Goal: Task Accomplishment & Management: Complete application form

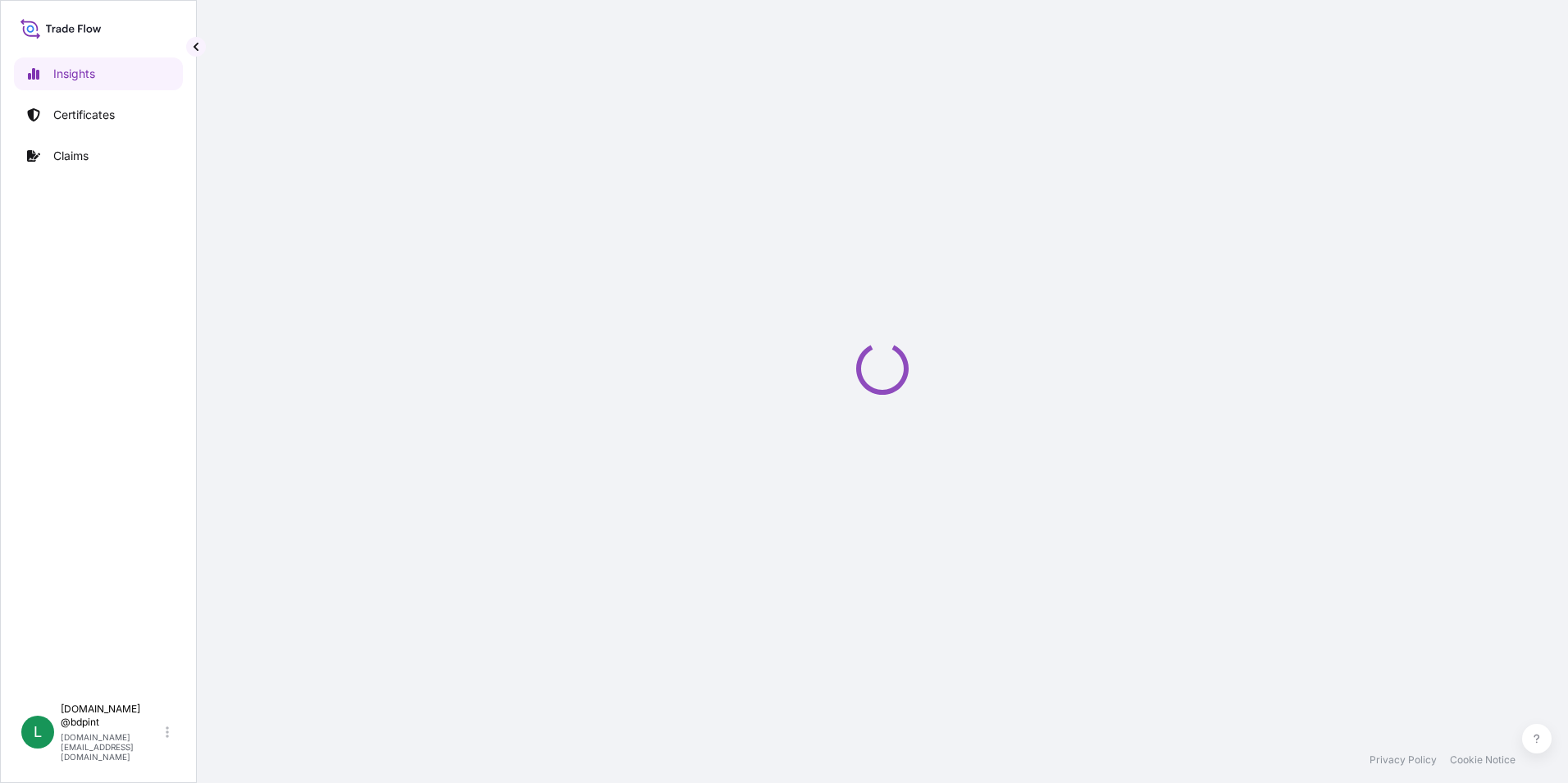
select select "2025"
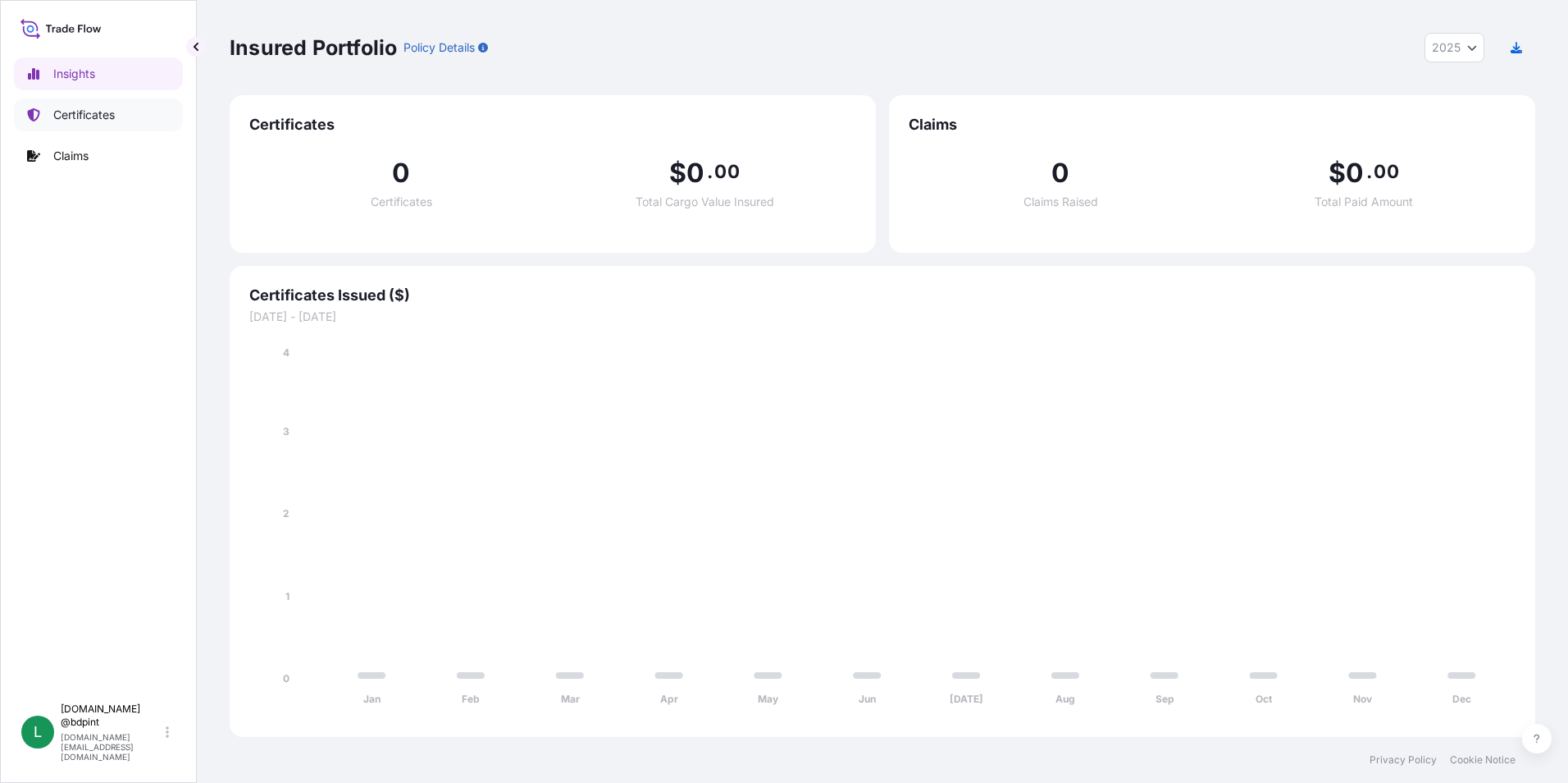
click at [111, 125] on link "Certificates" at bounding box center [98, 115] width 169 height 33
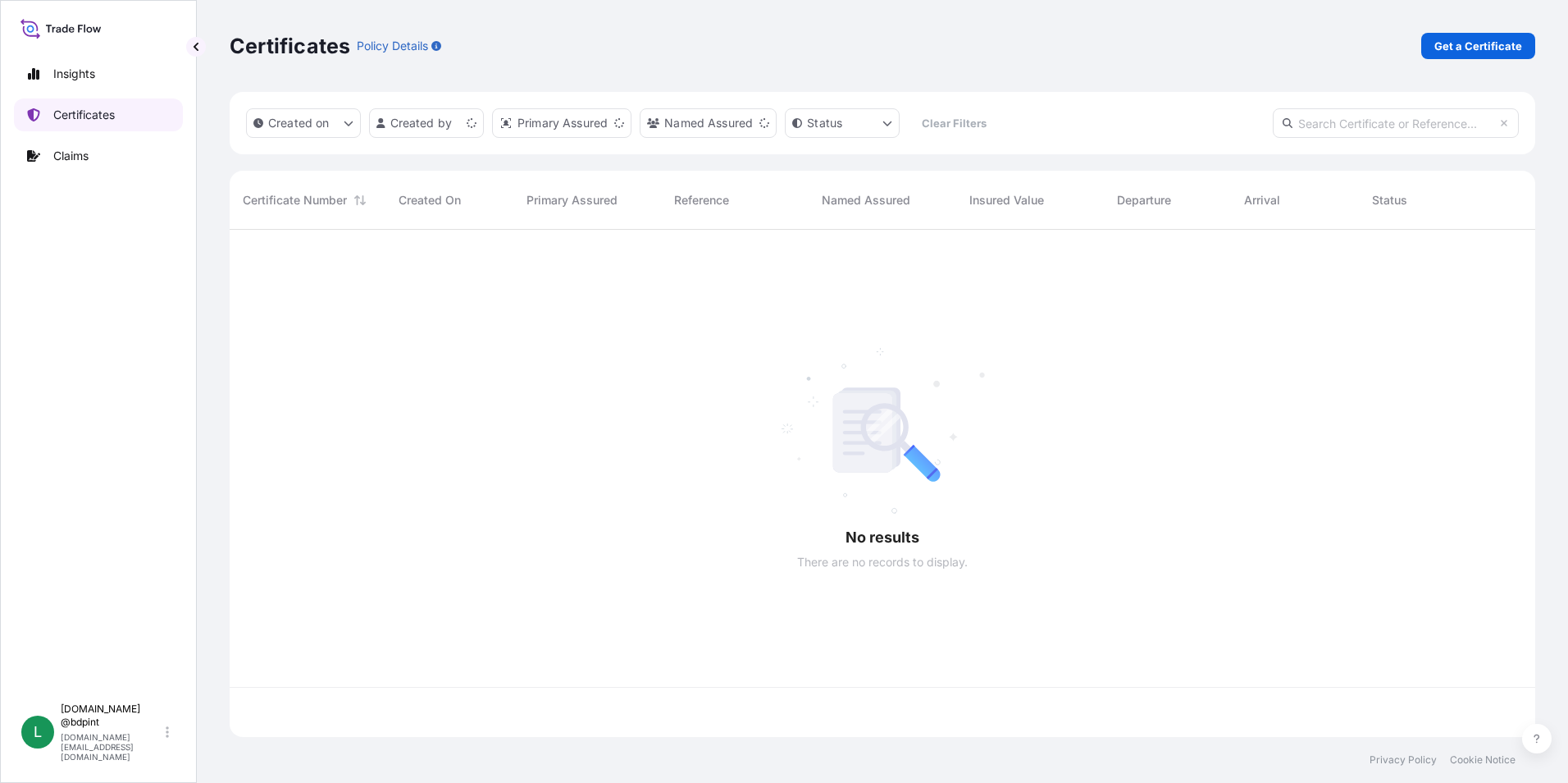
scroll to position [504, 1293]
click at [1462, 54] on p "Get a Certificate" at bounding box center [1478, 45] width 87 height 16
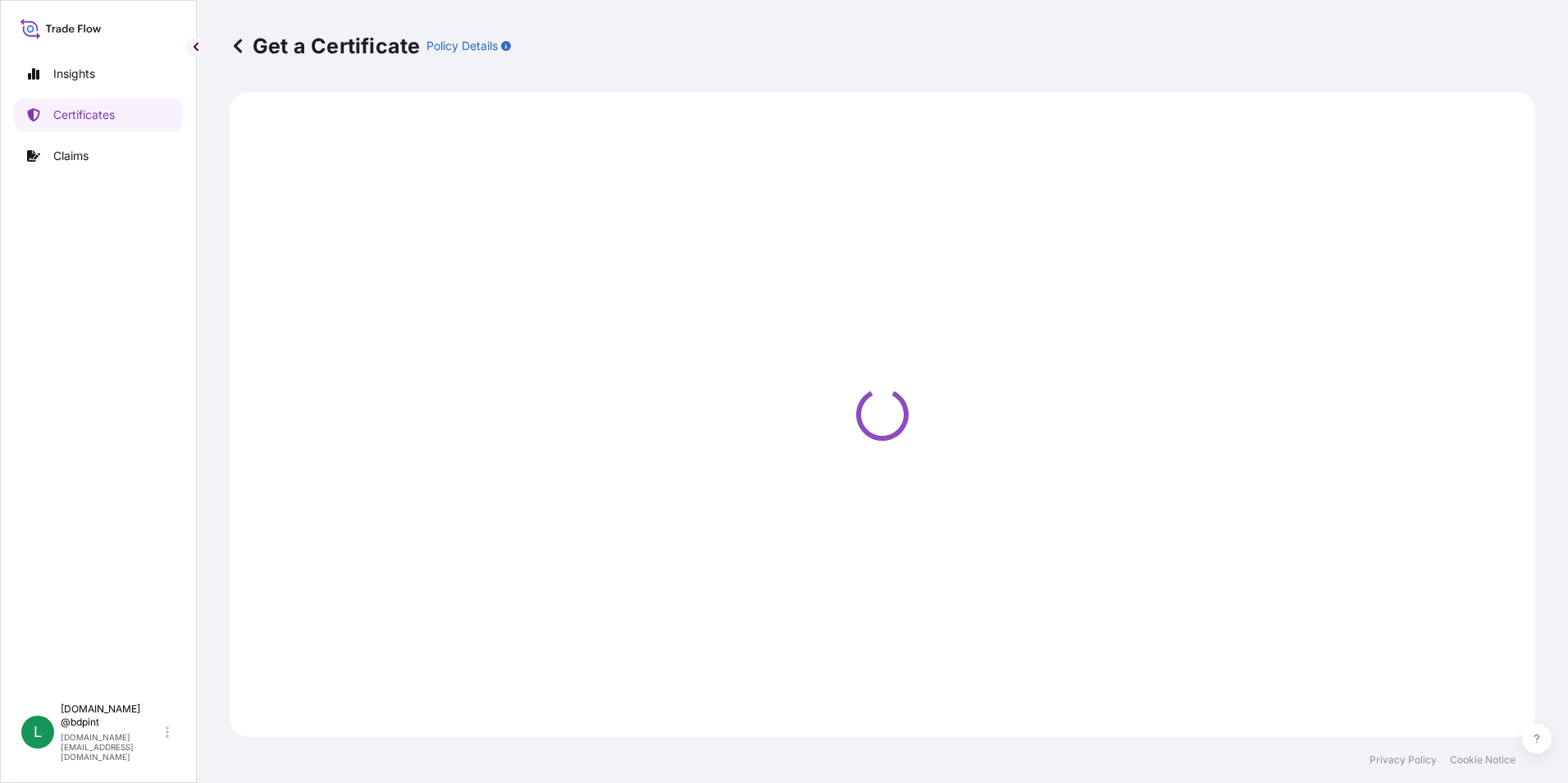
select select "Barge"
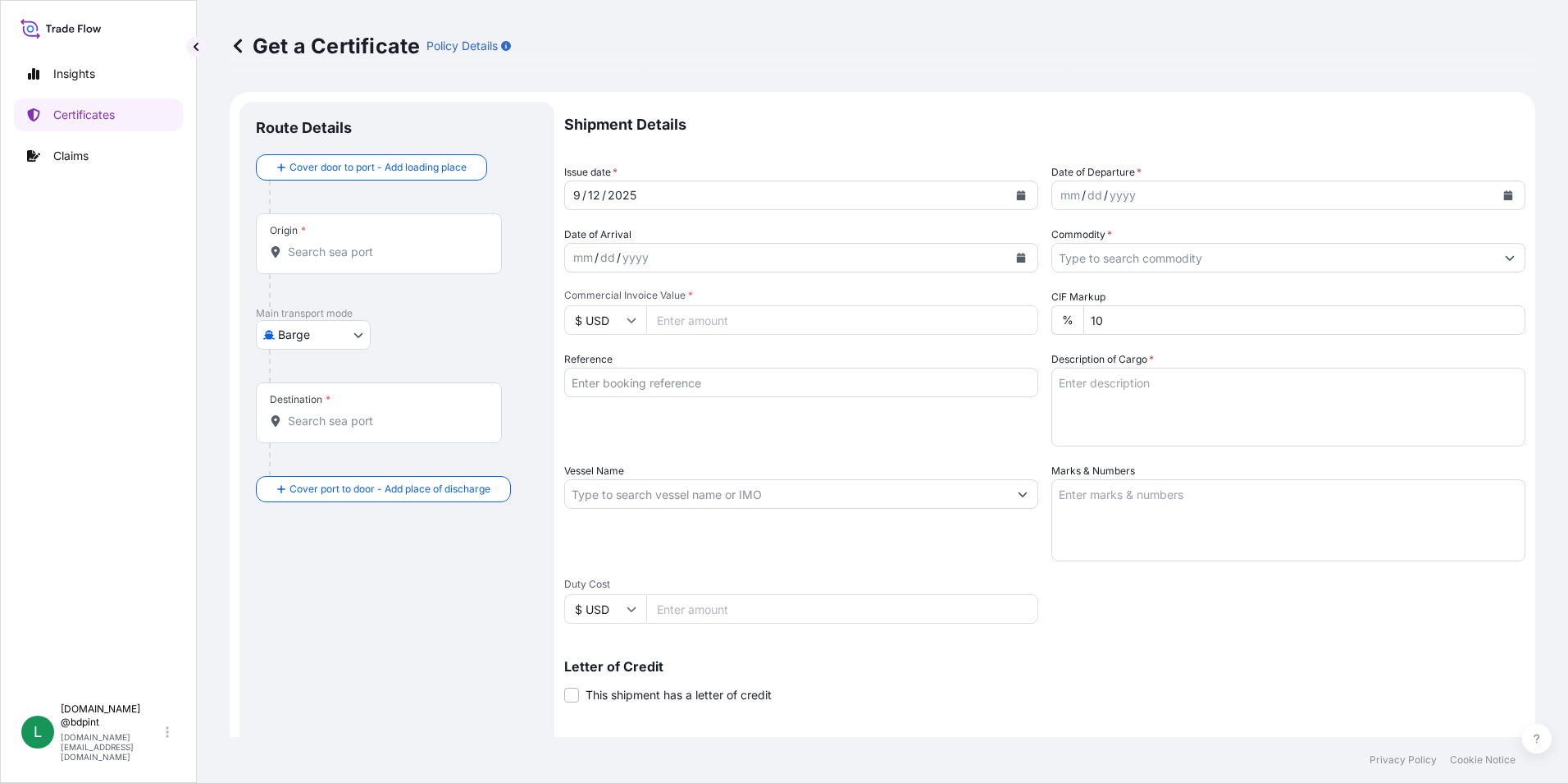
click at [1497, 206] on button "Calendar" at bounding box center [1508, 194] width 26 height 26
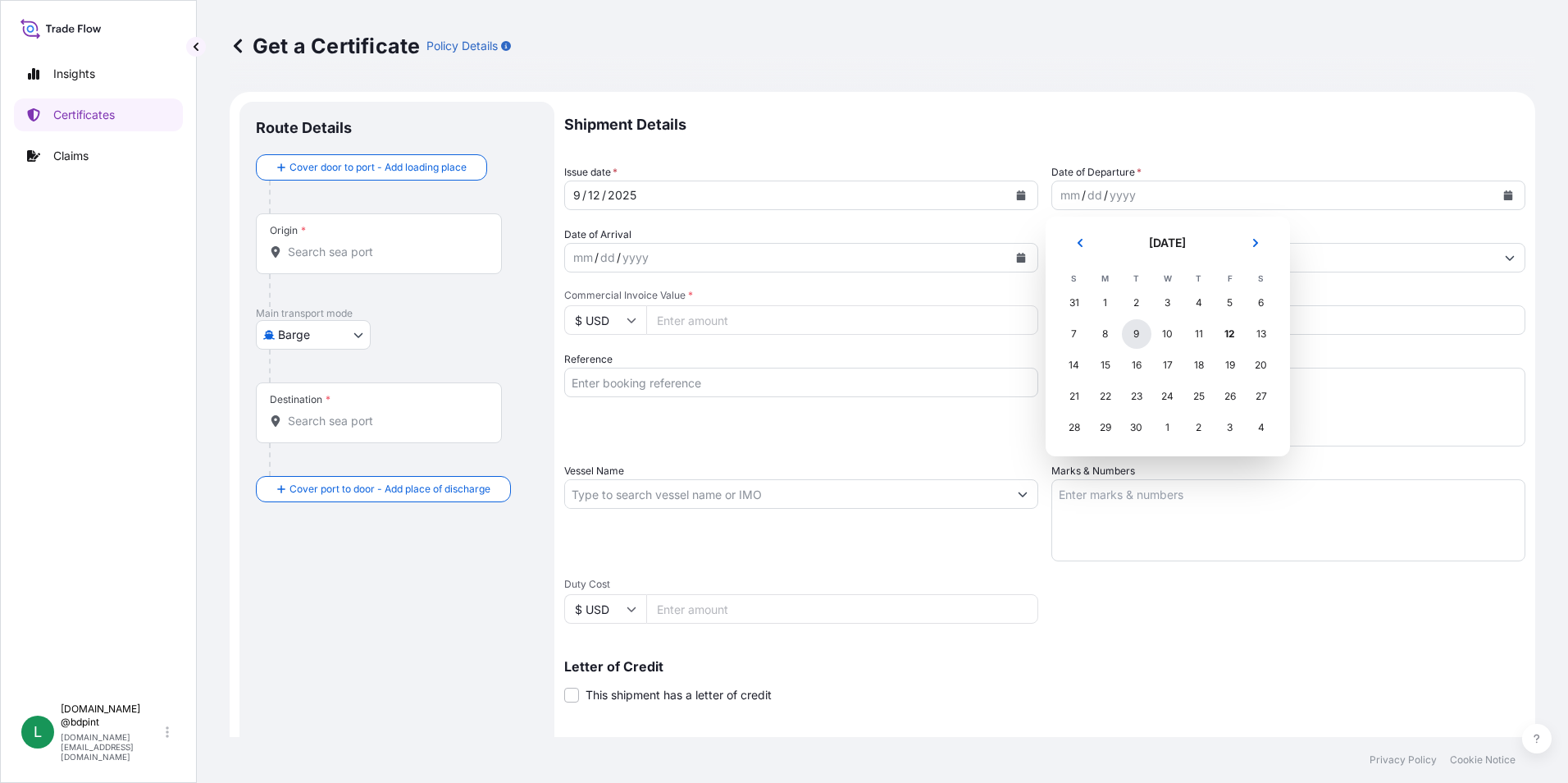
click at [1132, 341] on div "9" at bounding box center [1137, 334] width 30 height 30
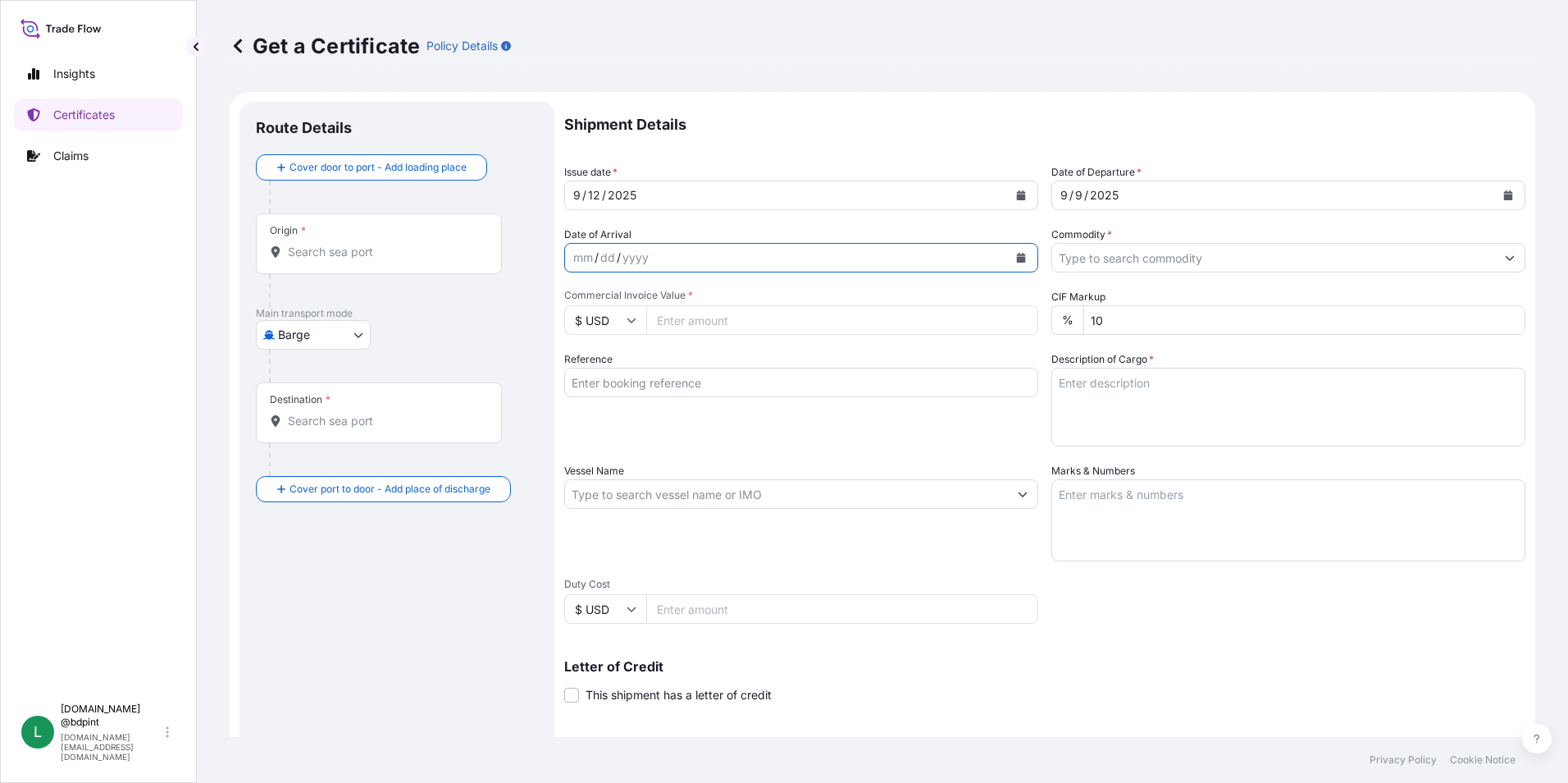
click at [1013, 252] on button "Calendar" at bounding box center [1020, 257] width 26 height 26
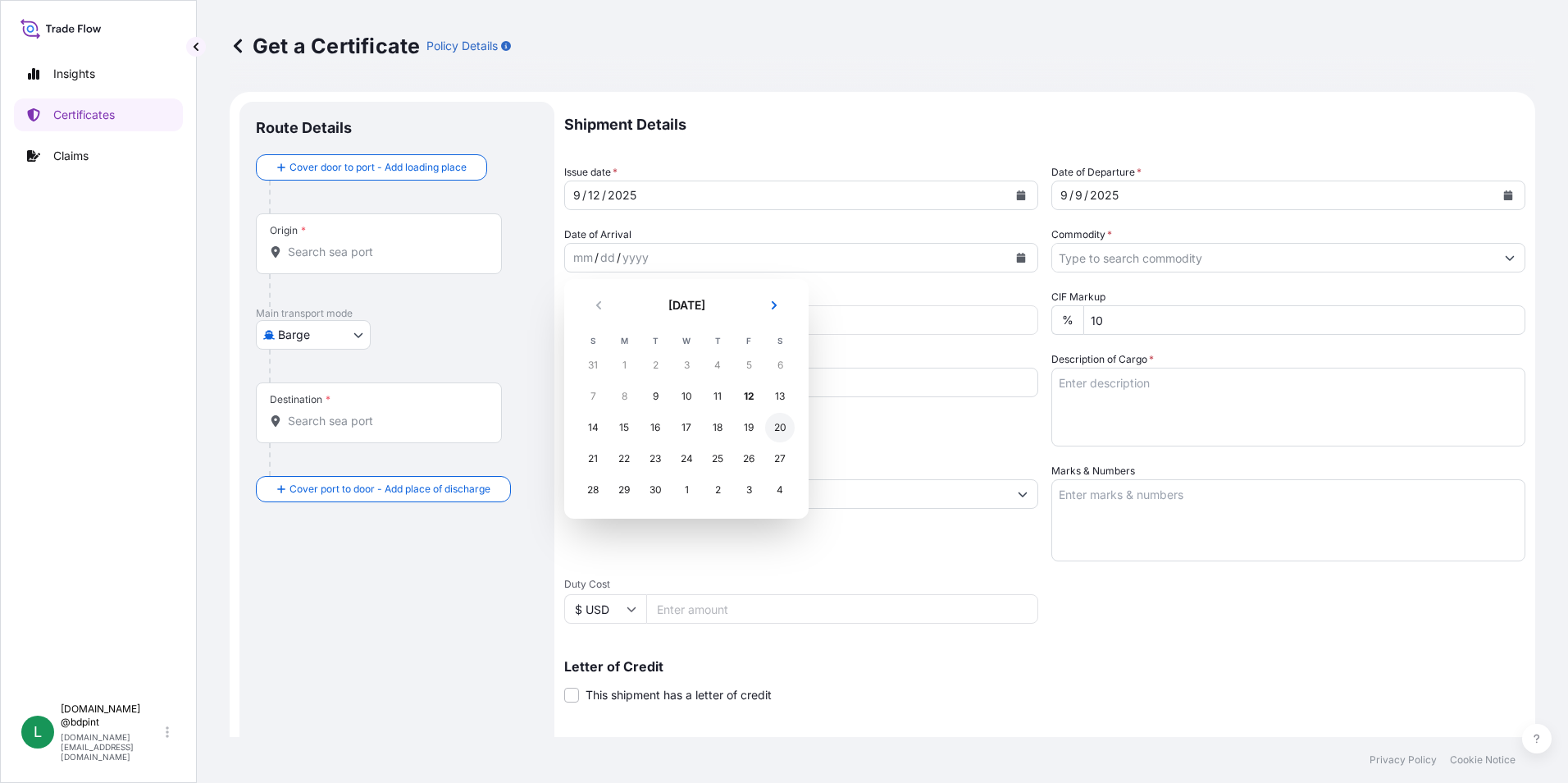
click at [776, 425] on div "20" at bounding box center [779, 427] width 30 height 30
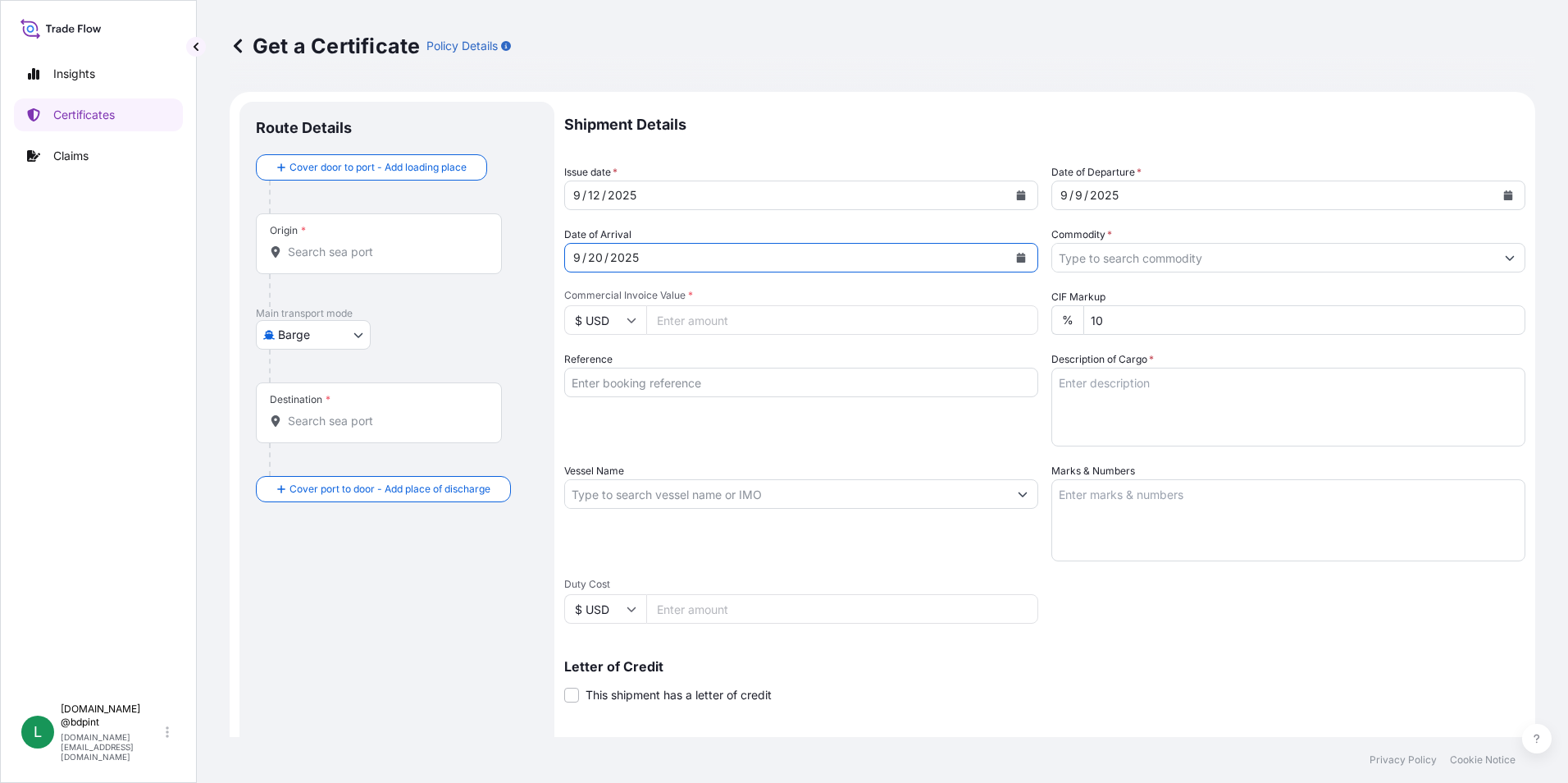
click at [1216, 264] on input "Commodity *" at bounding box center [1273, 257] width 443 height 30
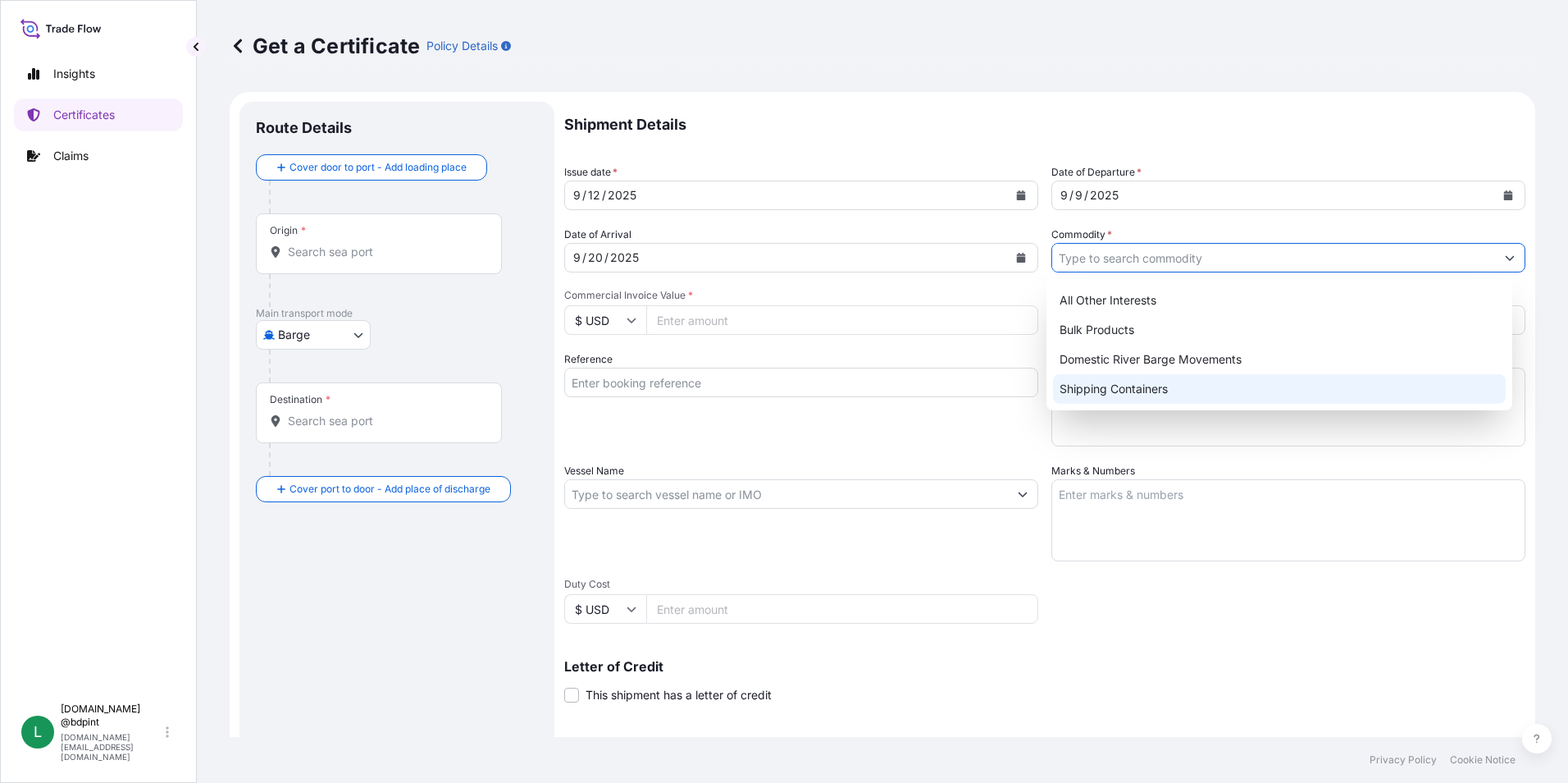
click at [1106, 393] on div "Shipping Containers" at bounding box center [1279, 389] width 453 height 30
type input "Shipping Containers"
click at [727, 333] on input "Commercial Invoice Value *" at bounding box center [842, 319] width 392 height 30
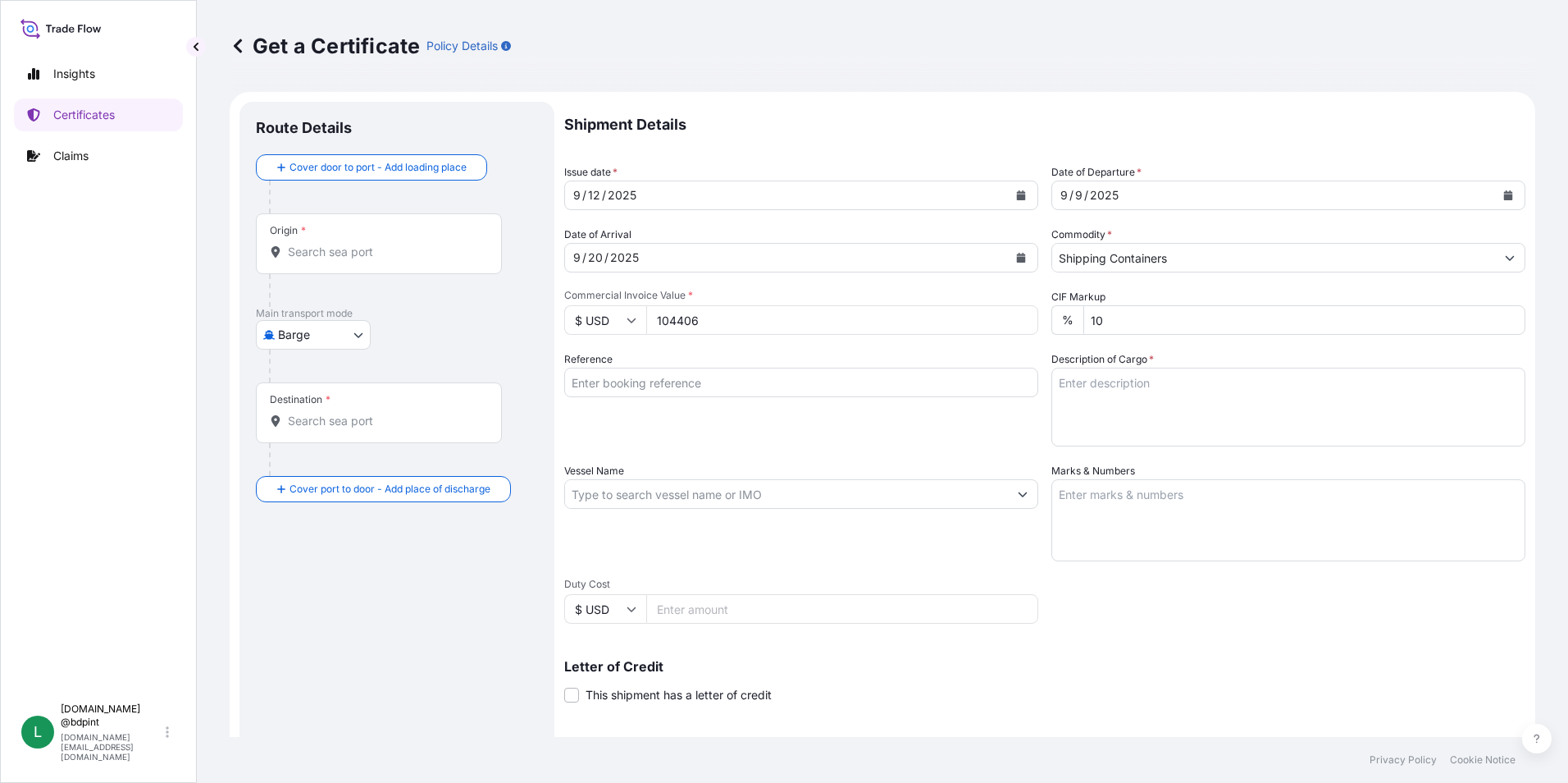
click at [734, 325] on input "104406" at bounding box center [842, 319] width 392 height 30
type input "104406.40"
click at [835, 465] on div "Vessel Name" at bounding box center [801, 512] width 474 height 99
click at [774, 375] on input "Reference" at bounding box center [801, 382] width 474 height 30
click at [750, 375] on input "Reference" at bounding box center [801, 382] width 474 height 30
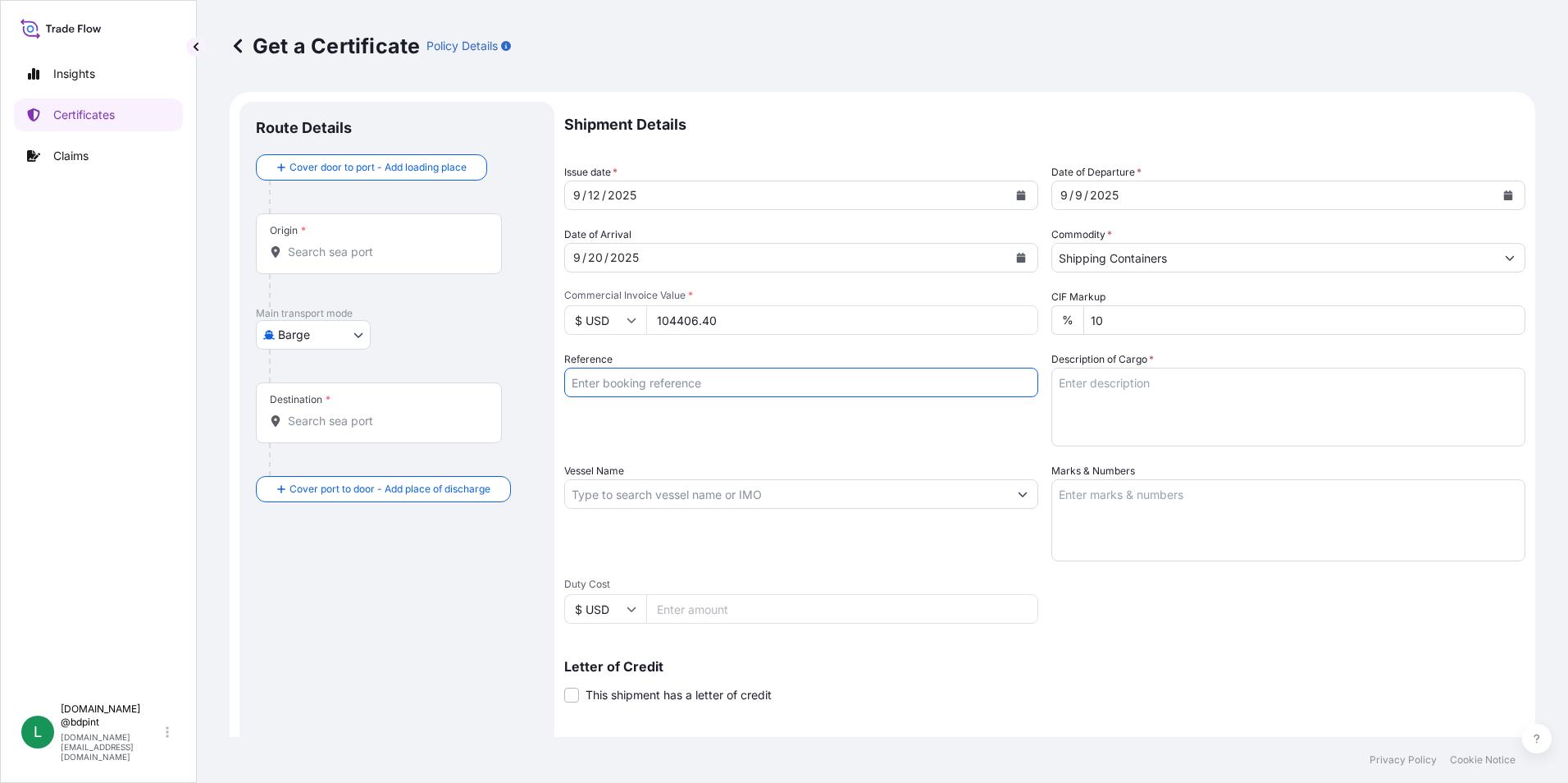
paste input "80000108322"
click at [734, 387] on input "80000108322" at bounding box center [801, 382] width 474 height 30
paste input "PE-057/25"
type input "80000108322 PE-057/25"
click at [1121, 397] on textarea "Description of Cargo *" at bounding box center [1288, 407] width 474 height 79
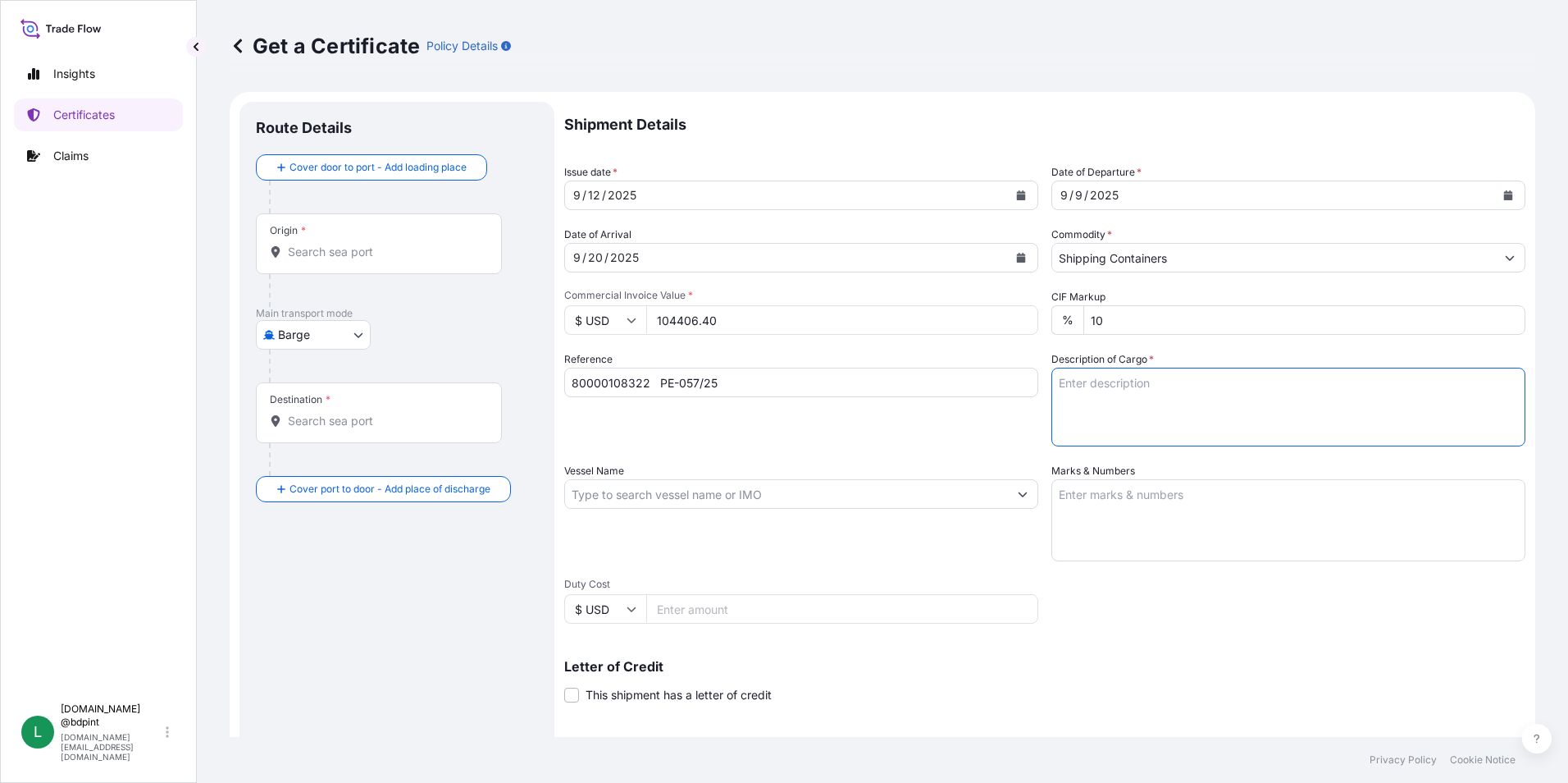
paste textarea "BAR 550 5515A\260"
click at [1220, 398] on textarea "BAR 550 5515A\260" at bounding box center [1288, 407] width 474 height 79
paste textarea "BAR 131 1038\260"
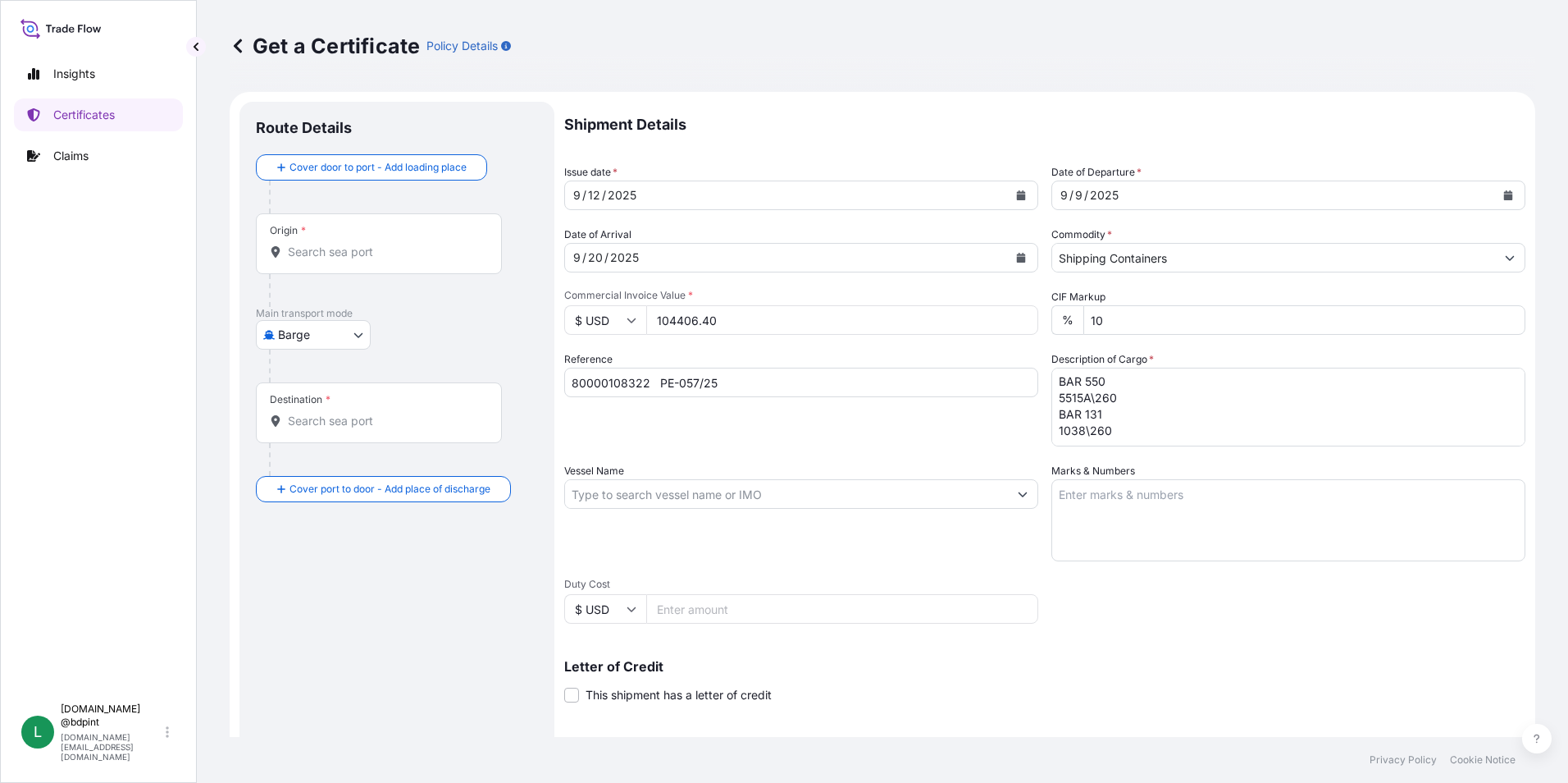
click at [1183, 439] on textarea "BAR 550 5515A\260 BAR 131 1038\260" at bounding box center [1288, 407] width 474 height 79
paste textarea "BAR 991 A99\260"
click at [1194, 423] on textarea "BAR 550 5515A\260 BAR 131 1038\260 BAR 991 A99\260" at bounding box center [1288, 407] width 474 height 79
paste textarea "LUBRICATING OIL ADDITIVES"
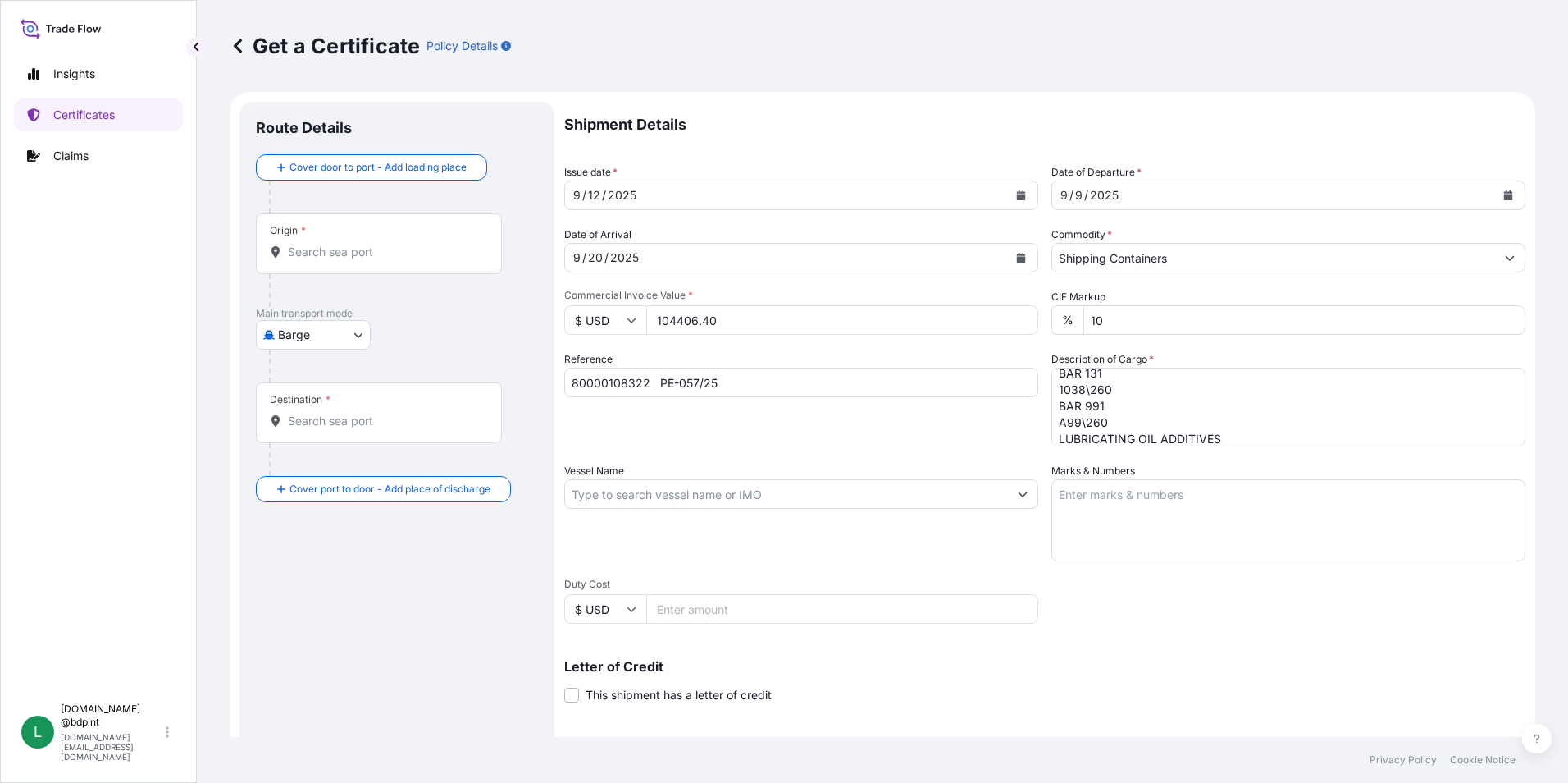
drag, startPoint x: 1209, startPoint y: 437, endPoint x: 1245, endPoint y: 436, distance: 36.0
click at [1209, 437] on textarea "BAR 550 5515A\260 BAR 131 1038\260 BAR 991 A99\260 LUBRICATING OIL ADDITIVES" at bounding box center [1288, 407] width 474 height 79
click at [1309, 432] on textarea "BAR 550 5515A\260 BAR 131 1038\260 BAR 991 A99\260 LUBRICATING OIL ADDITIVES" at bounding box center [1288, 407] width 474 height 79
paste textarea "80 DRUMS"
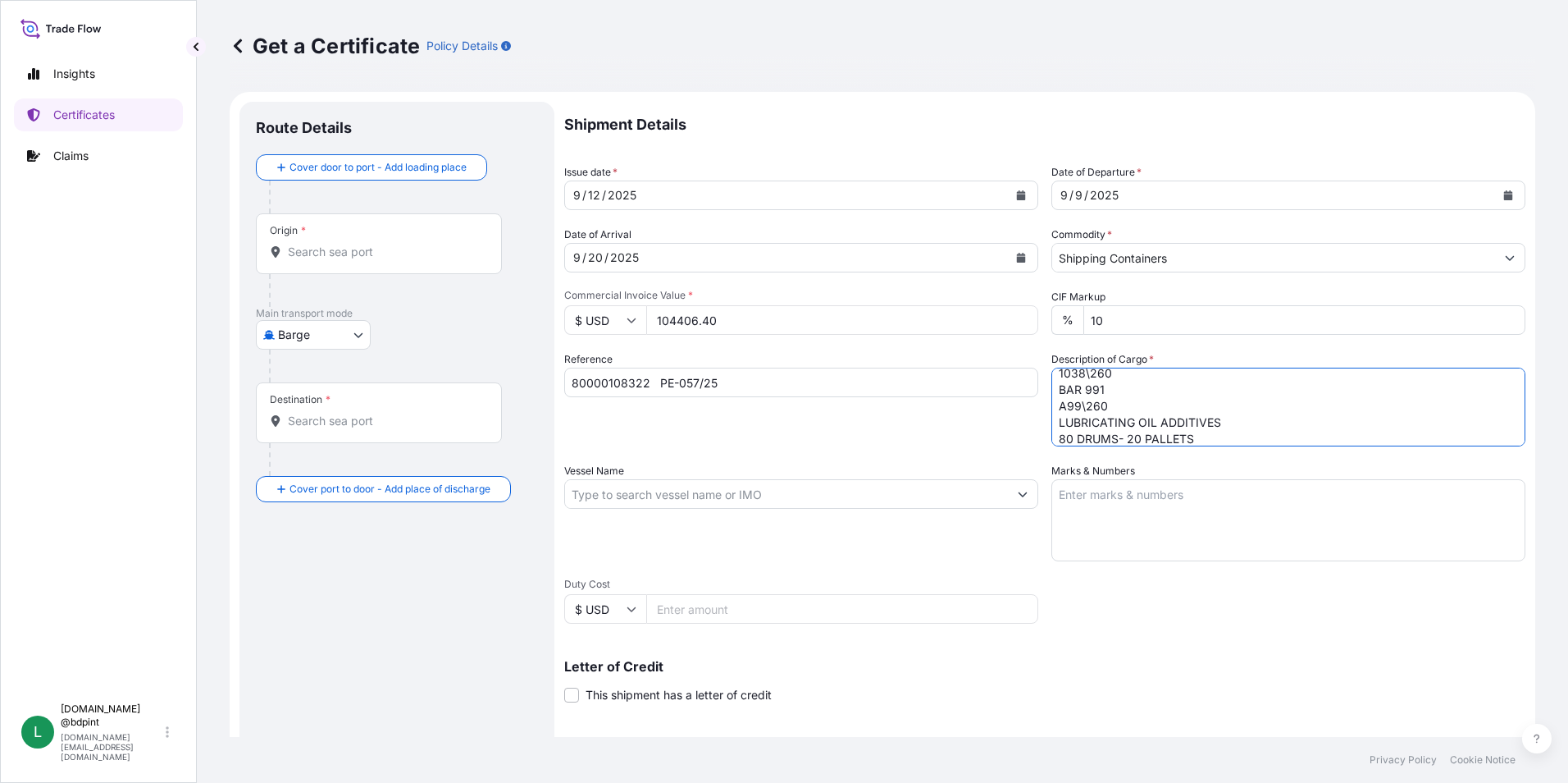
type textarea "BAR 550 5515A\260 BAR 131 1038\260 BAR 991 A99\260 LUBRICATING OIL ADDITIVES 80…"
click at [721, 500] on input "Vessel Name" at bounding box center [787, 493] width 443 height 30
paste input "MSC VANCOUVER"
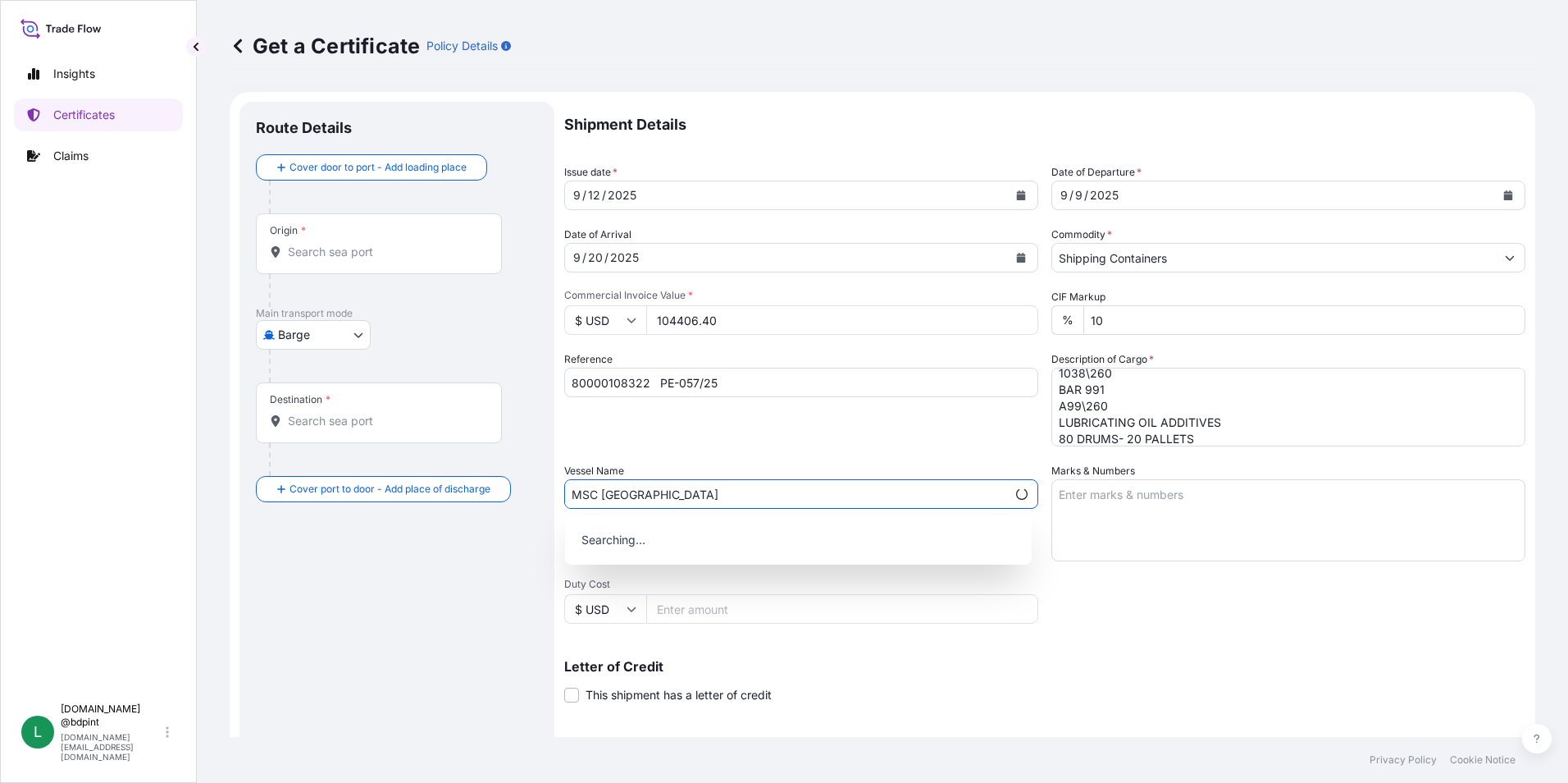
type input "MSC VANCOUVER"
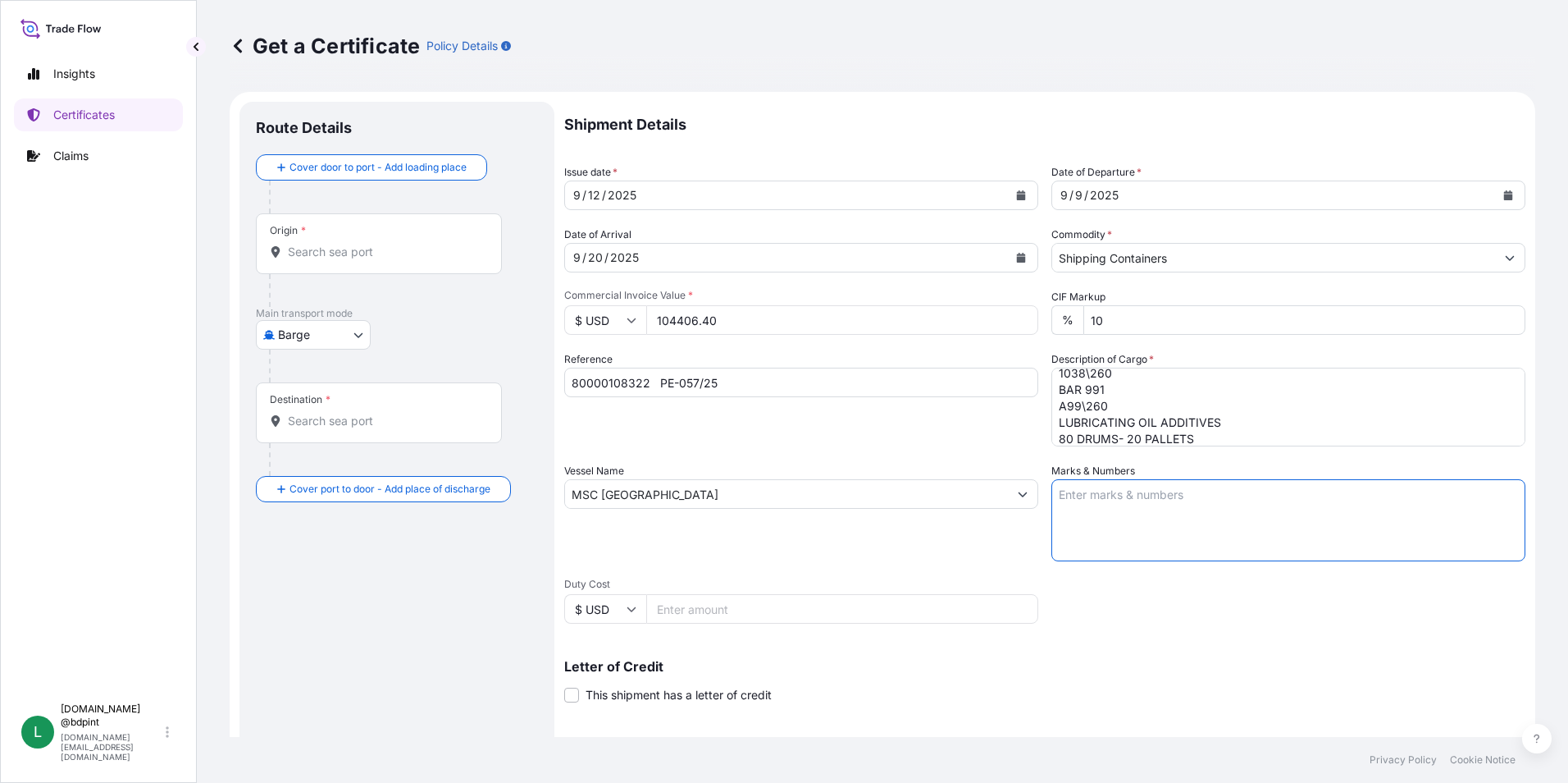
click at [1270, 502] on textarea "Marks & Numbers" at bounding box center [1288, 520] width 474 height 82
paste textarea "CONSIGNEE CONSIGNEE ORDER REFERENCE NUMBER SHIPPER ORDER NUMBER (LZ ORDER NUMBE…"
type textarea "CONSIGNEE CONSIGNEE ORDER REFERENCE NUMBER SHIPPER ORDER NUMBER (LZ ORDER NUMBE…"
click at [883, 535] on div "Vessel Name MSC VANCOUVER" at bounding box center [801, 512] width 474 height 99
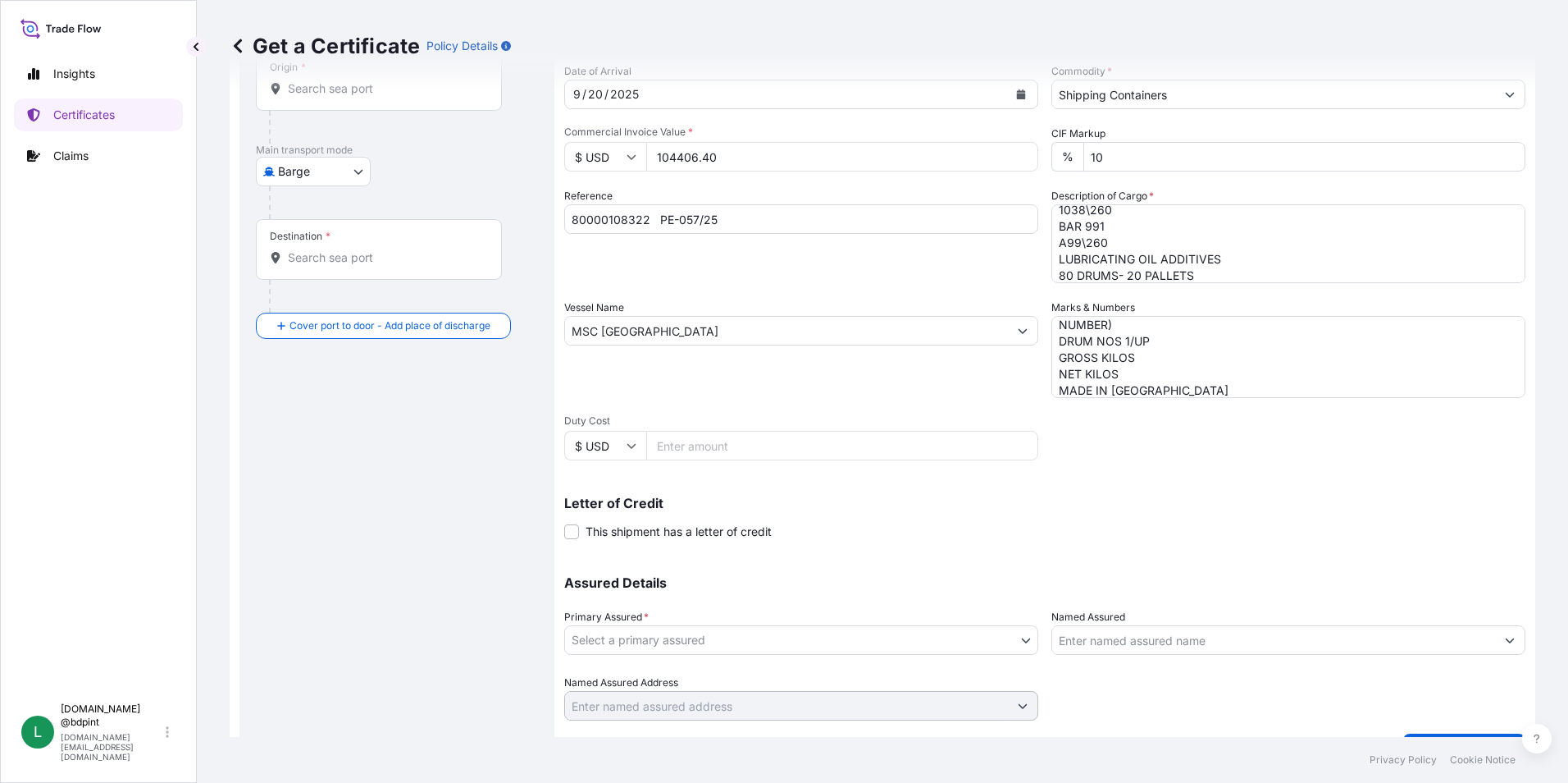
scroll to position [164, 0]
click at [703, 637] on body "0 options available. Insights Certificates Claims L lubrizol.docs @bdpint lubri…" at bounding box center [784, 392] width 1568 height 783
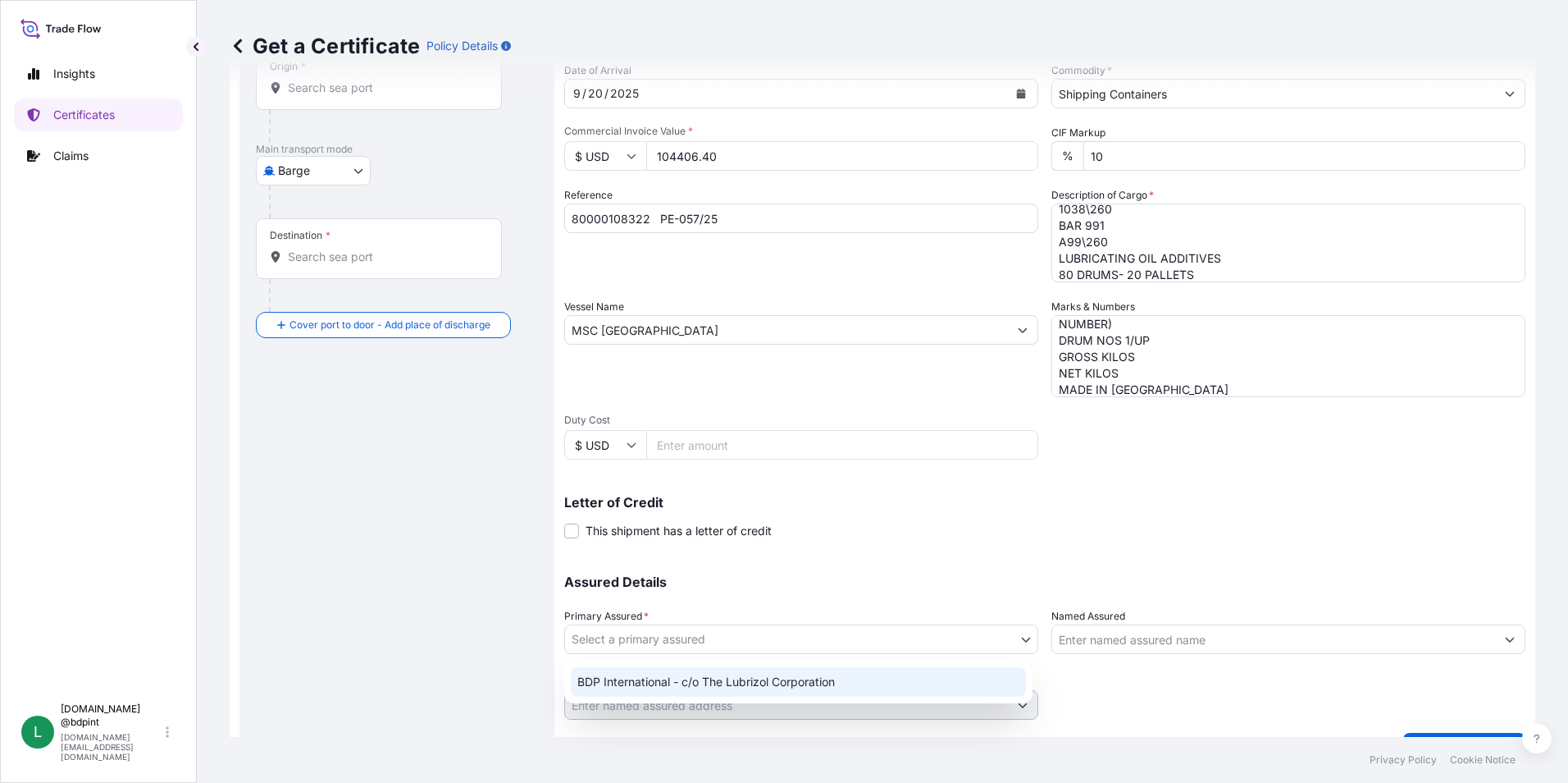
click at [724, 678] on div "BDP International - c/o The Lubrizol Corporation" at bounding box center [798, 681] width 455 height 30
select select "31972"
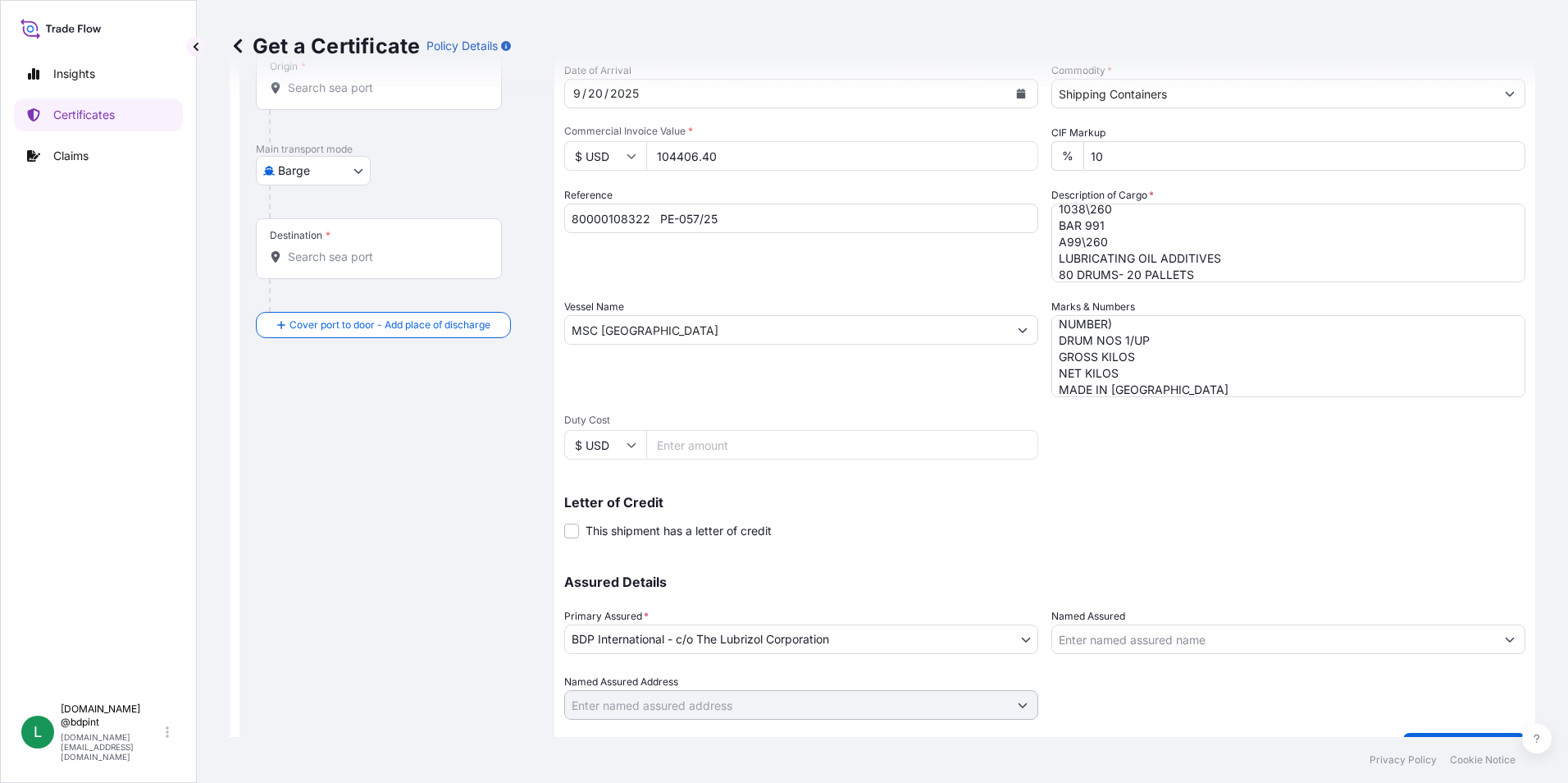
click at [1236, 632] on input "Named Assured" at bounding box center [1273, 639] width 443 height 30
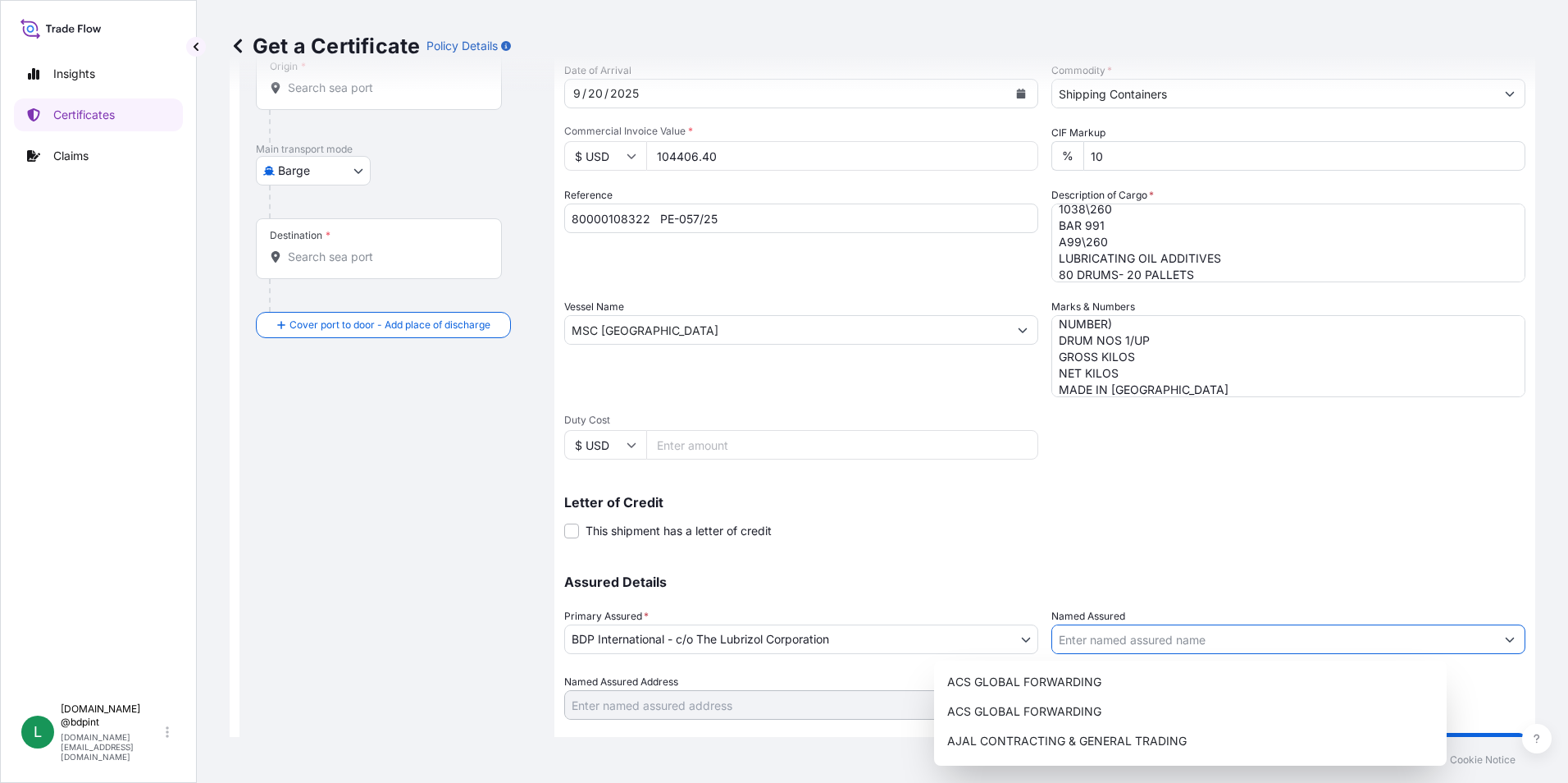
paste input "BARCINO SAC"
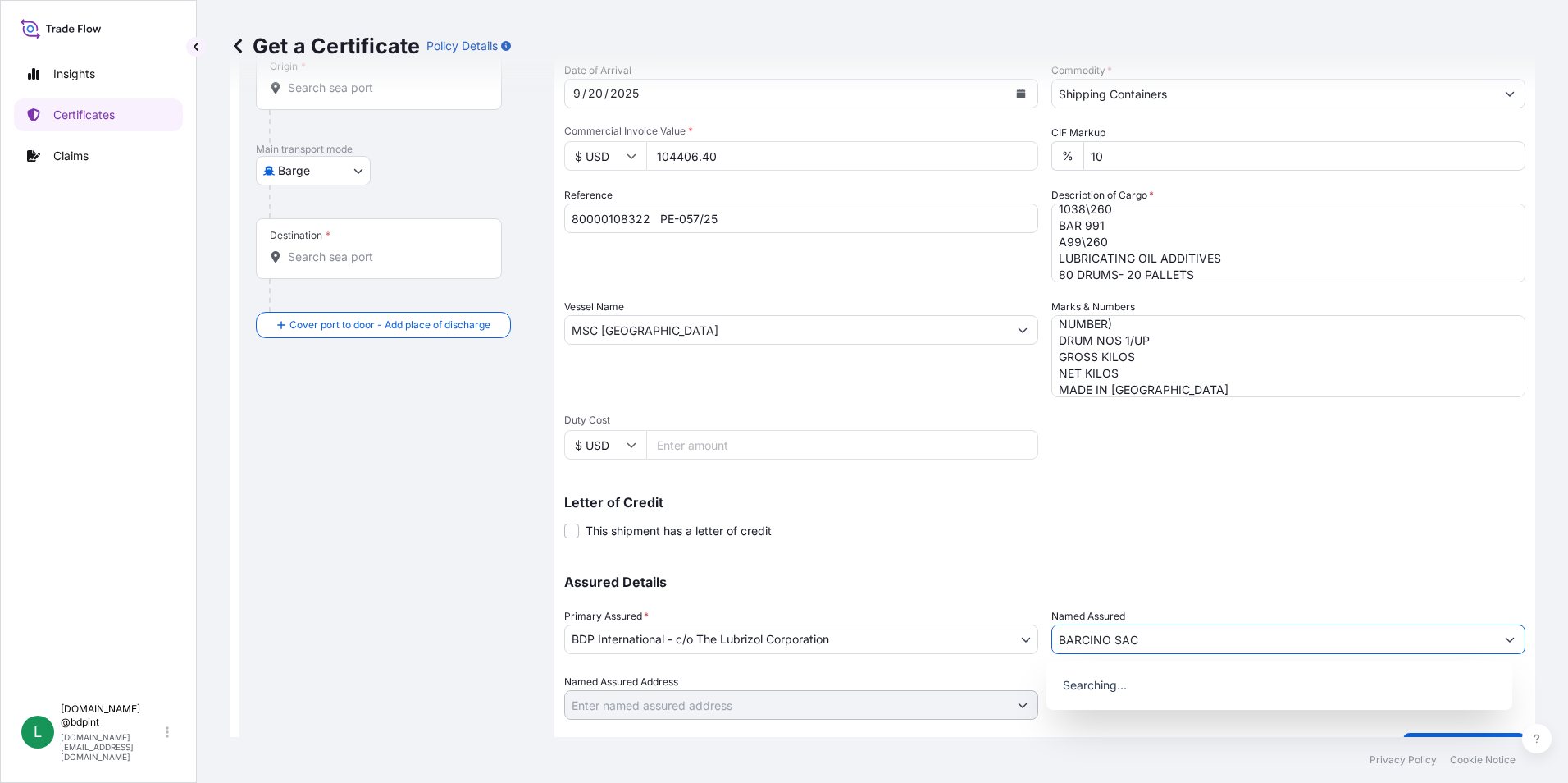
type input "BARCINO SAC"
click at [1181, 546] on div "Shipment Details Issue date * 9 / 12 / 2025 Date of Departure * 9 / 9 / 2025 Da…" at bounding box center [1045, 329] width 961 height 782
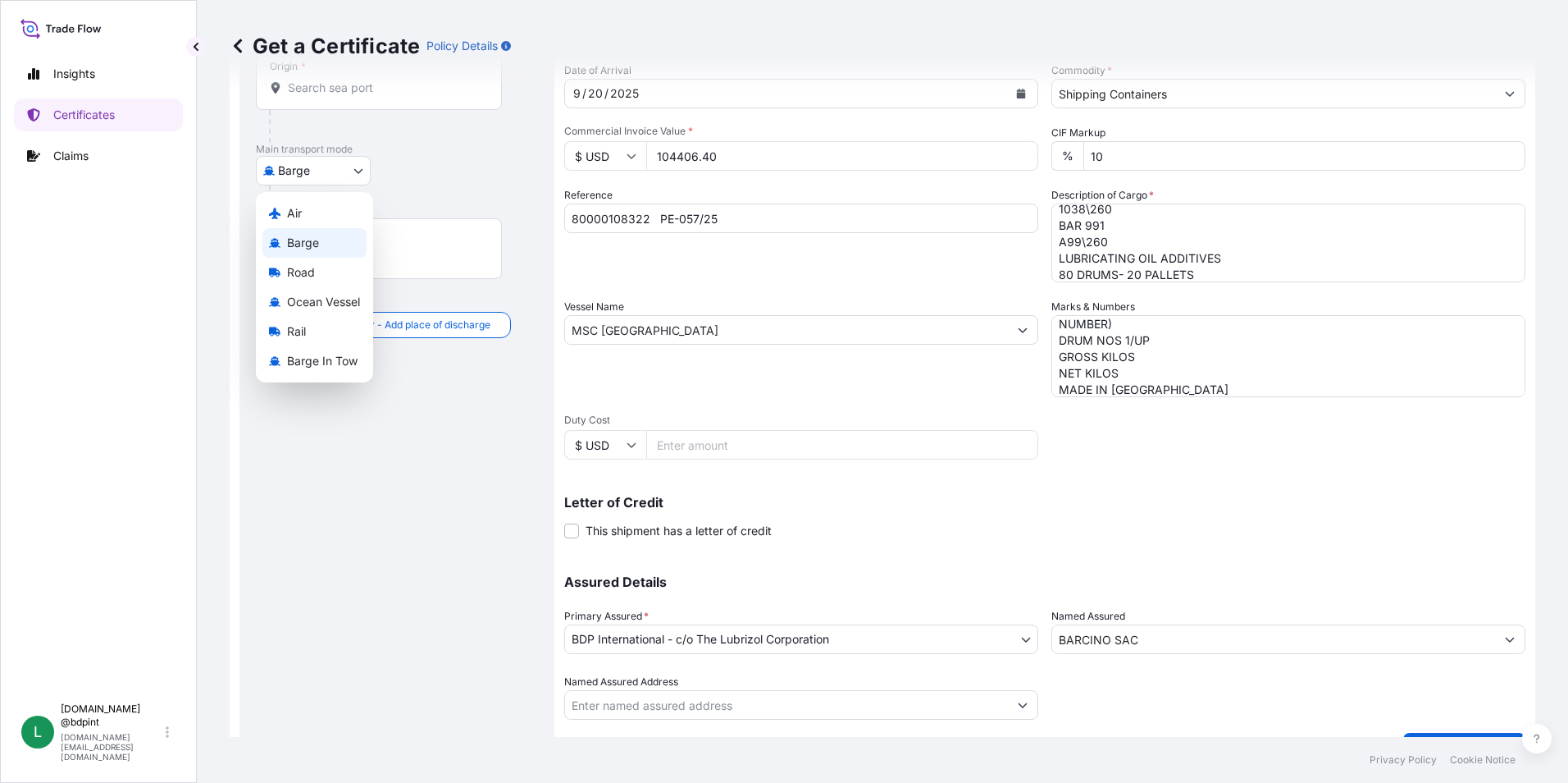
click at [345, 177] on body "15 options available. 0 options available. Insights Certificates Claims L lubri…" at bounding box center [784, 392] width 1568 height 783
click at [336, 304] on span "Ocean Vessel" at bounding box center [323, 301] width 73 height 16
select select "Ocean Vessel"
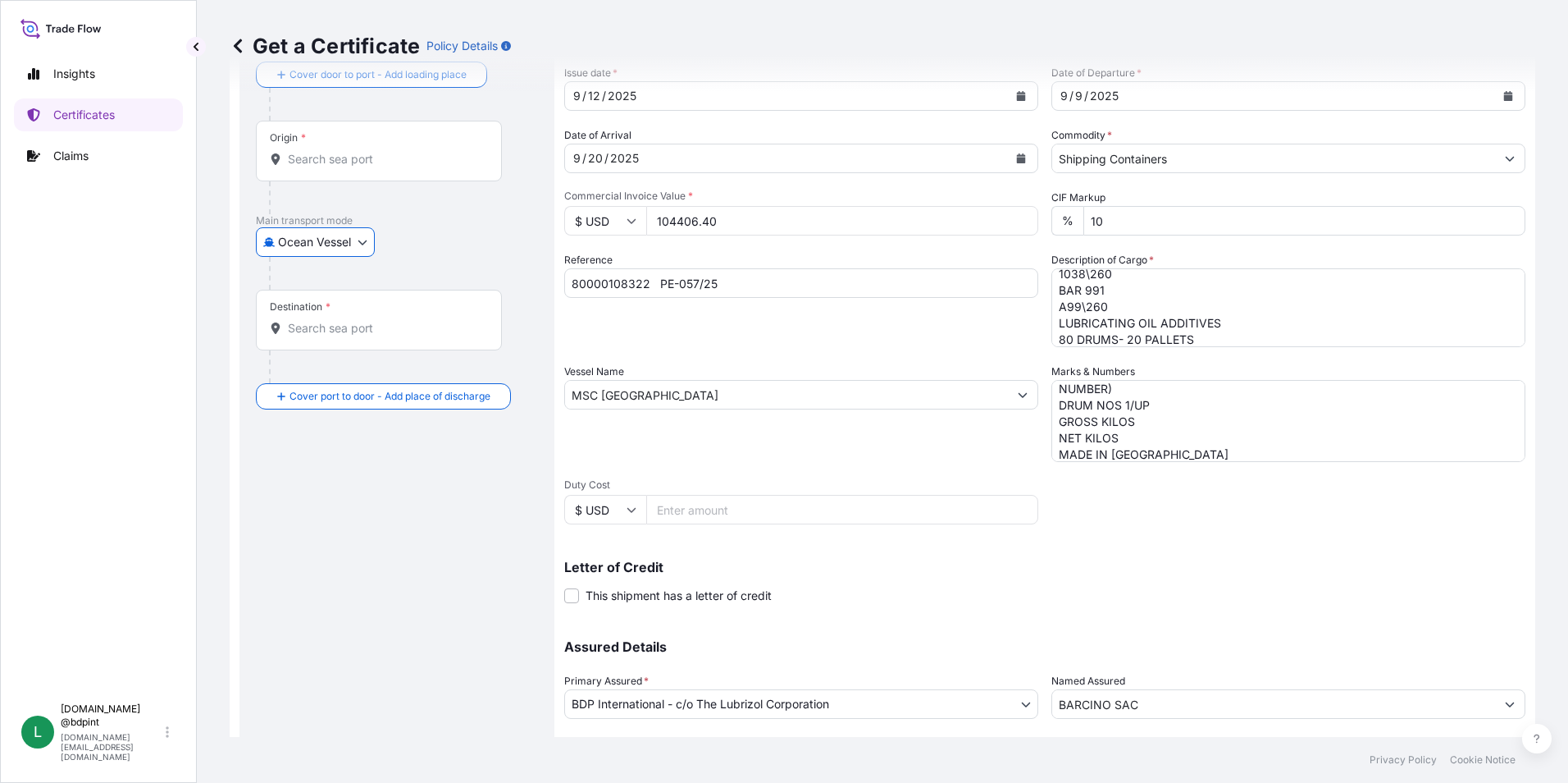
scroll to position [0, 0]
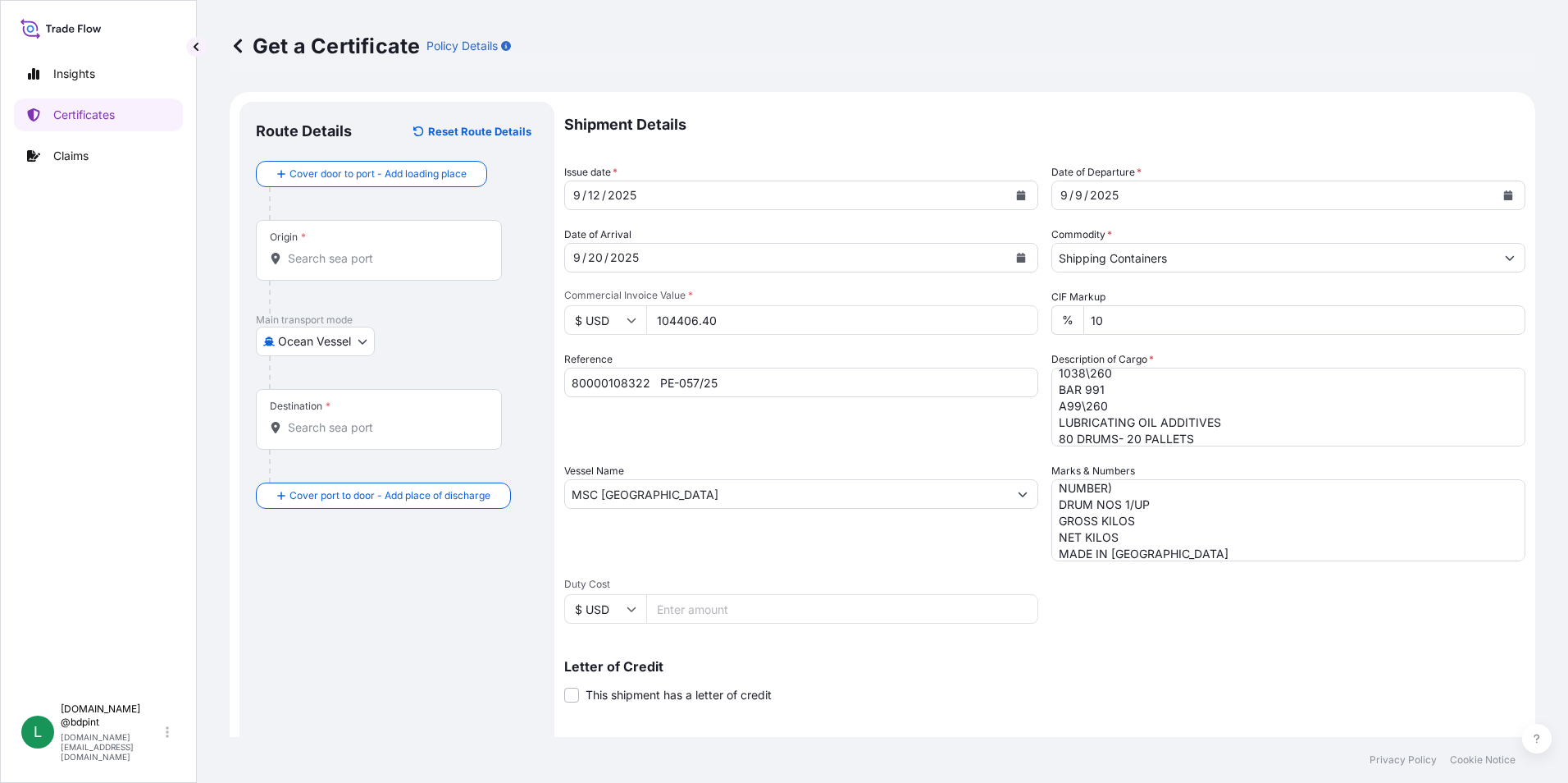
click at [404, 252] on input "Origin *" at bounding box center [385, 258] width 194 height 16
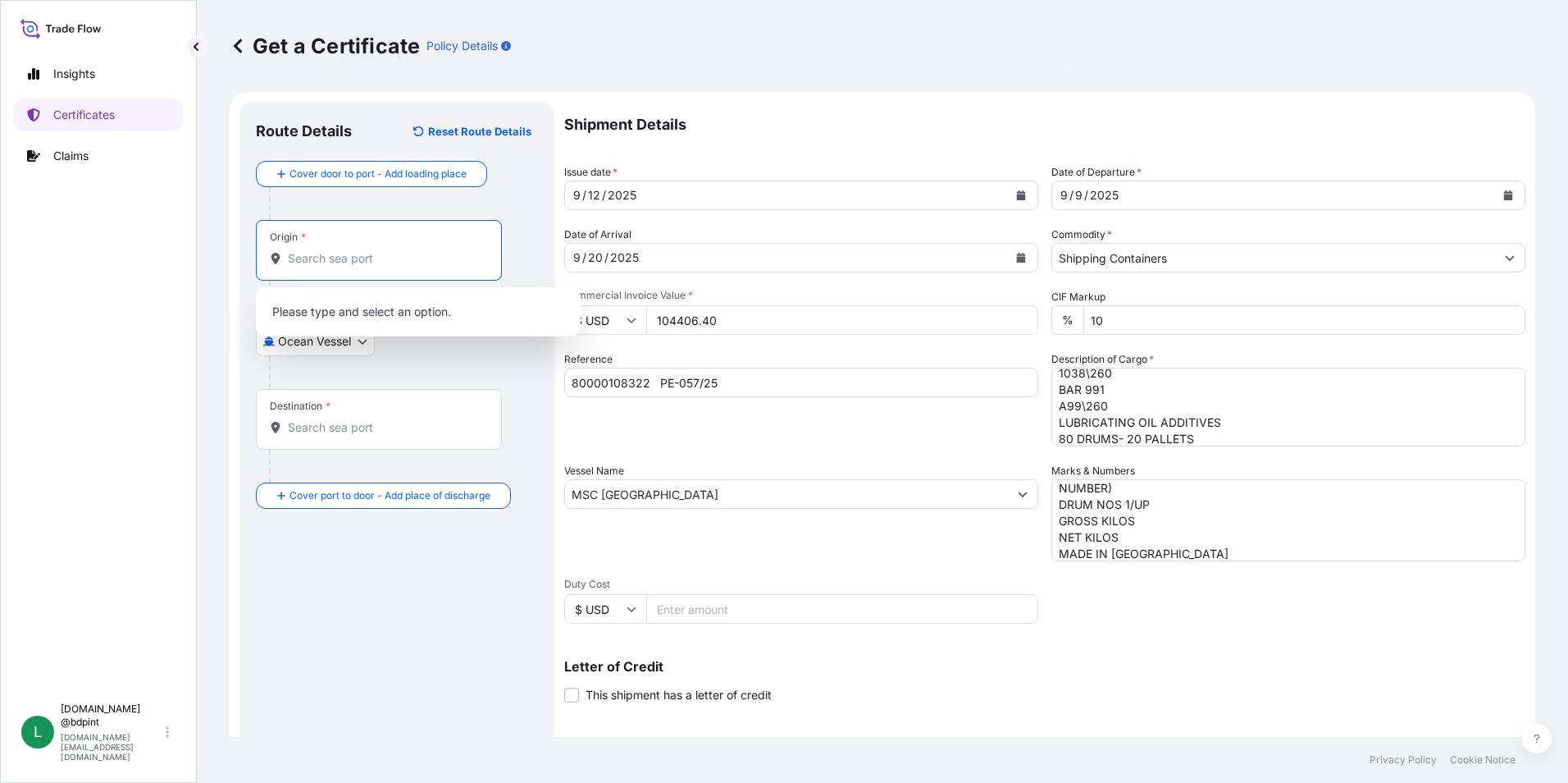
paste input "USHOU"
click at [358, 321] on span "USHOU / IAH - Houston, United States" at bounding box center [439, 317] width 256 height 33
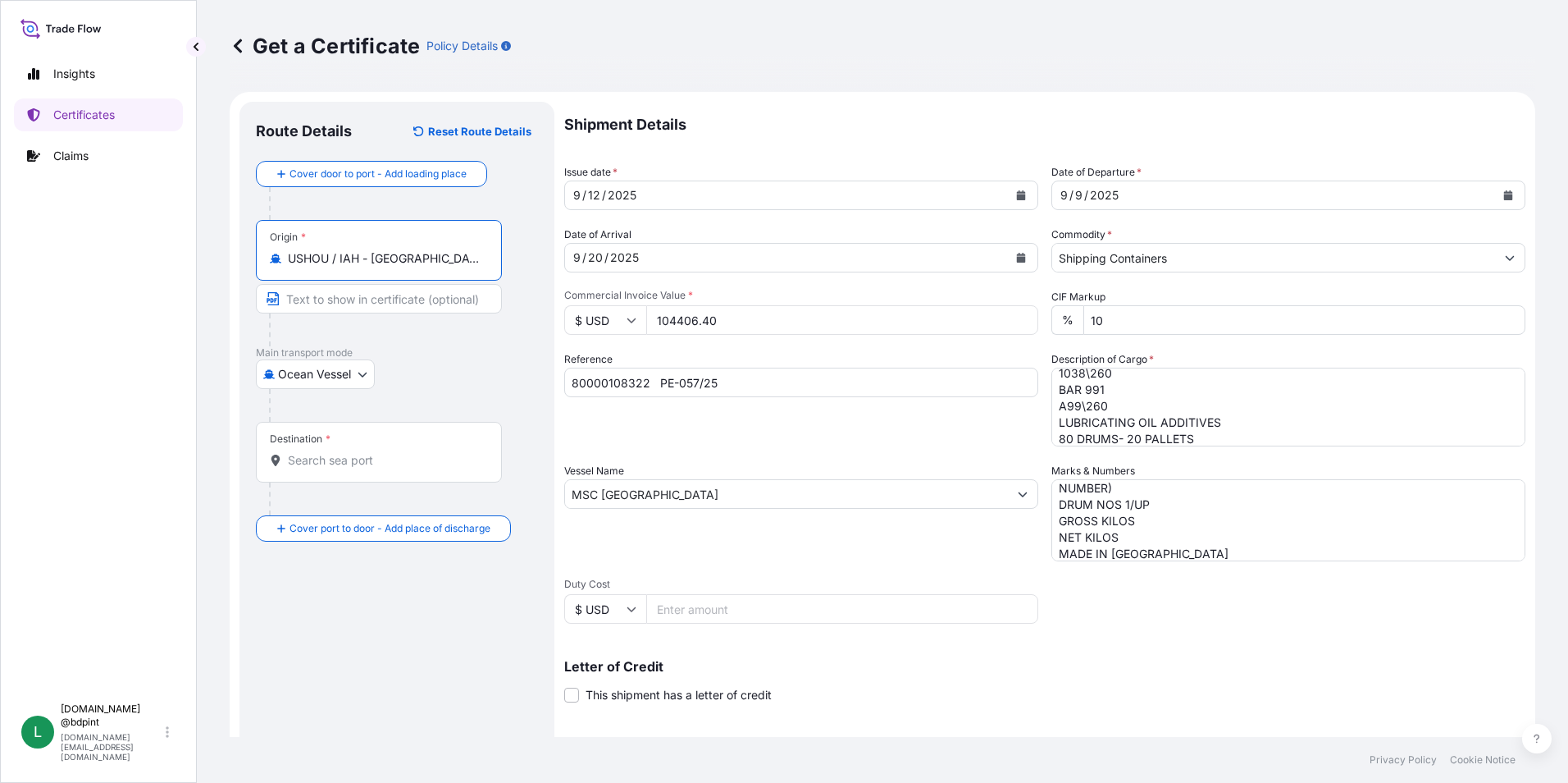
type input "USHOU / IAH - Houston, United States"
click at [396, 480] on div "Destination *" at bounding box center [379, 452] width 246 height 60
click at [396, 469] on input "Destination *" at bounding box center [385, 459] width 194 height 16
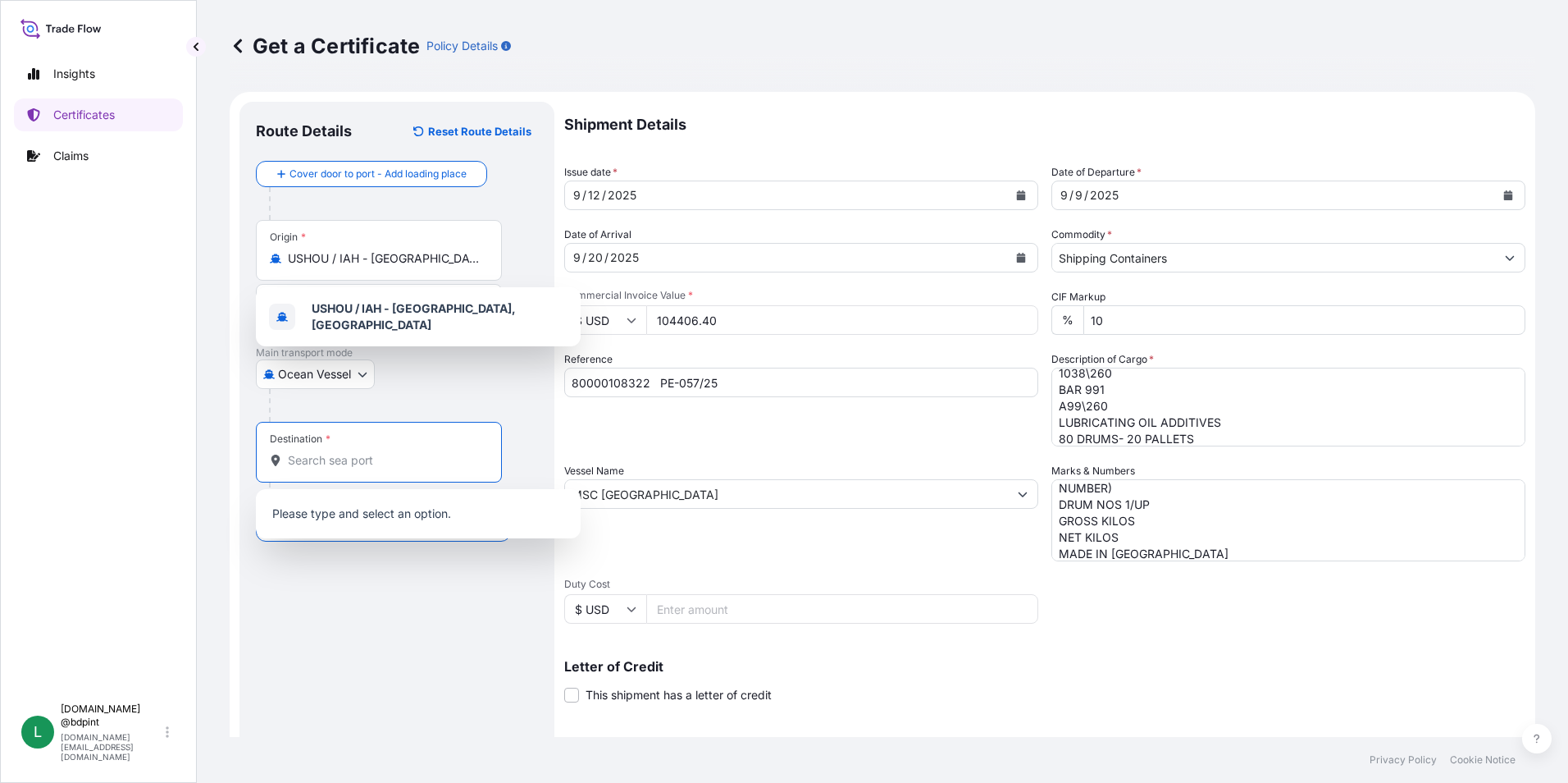
paste input "PECLL"
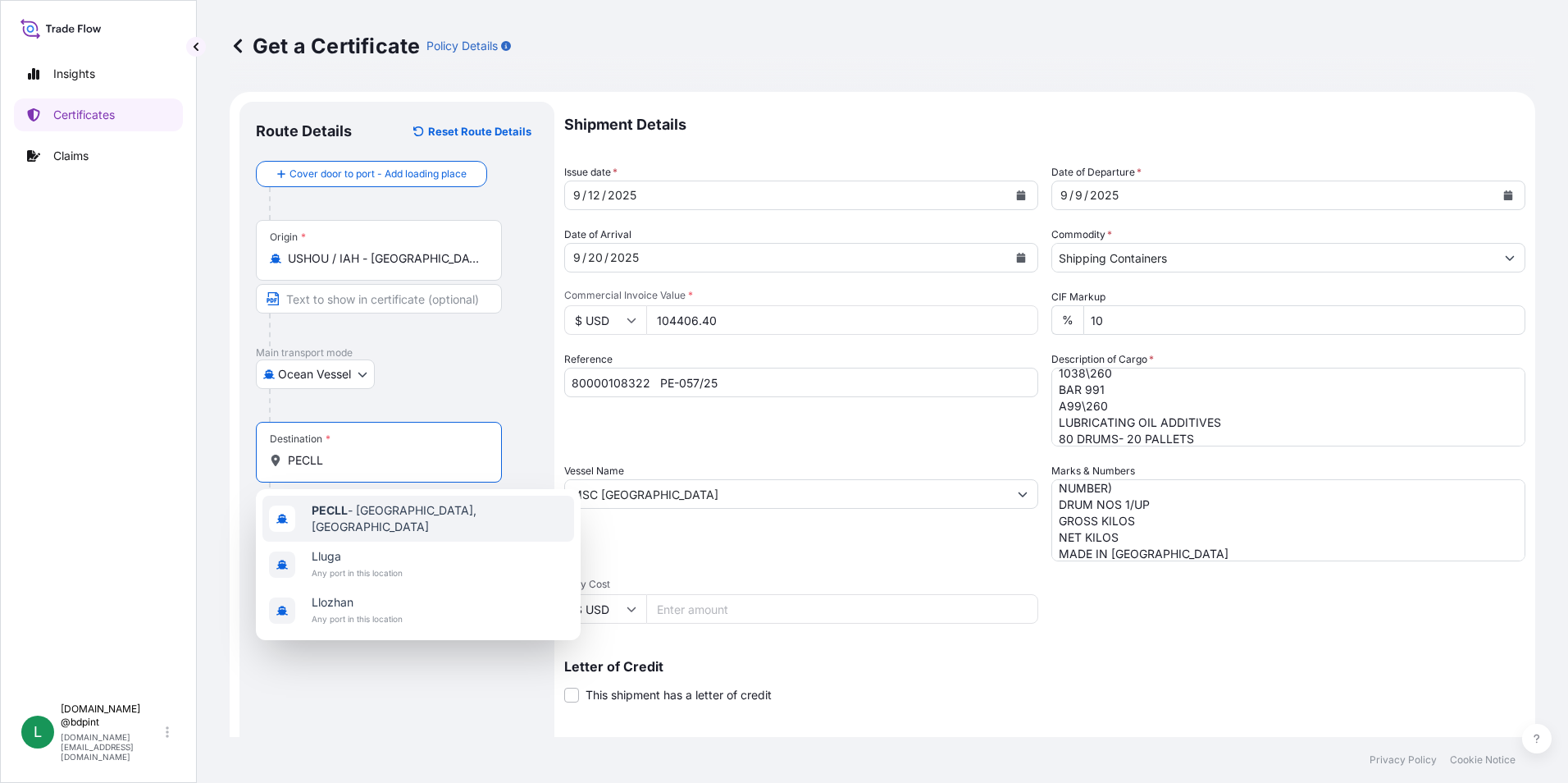
click at [375, 516] on span "PECLL - Callao, Peru" at bounding box center [439, 518] width 256 height 33
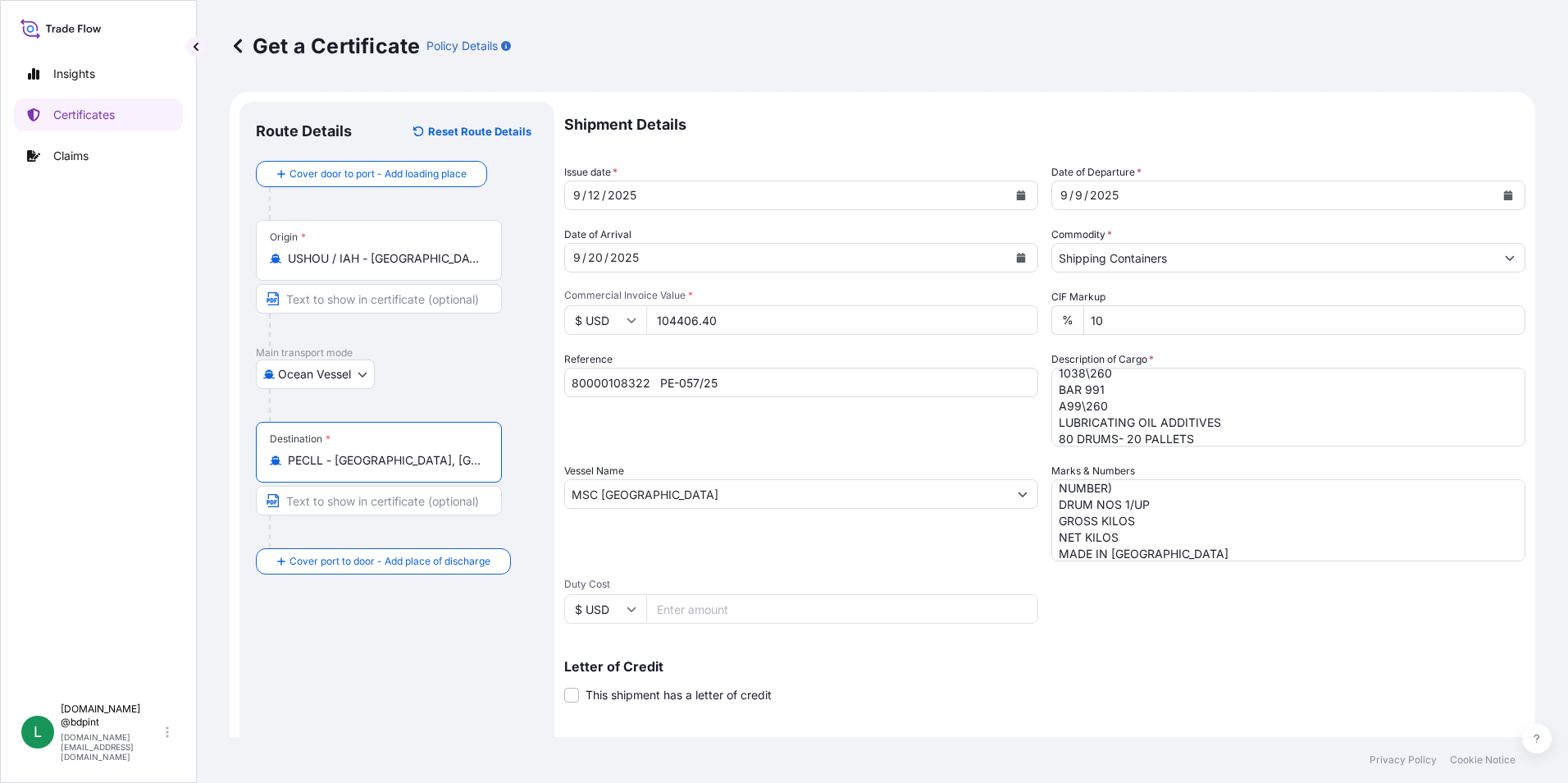
type input "PECLL - Callao, Peru"
click at [443, 626] on div "Route Details Reset Route Details Cover door to port - Add loading place Place …" at bounding box center [396, 515] width 282 height 795
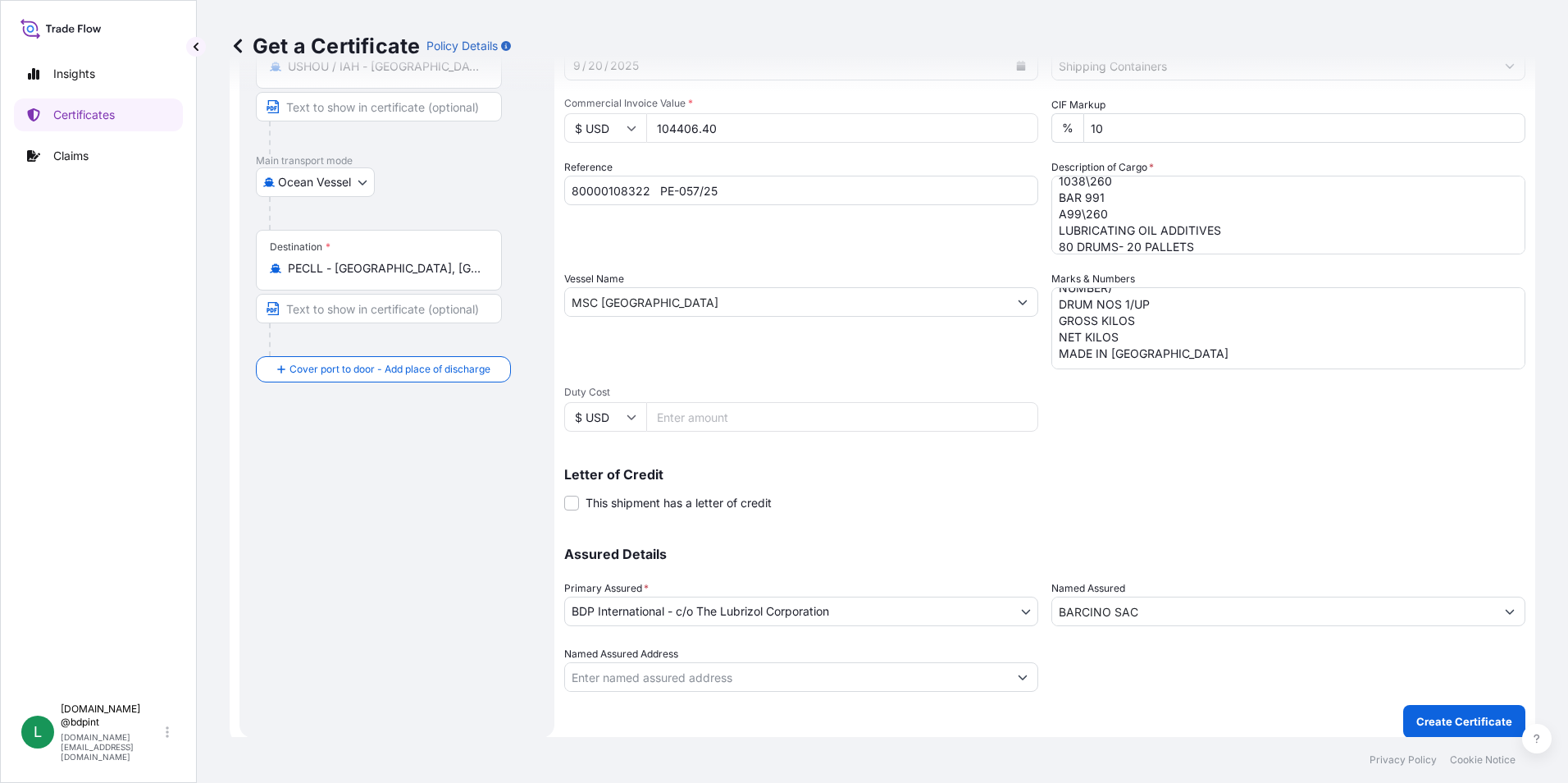
scroll to position [203, 0]
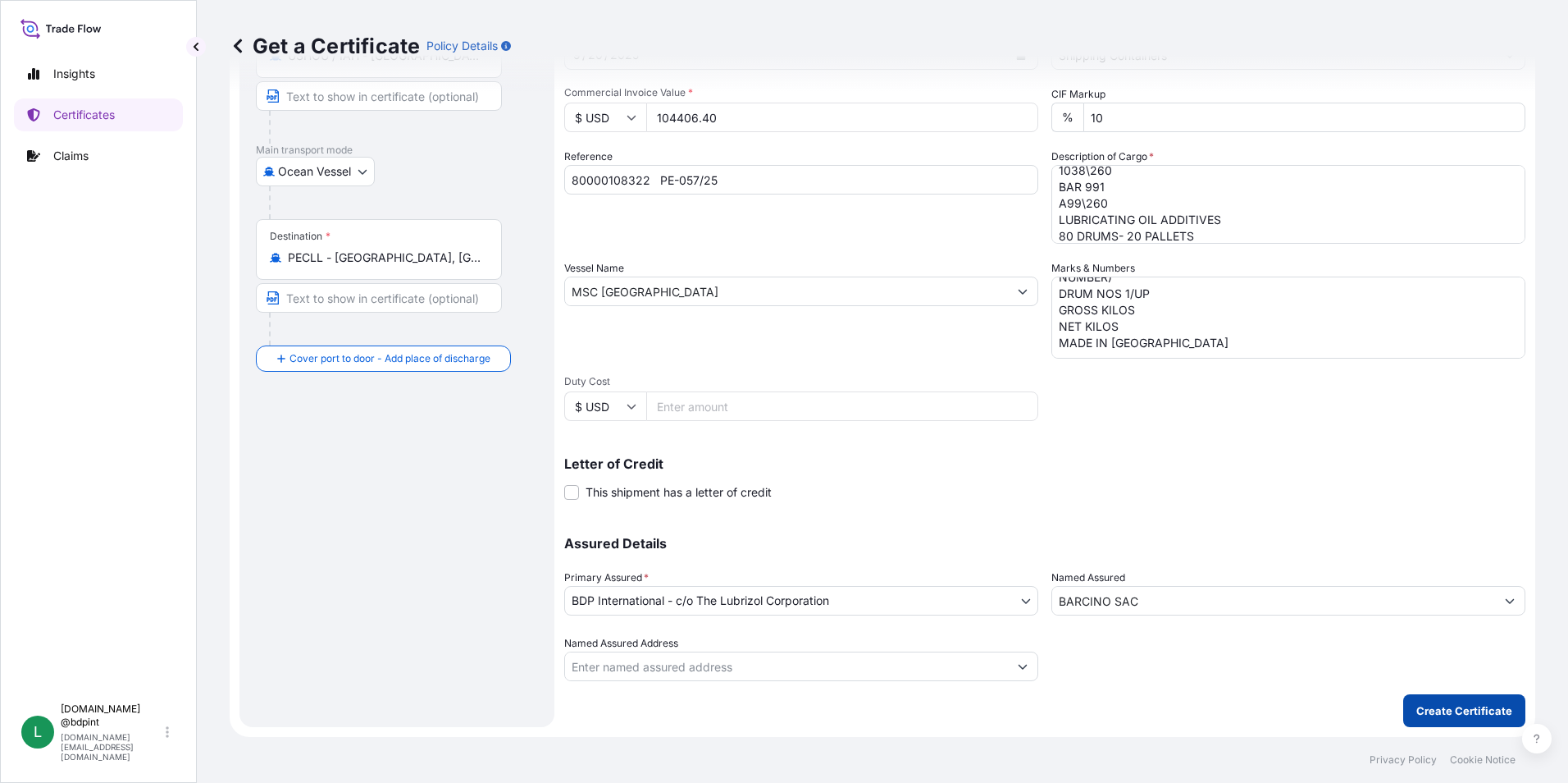
click at [1427, 707] on p "Create Certificate" at bounding box center [1464, 710] width 96 height 16
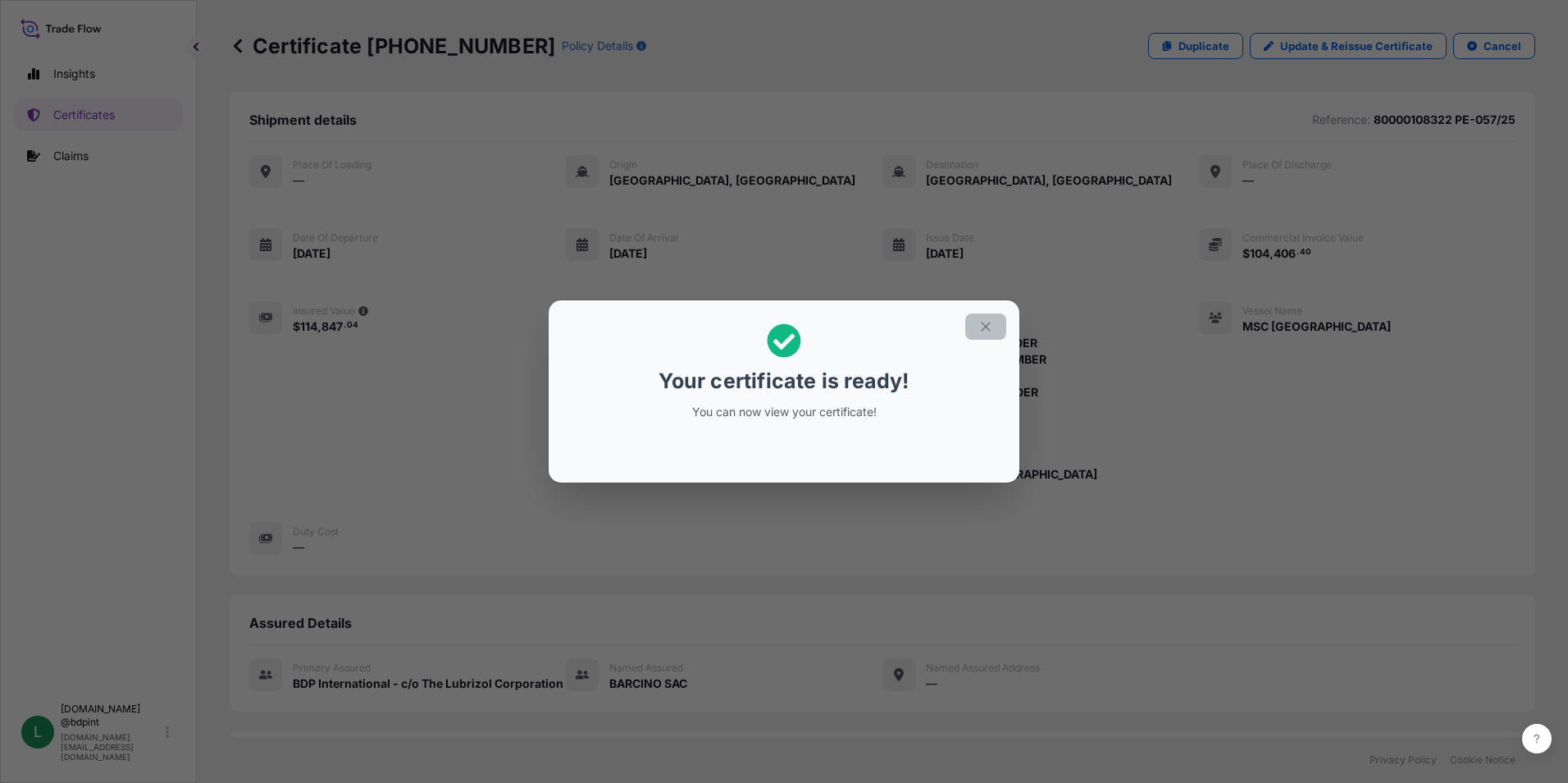
click at [995, 326] on button "button" at bounding box center [986, 326] width 41 height 26
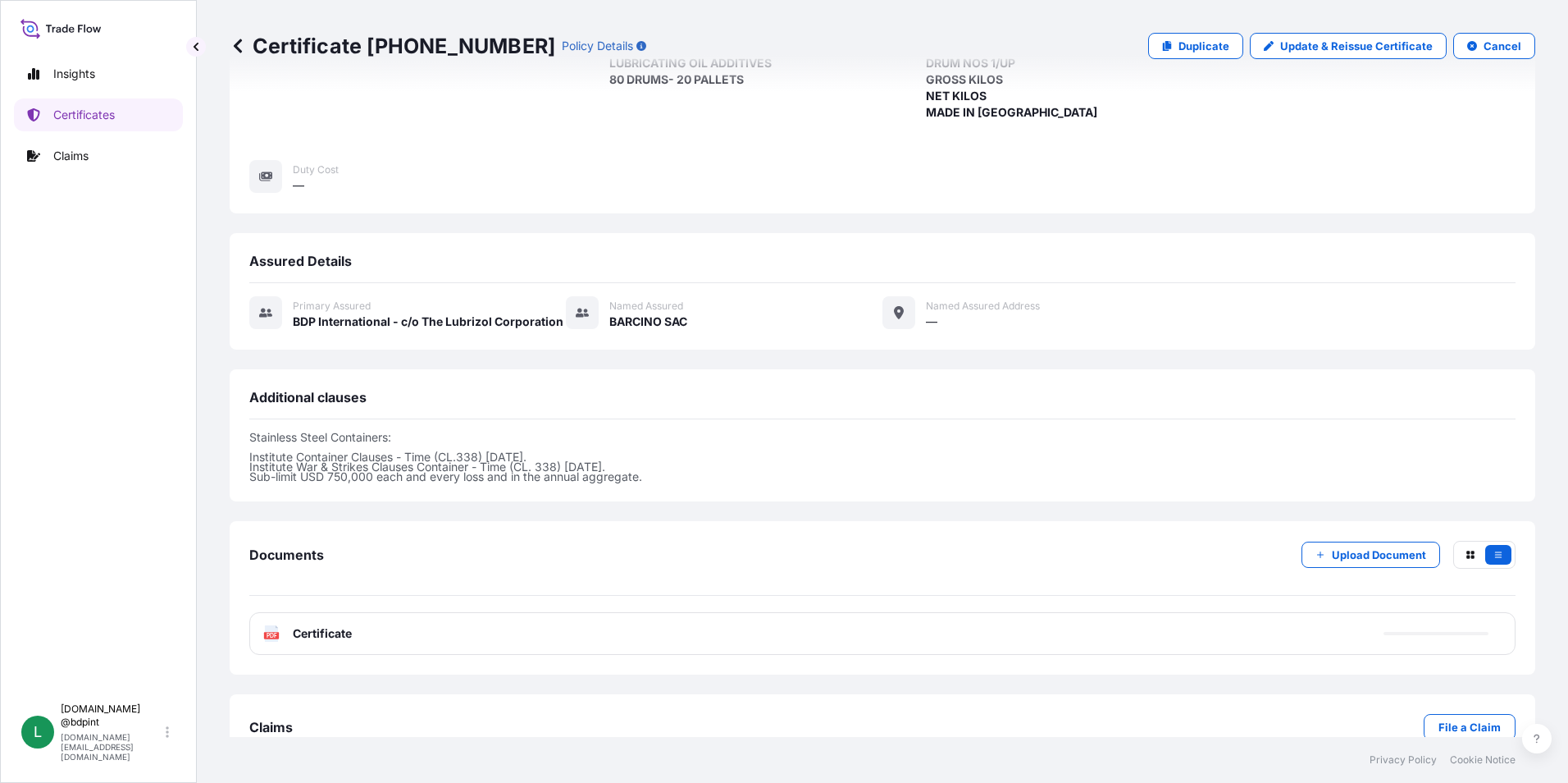
scroll to position [402, 0]
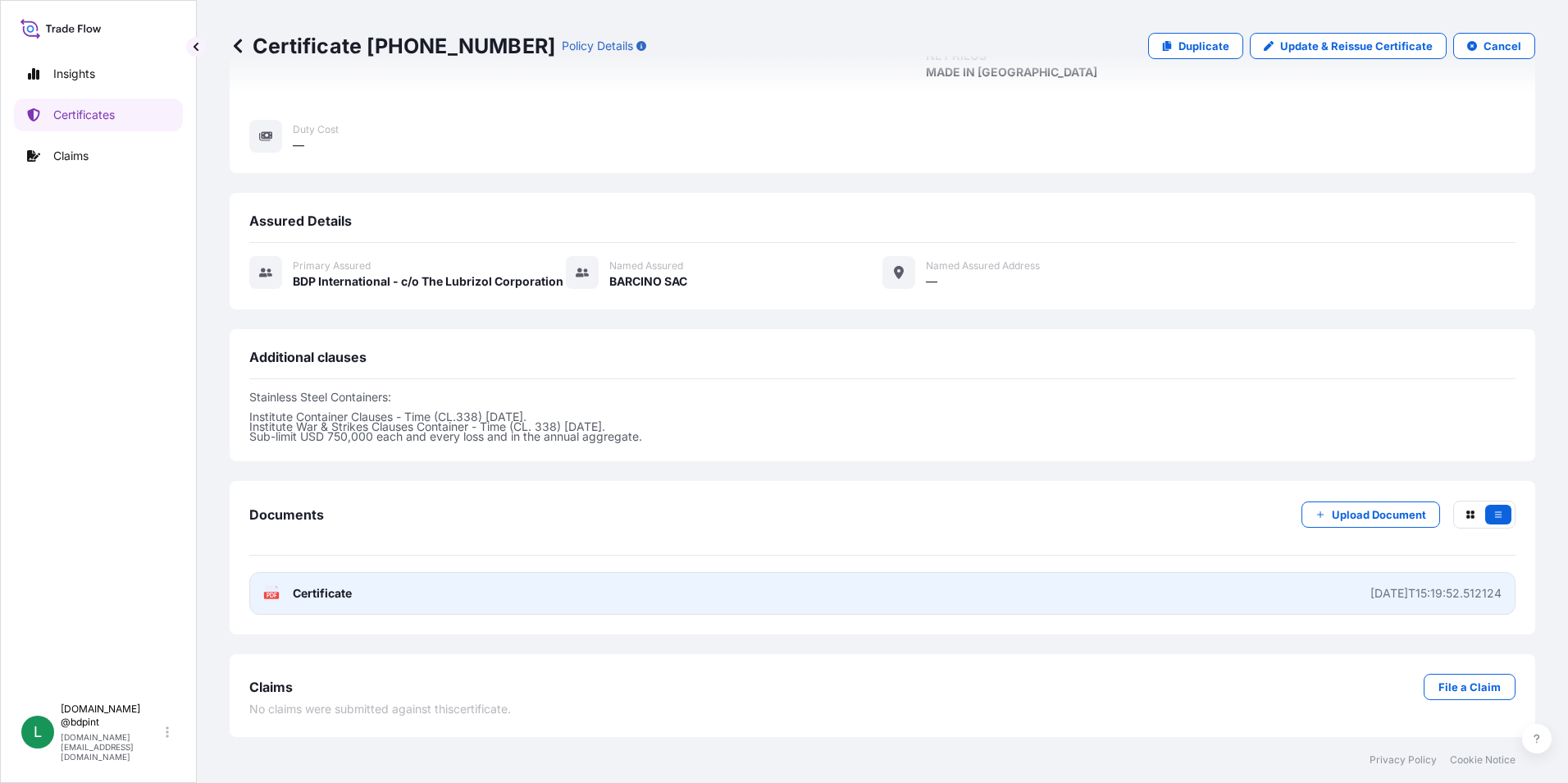
click at [925, 590] on link "PDF Certificate 2025-09-12T15:19:52.512124" at bounding box center [883, 593] width 1267 height 42
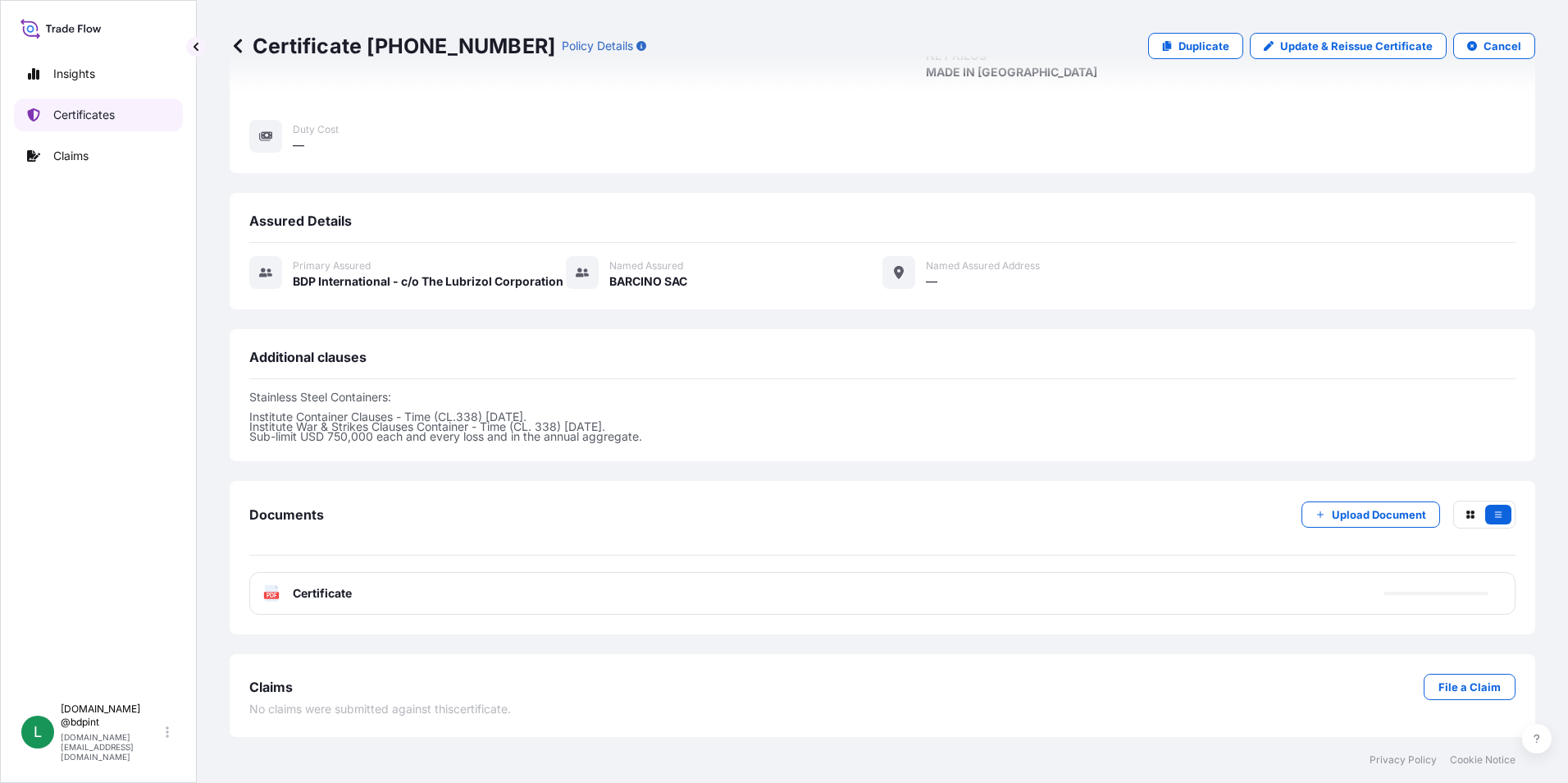
click at [80, 109] on p "Certificates" at bounding box center [84, 115] width 61 height 16
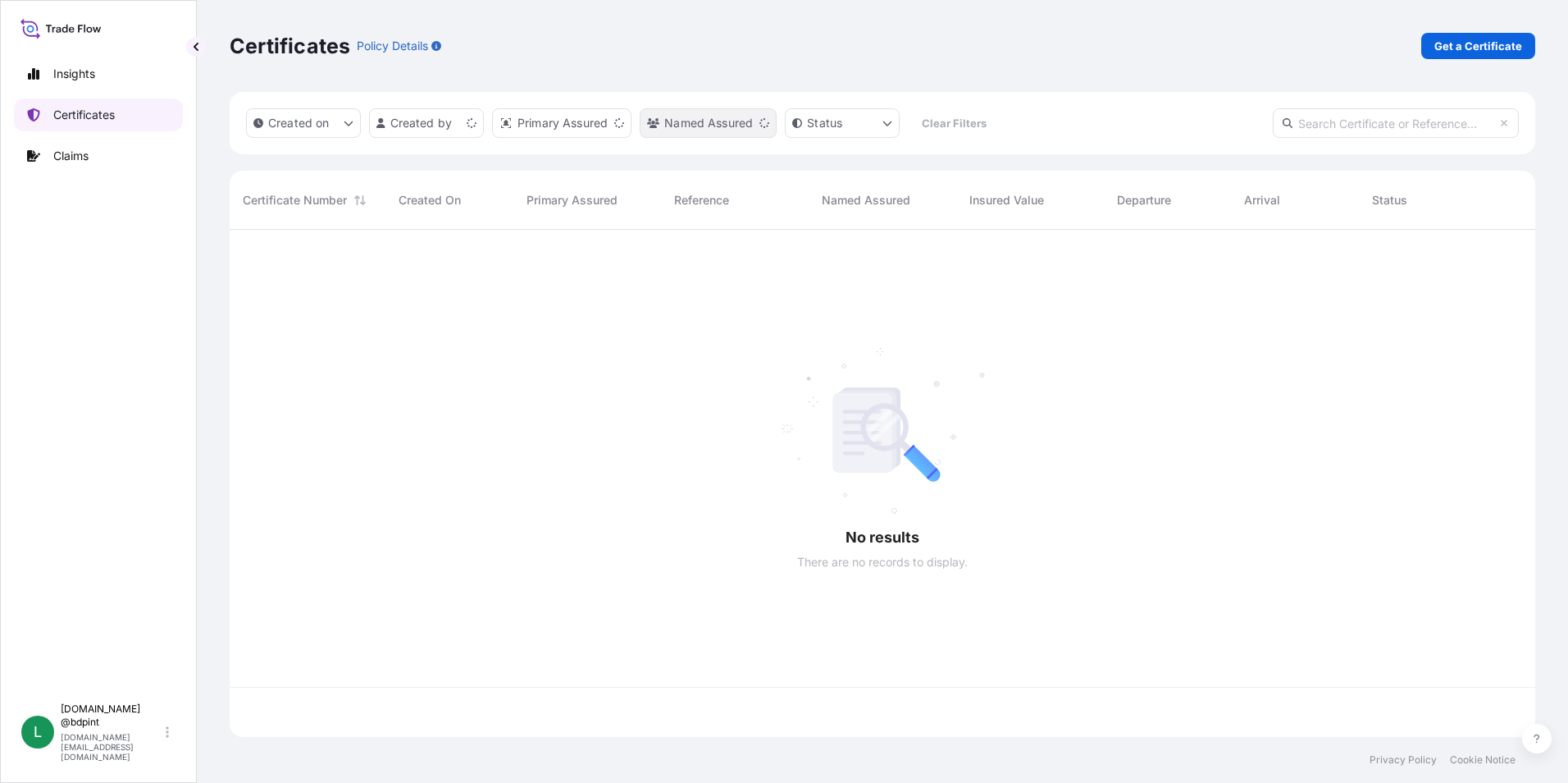
scroll to position [504, 1293]
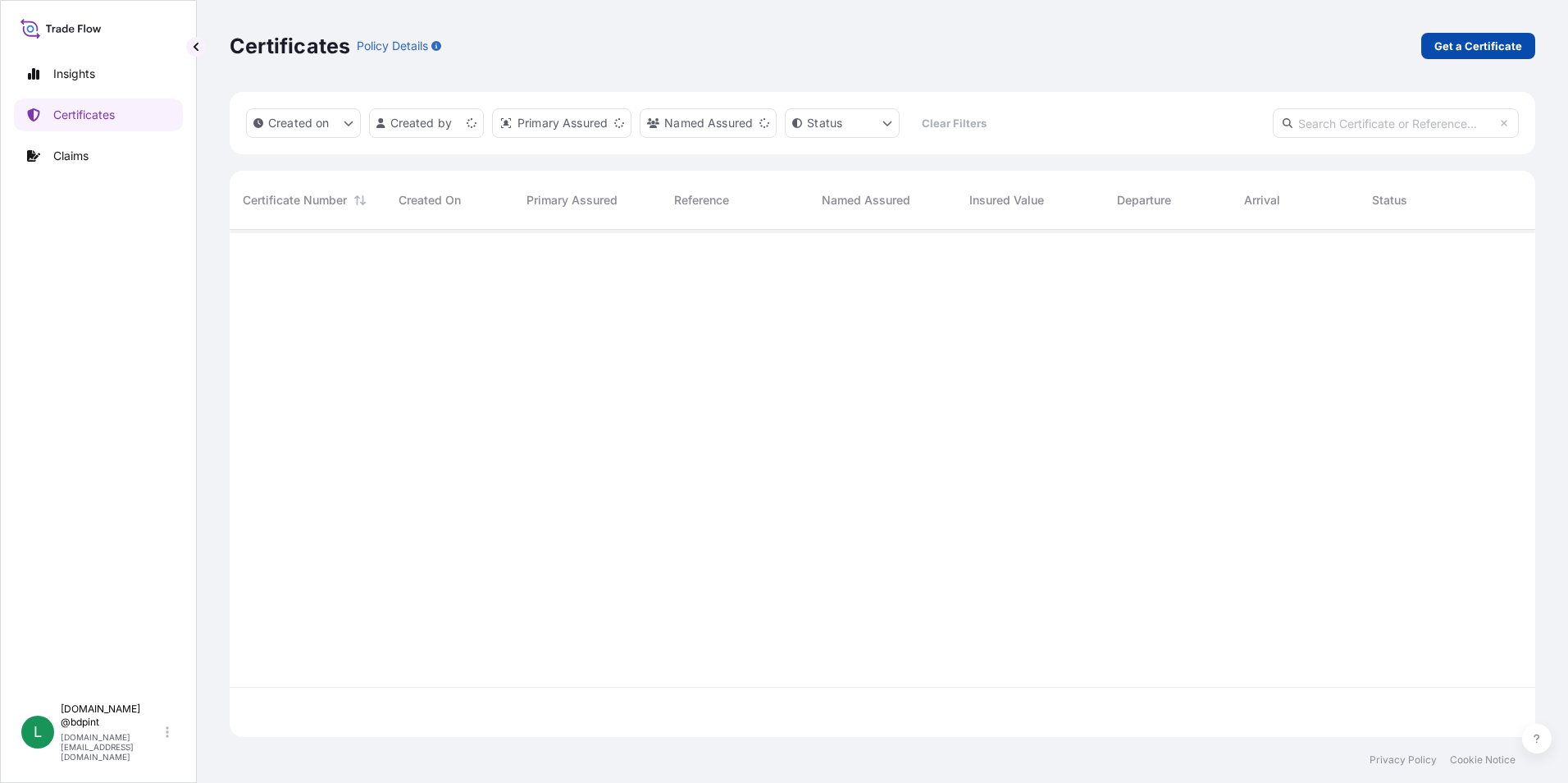
click at [1442, 50] on p "Get a Certificate" at bounding box center [1478, 45] width 87 height 16
select select "Barge"
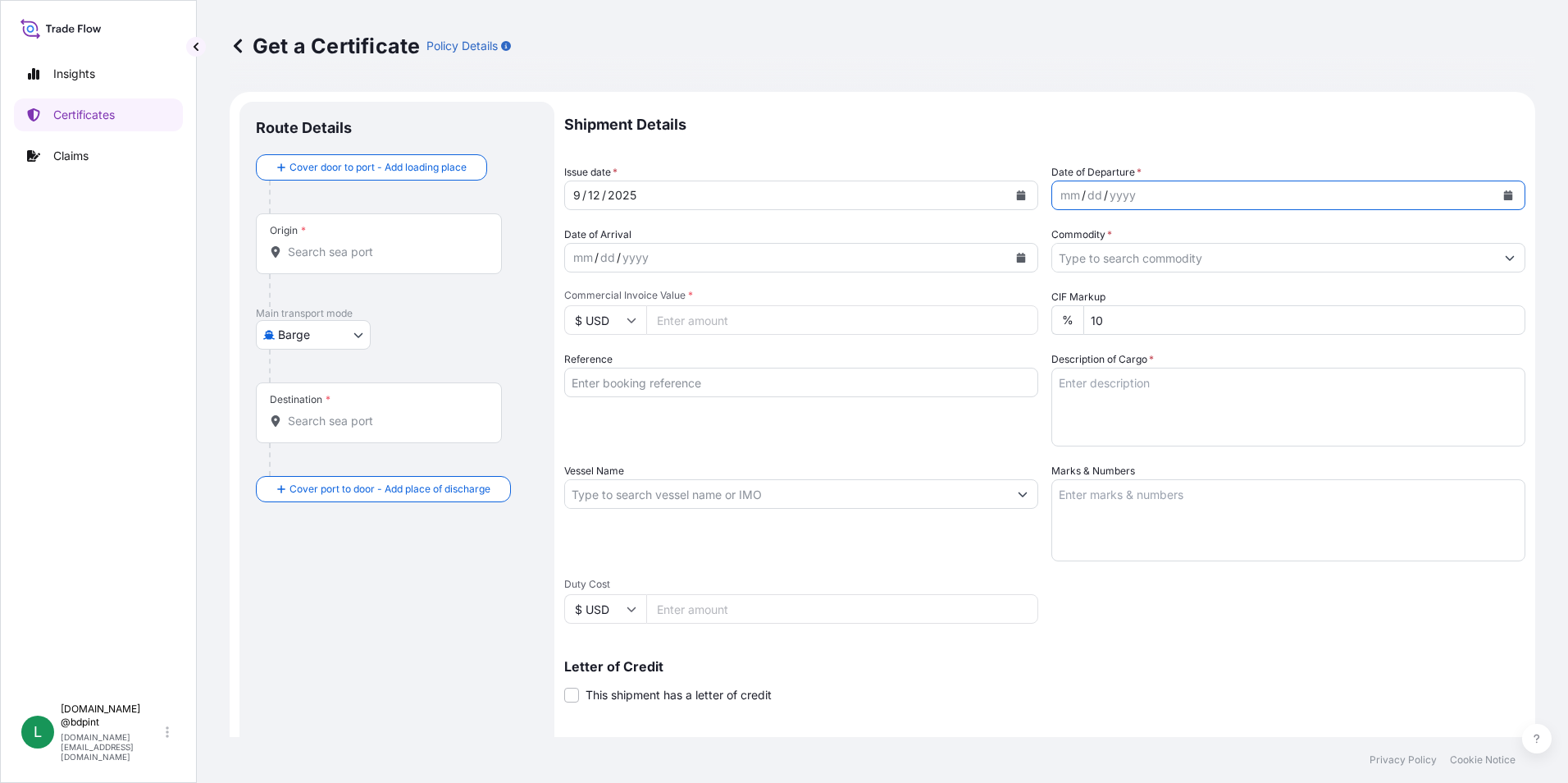
click at [1503, 197] on button "Calendar" at bounding box center [1508, 194] width 26 height 26
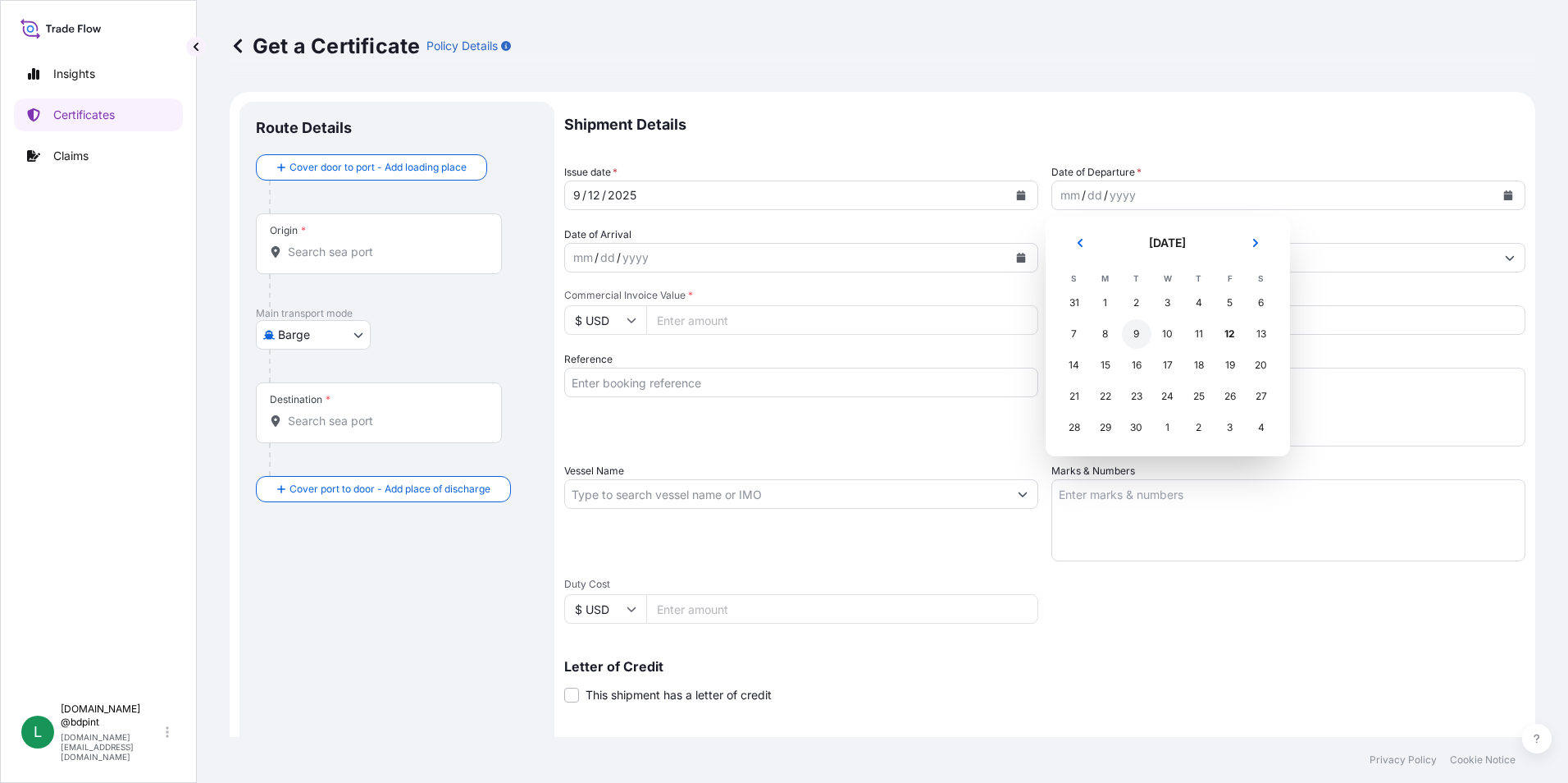
click at [1143, 334] on div "9" at bounding box center [1137, 334] width 30 height 30
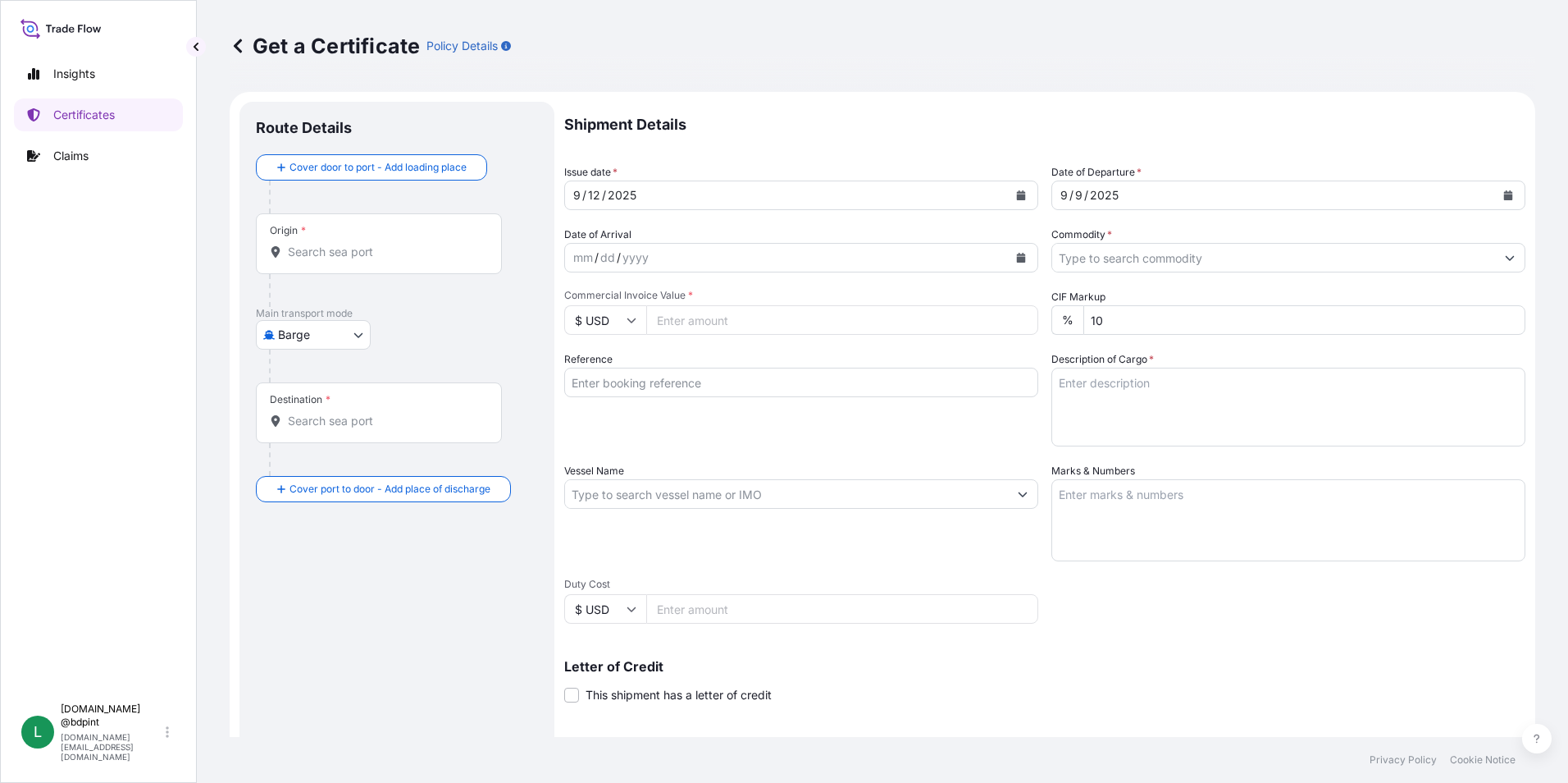
click at [1018, 260] on icon "Calendar" at bounding box center [1021, 258] width 9 height 10
click at [1008, 263] on button "Calendar" at bounding box center [1020, 257] width 26 height 26
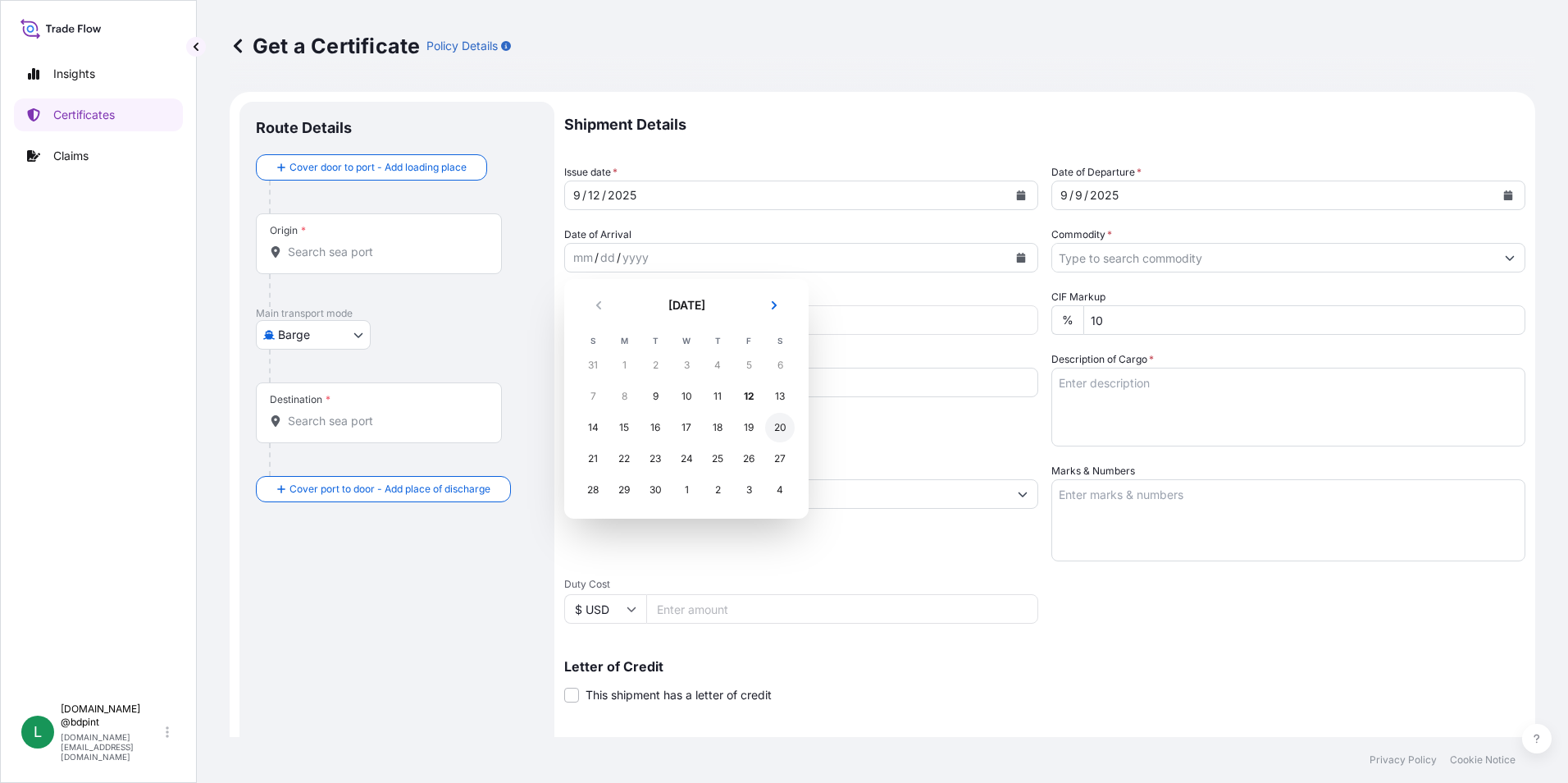
click at [770, 422] on div "20" at bounding box center [779, 427] width 30 height 30
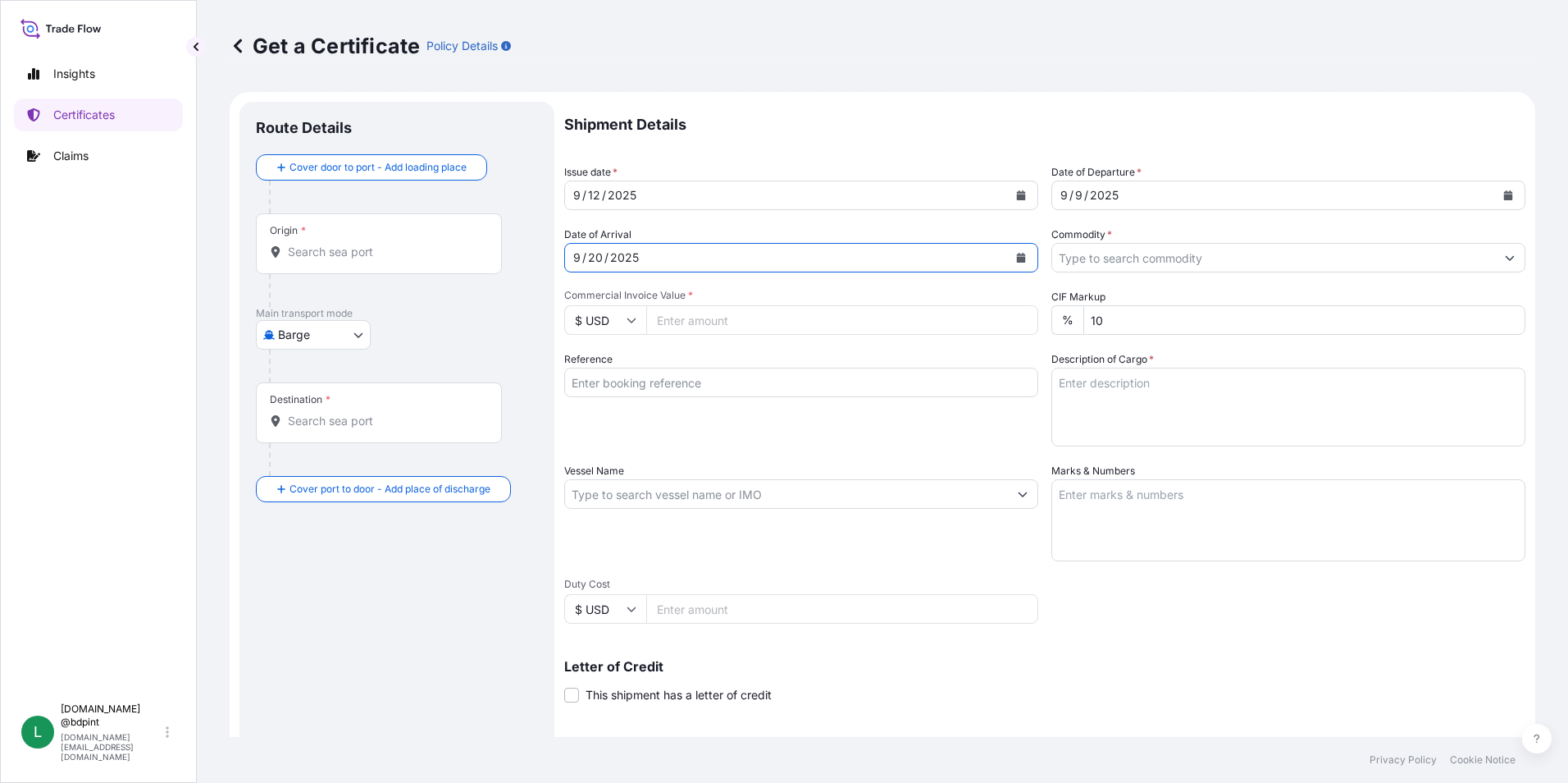
click at [1275, 255] on input "Commodity *" at bounding box center [1273, 257] width 443 height 30
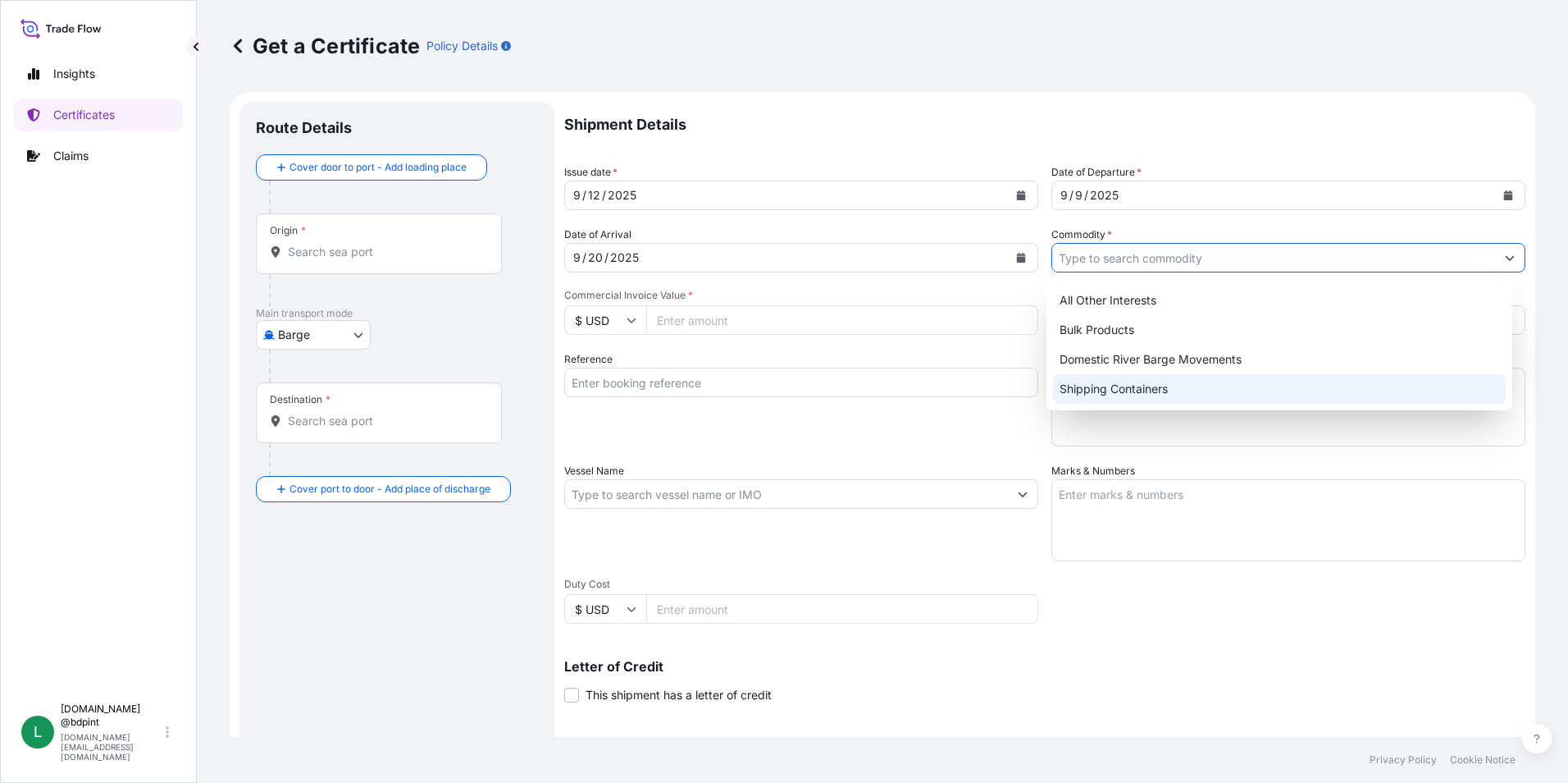
click at [1158, 387] on div "Shipping Containers" at bounding box center [1279, 389] width 453 height 30
type input "Shipping Containers"
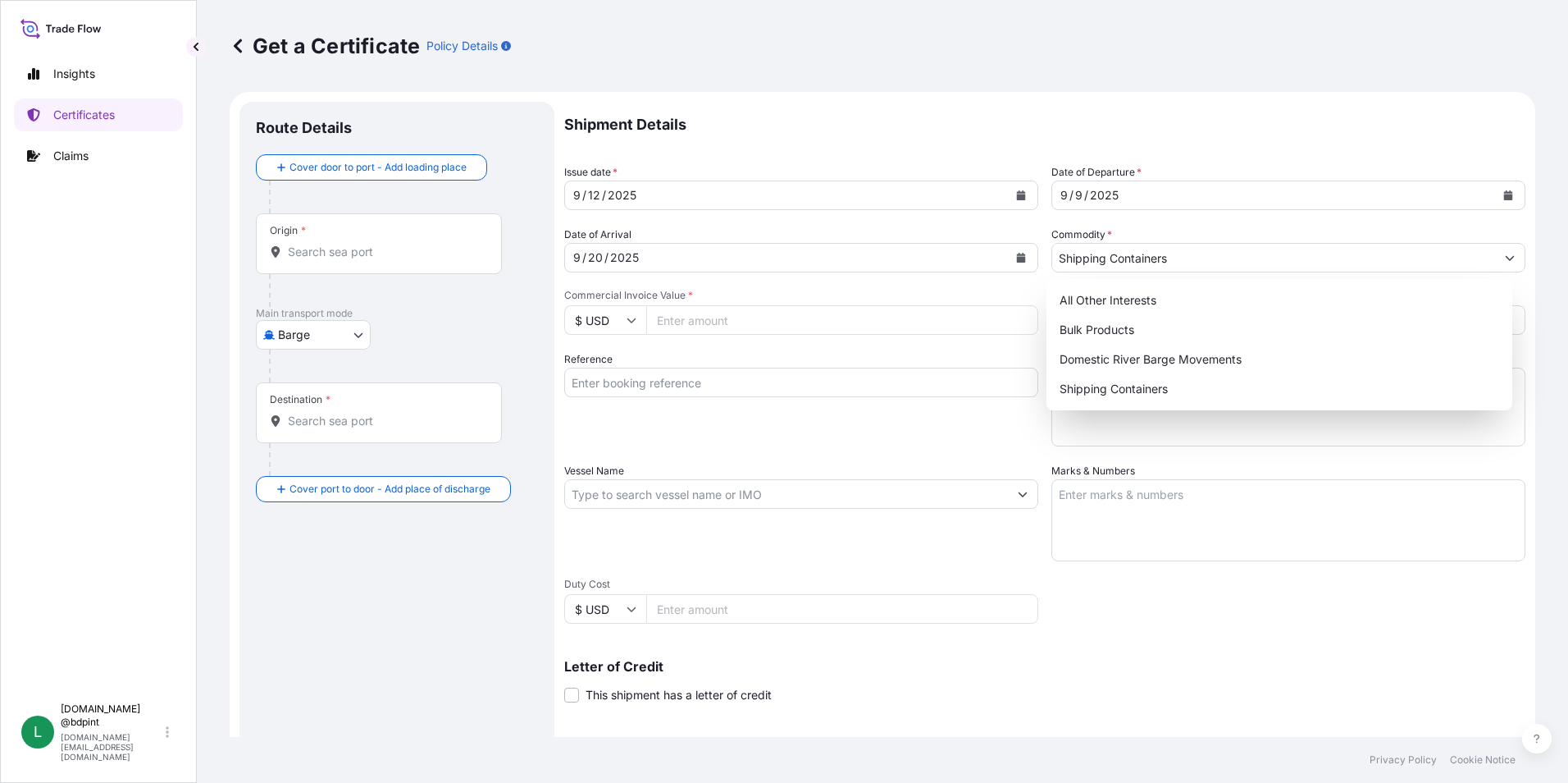
click at [676, 325] on input "Commercial Invoice Value *" at bounding box center [842, 319] width 392 height 30
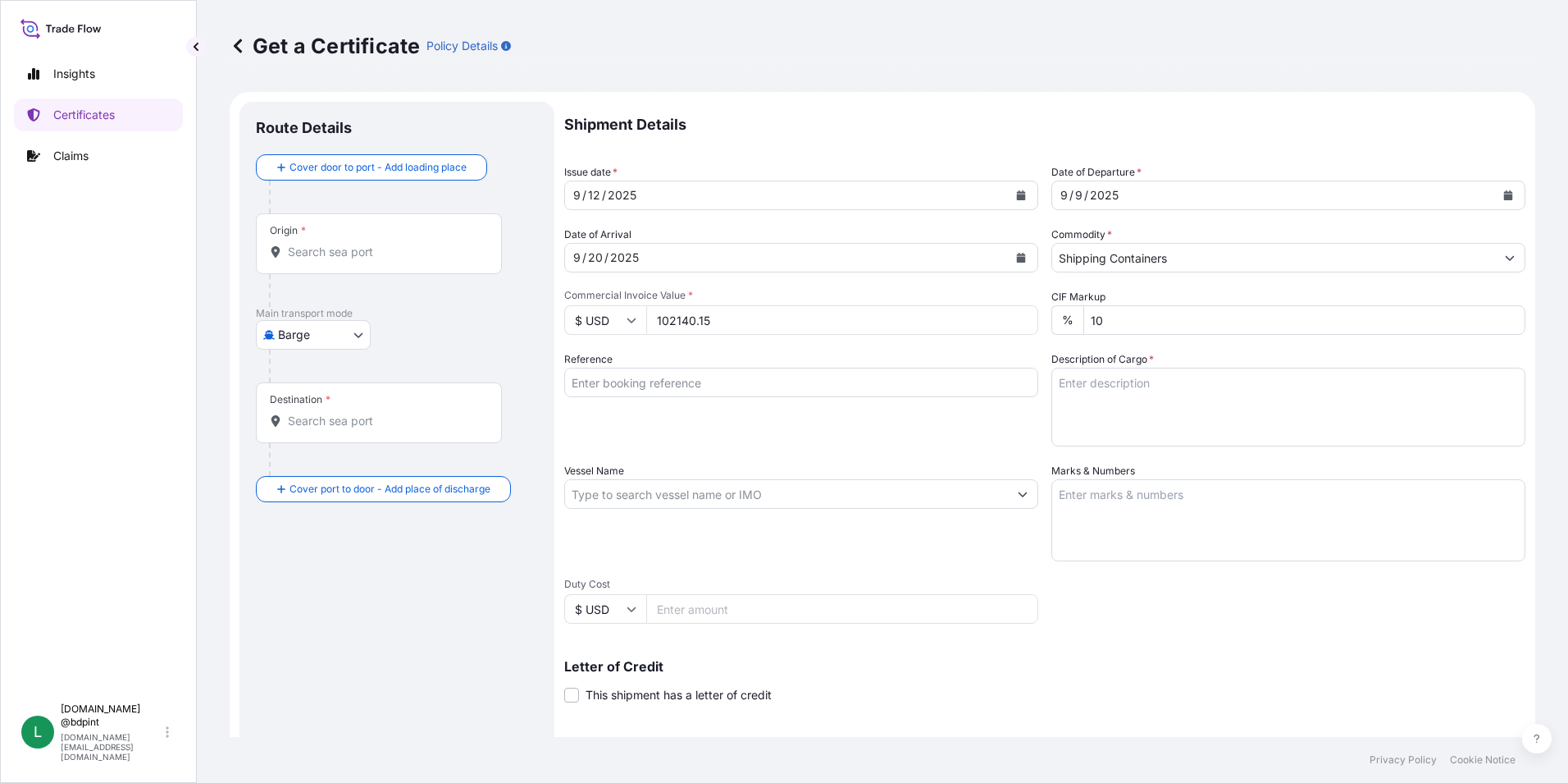
type input "102140.15"
click at [814, 473] on div "Vessel Name" at bounding box center [801, 512] width 474 height 99
click at [792, 396] on input "Reference" at bounding box center [801, 382] width 474 height 30
click at [790, 392] on input "Reference" at bounding box center [801, 382] width 474 height 30
paste input "80000108779"
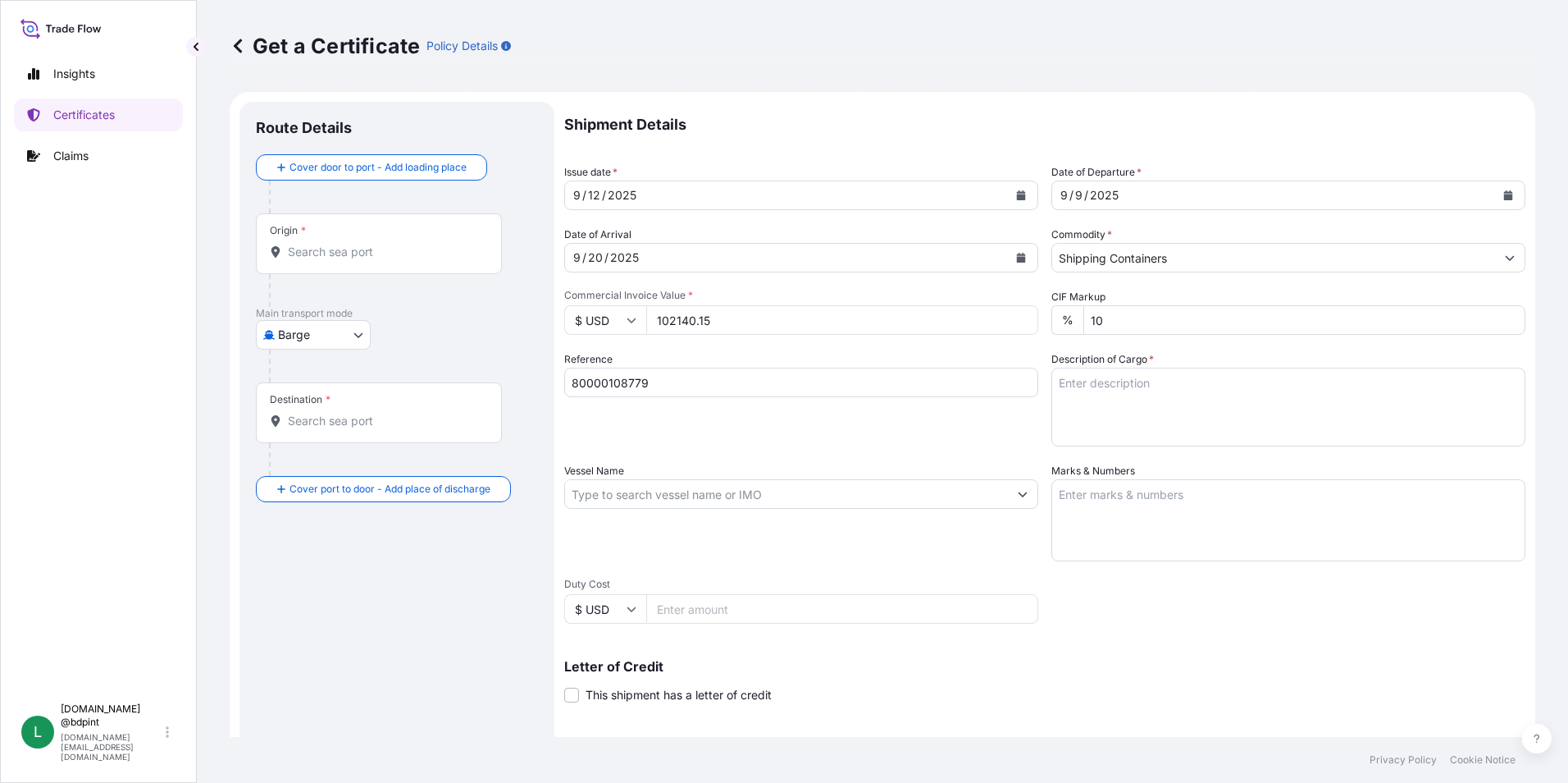
drag, startPoint x: 694, startPoint y: 385, endPoint x: 712, endPoint y: 382, distance: 18.2
click at [694, 385] on input "80000108779" at bounding box center [801, 382] width 474 height 30
paste input "80000108779"
type input "80000108779 80000108779"
click at [1140, 394] on textarea "Description of Cargo *" at bounding box center [1288, 407] width 474 height 79
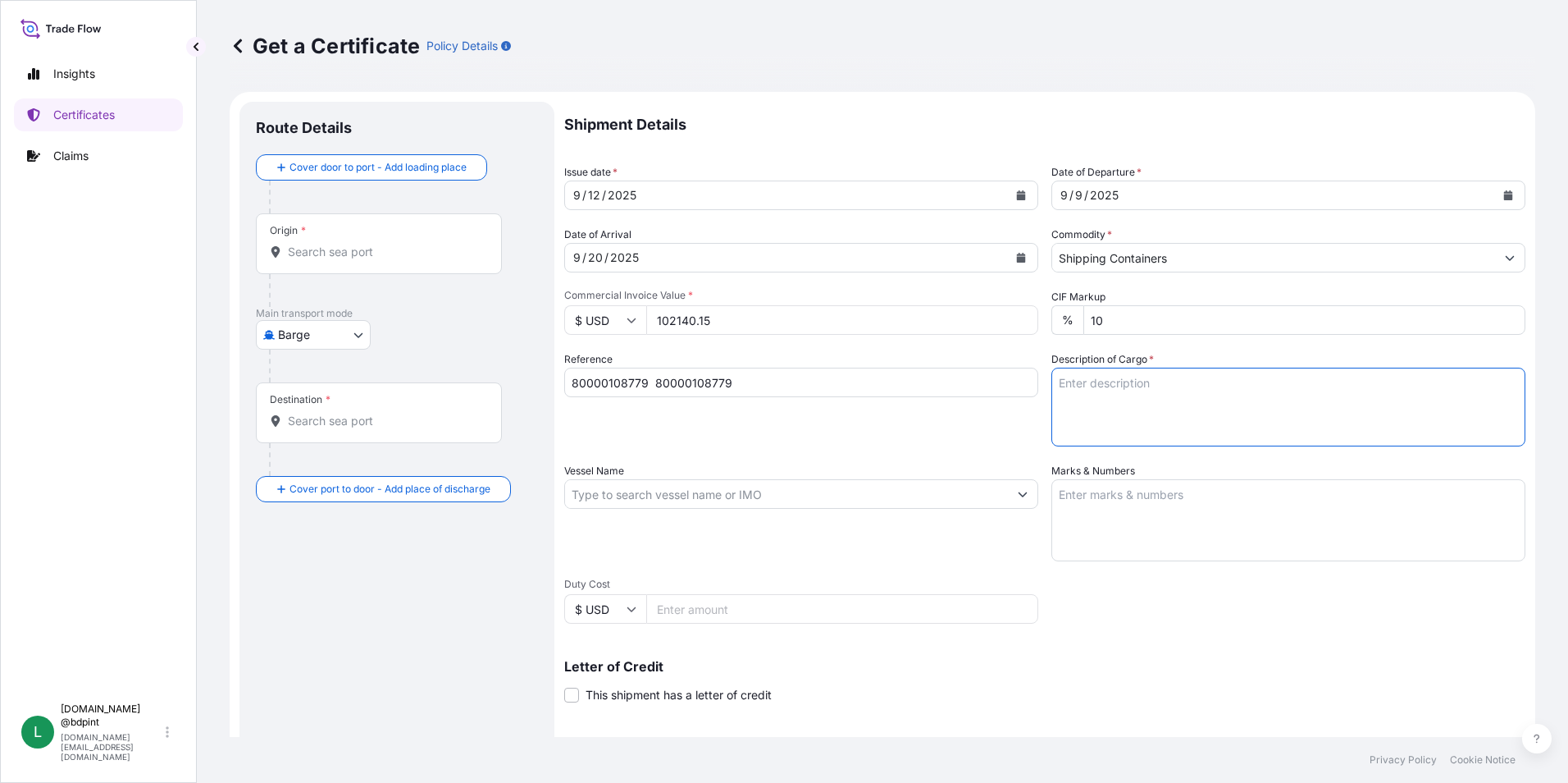
paste textarea "BAR 975 9690\260"
click at [1103, 423] on textarea "BAR 975 9690\260" at bounding box center [1288, 407] width 474 height 79
paste textarea "BAR 995 9990EM\260"
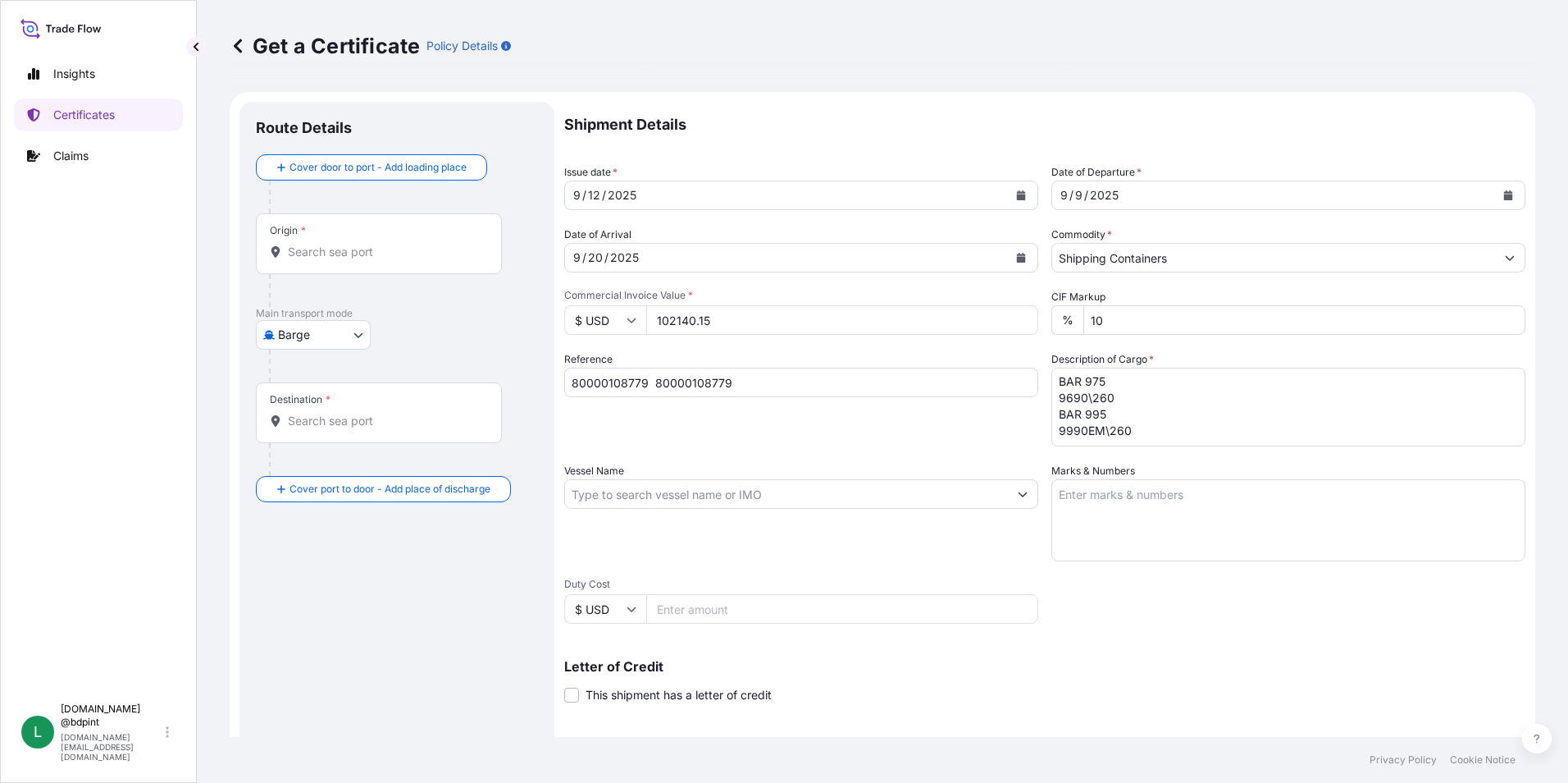
click at [1127, 442] on textarea "BAR 975 9690\260 BAR 995 9990EM\260" at bounding box center [1288, 407] width 474 height 79
paste textarea "BAR 550 5515A\260"
click at [1149, 436] on textarea "BAR 975 9690\260 BAR 995 9990EM\260 BAR 550 5515A\260" at bounding box center [1288, 407] width 474 height 79
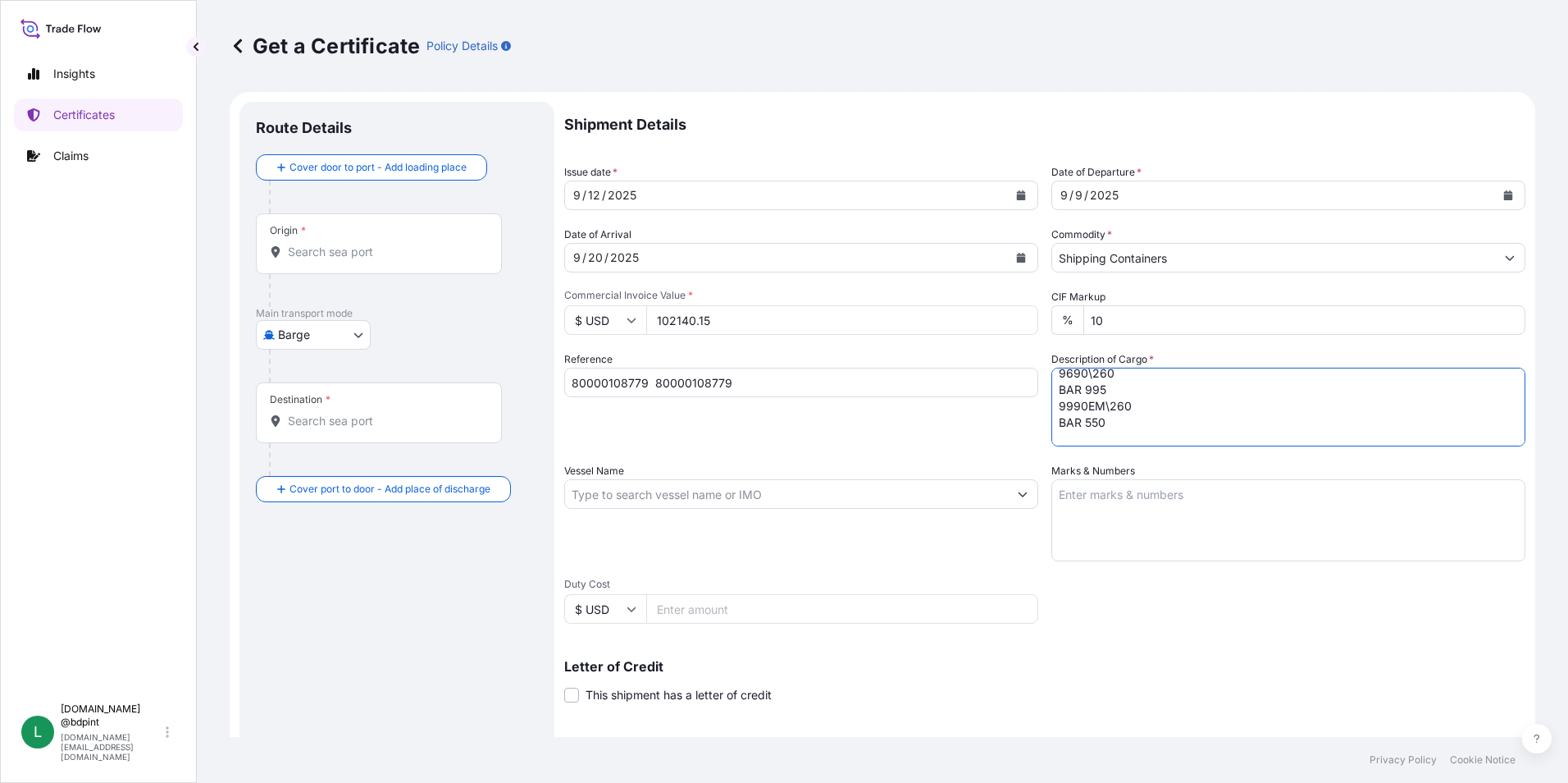
paste textarea "BAR 511 AH93EX\260"
click at [1243, 437] on textarea "BAR 975 9690\260 BAR 995 9990EM\260 BAR 550 BAR 511 AH93EX\260 5515A\260" at bounding box center [1288, 407] width 474 height 79
paste textarea "LUBRICATING OIL ADDITIVES"
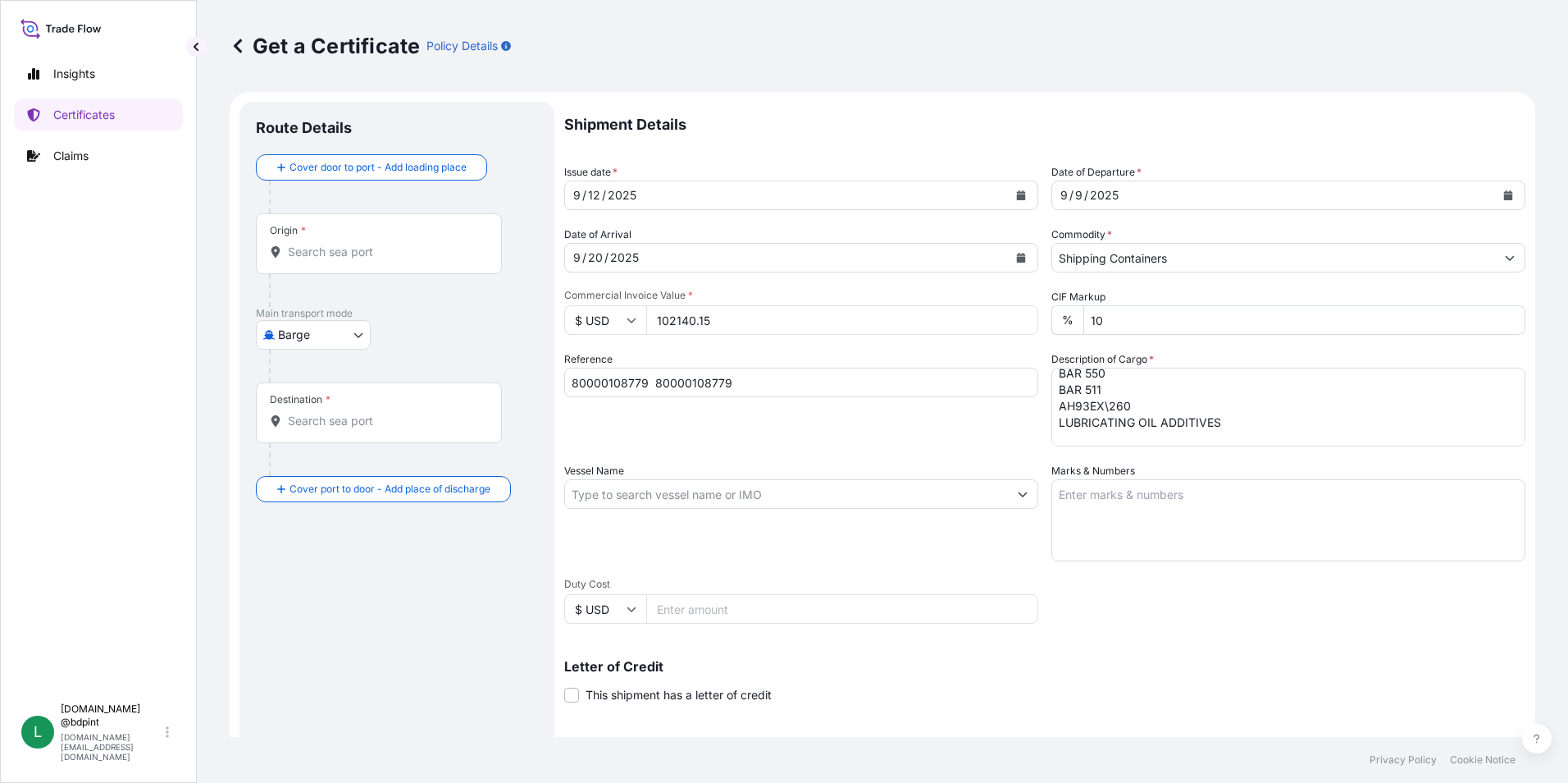
click at [1165, 437] on textarea "BAR 975 9690\260 BAR 995 9990EM\260 BAR 550 BAR 511 AH93EX\260 LUBRICATING OIL …" at bounding box center [1288, 407] width 474 height 79
paste textarea "80 DRUM"
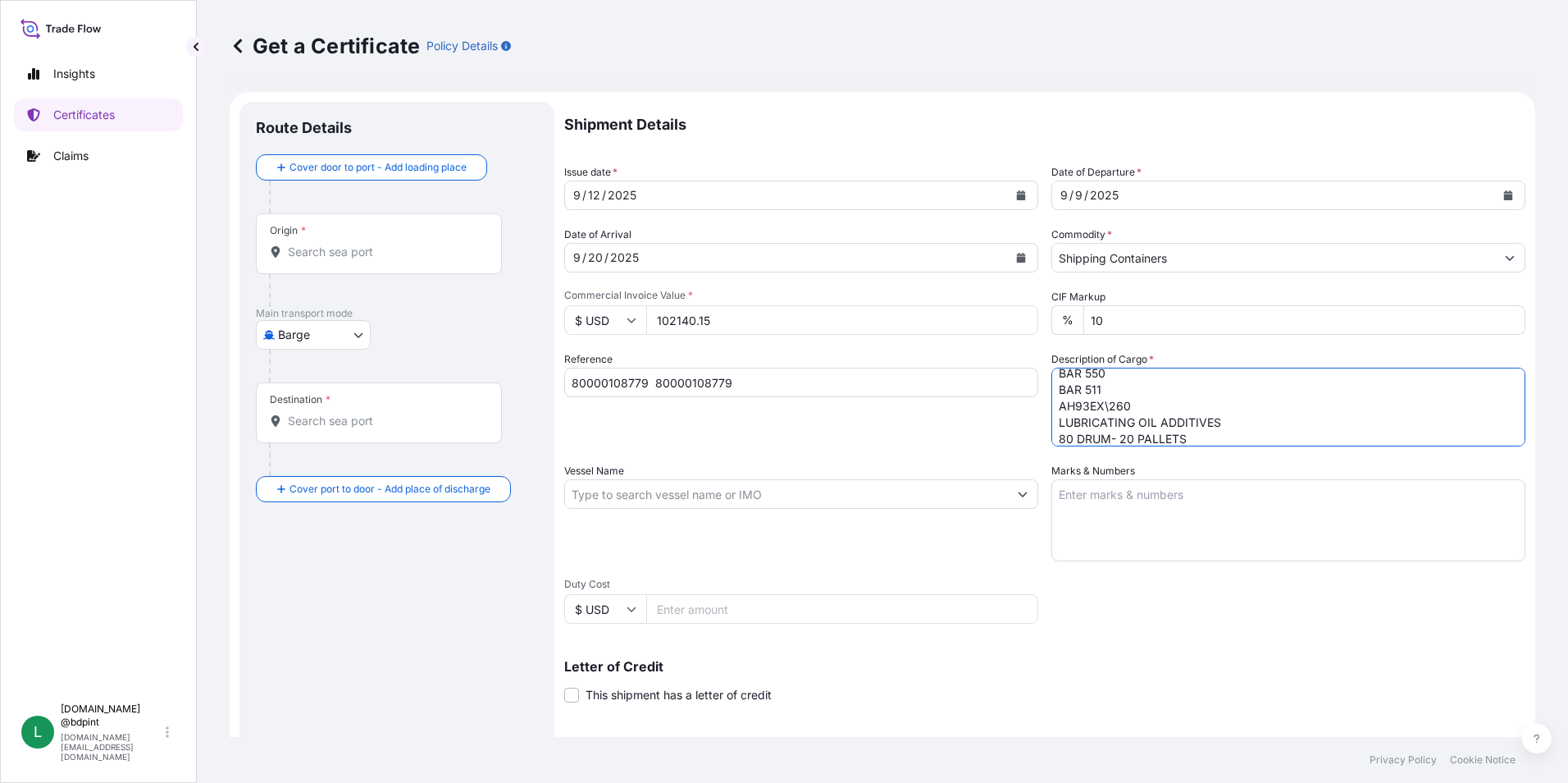
type textarea "BAR 975 9690\260 BAR 995 9990EM\260 BAR 550 BAR 511 AH93EX\260 LUBRICATING OIL …"
click at [711, 501] on input "Vessel Name" at bounding box center [787, 493] width 443 height 30
paste input "MSC VANCOUVER"
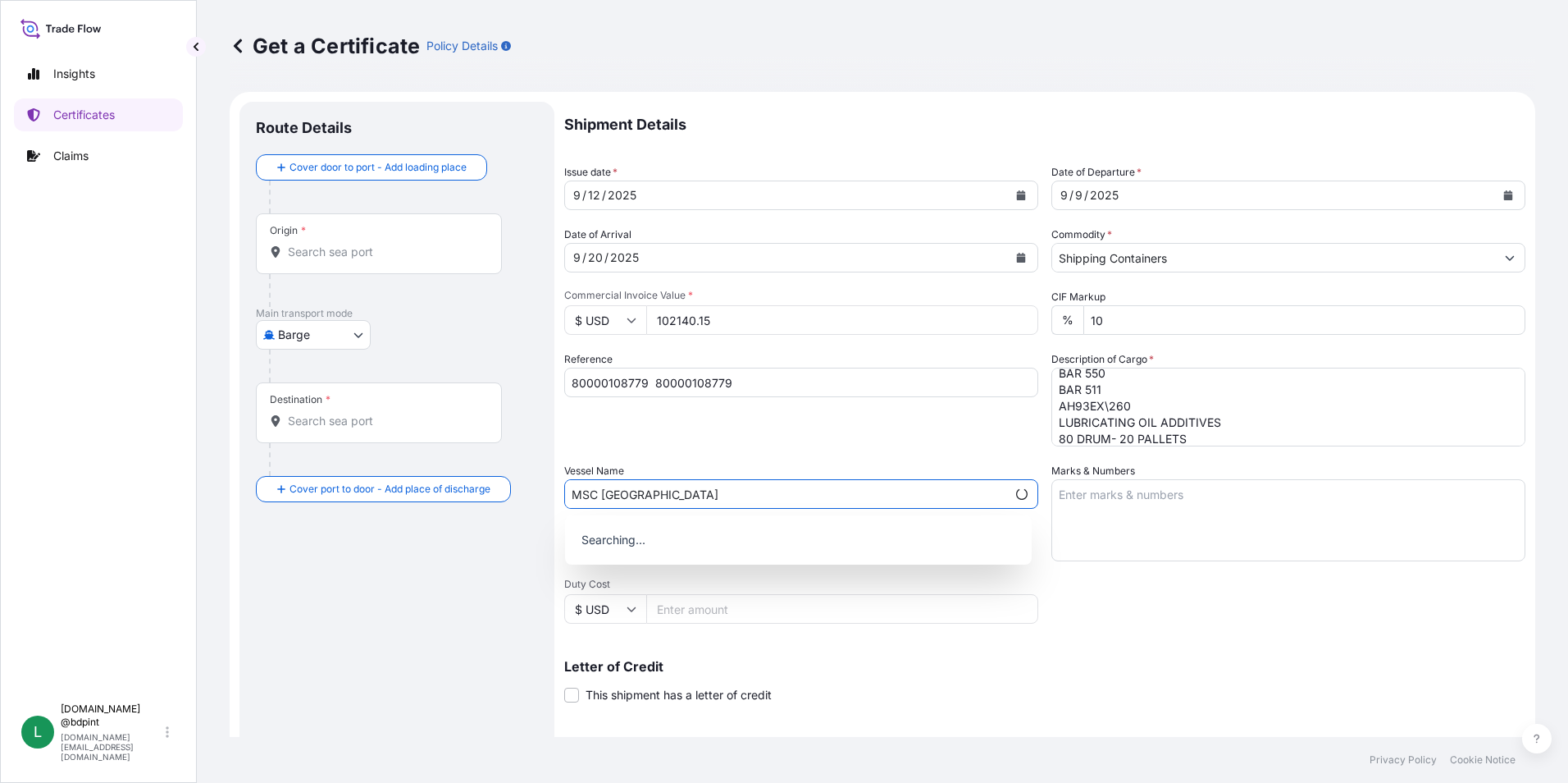
type input "MSC VANCOUVER"
click at [774, 472] on div "Vessel Name MSC VANCOUVER" at bounding box center [801, 512] width 474 height 99
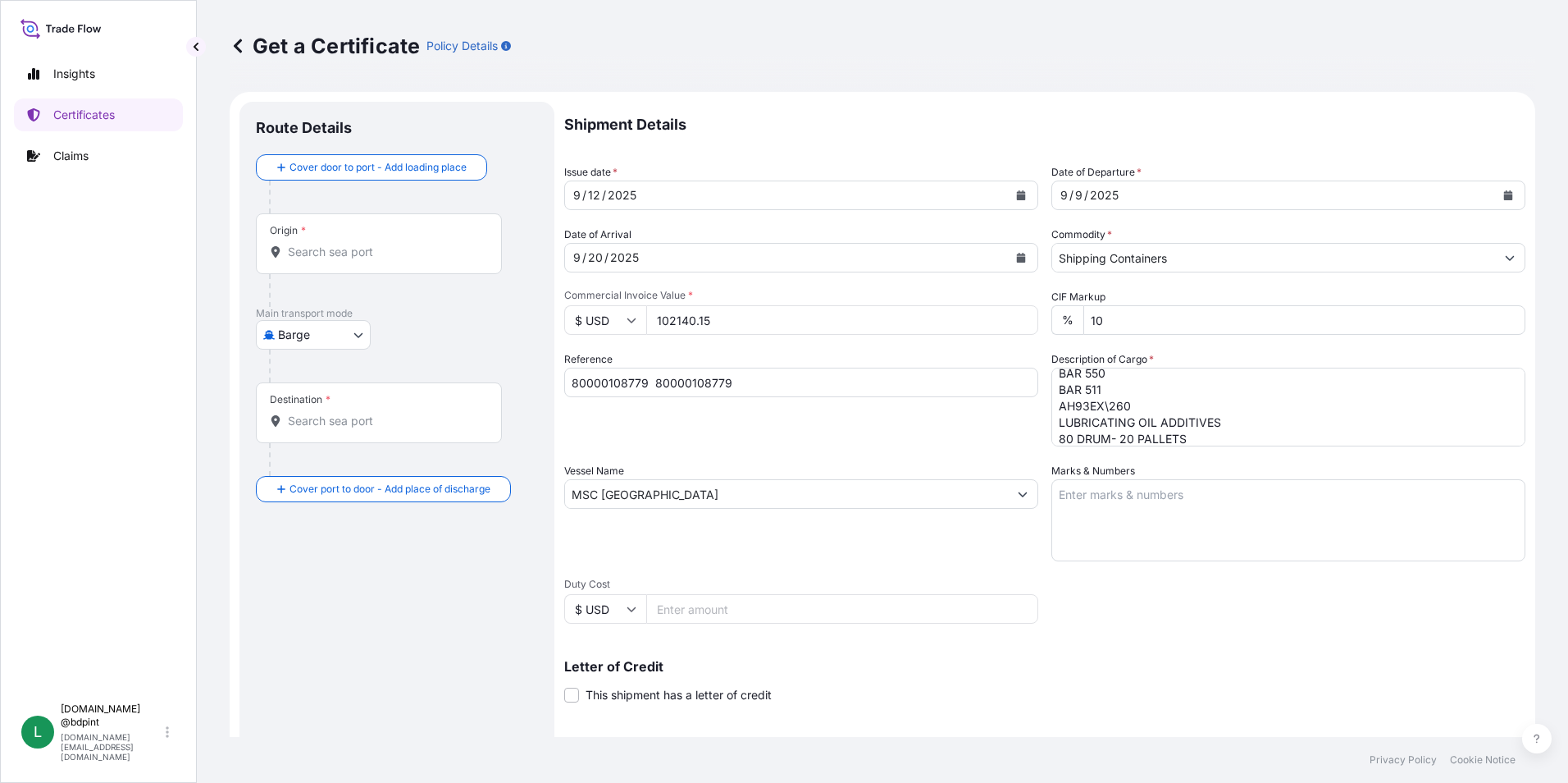
click at [1177, 510] on textarea "Marks & Numbers" at bounding box center [1288, 520] width 474 height 82
paste textarea "CONSIGNEE CONSIGNEE ORDER REFERENCE NUMBER SHIPPER ORDER NUMBER (LZ ORDER NUMBE…"
type textarea "CONSIGNEE CONSIGNEE ORDER REFERENCE NUMBER SHIPPER ORDER NUMBER (LZ ORDER NUMBE…"
click at [863, 555] on div "Vessel Name MSC VANCOUVER" at bounding box center [801, 512] width 474 height 99
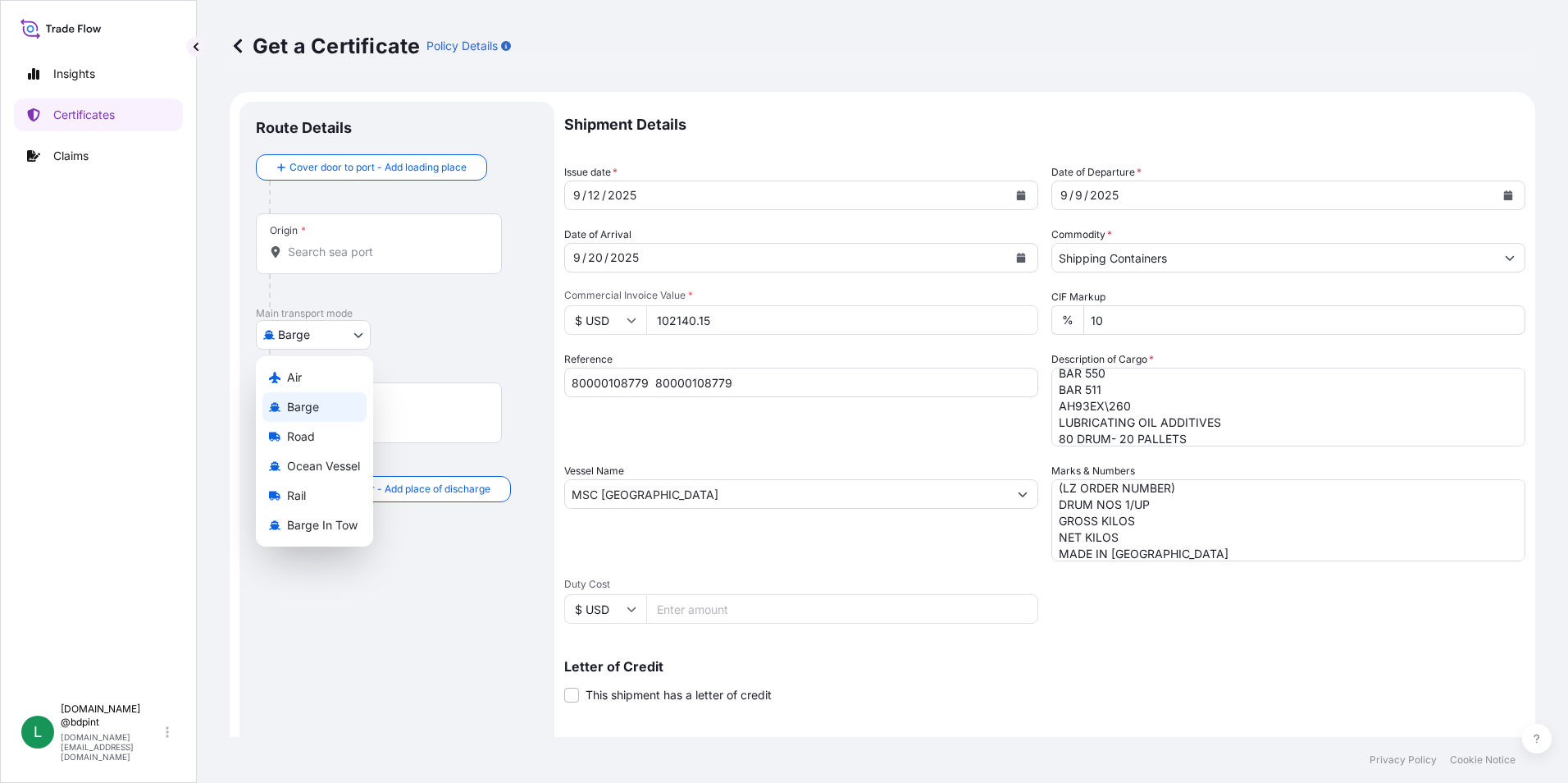
click at [299, 341] on body "0 options available. Insights Certificates Claims L lubrizol.docs @bdpint lubri…" at bounding box center [784, 392] width 1568 height 783
click at [339, 469] on span "Ocean Vessel" at bounding box center [323, 465] width 73 height 16
select select "Ocean Vessel"
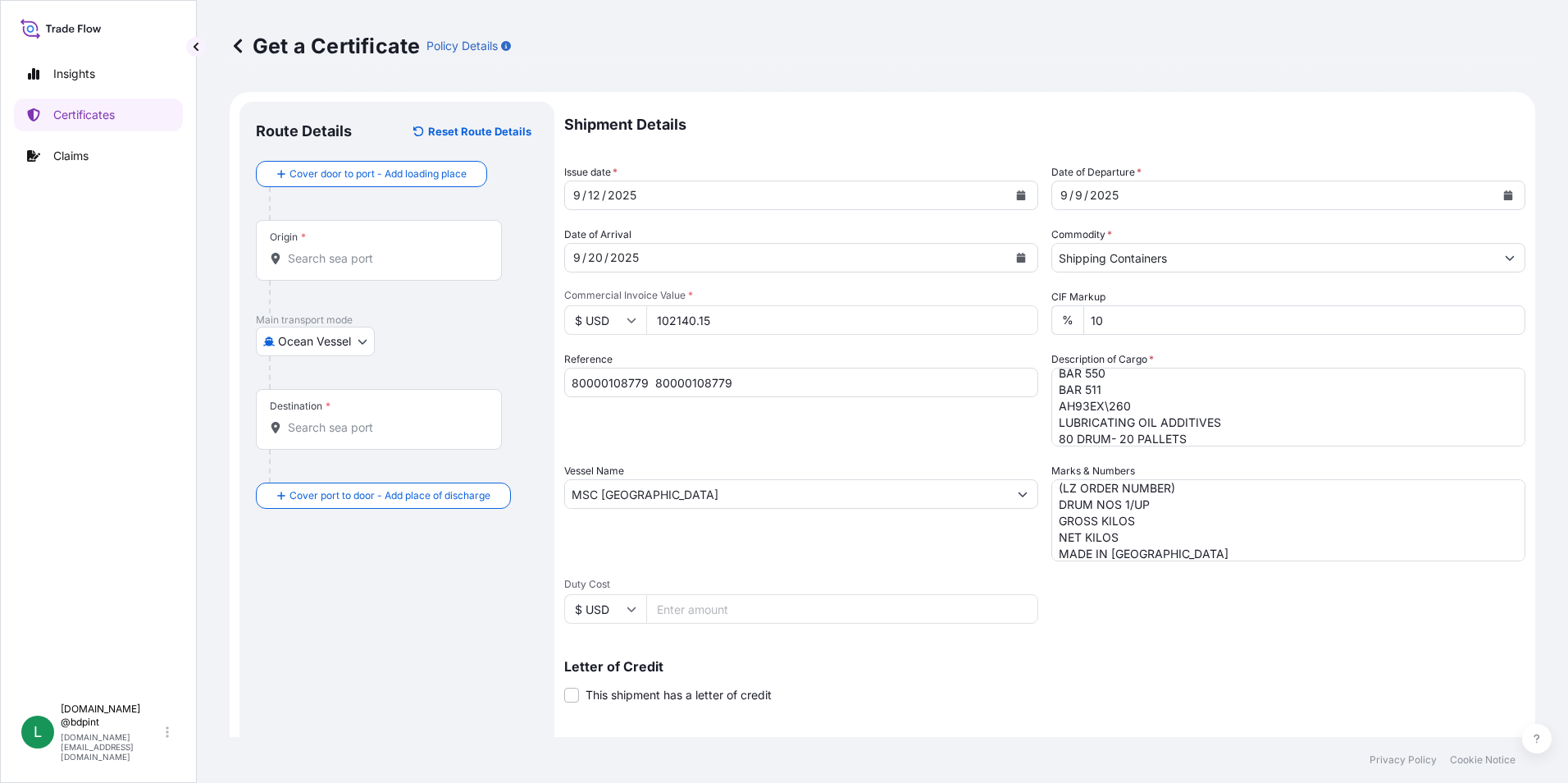
click at [407, 244] on div "Origin *" at bounding box center [379, 250] width 246 height 60
click at [407, 251] on input "Origin *" at bounding box center [385, 258] width 194 height 16
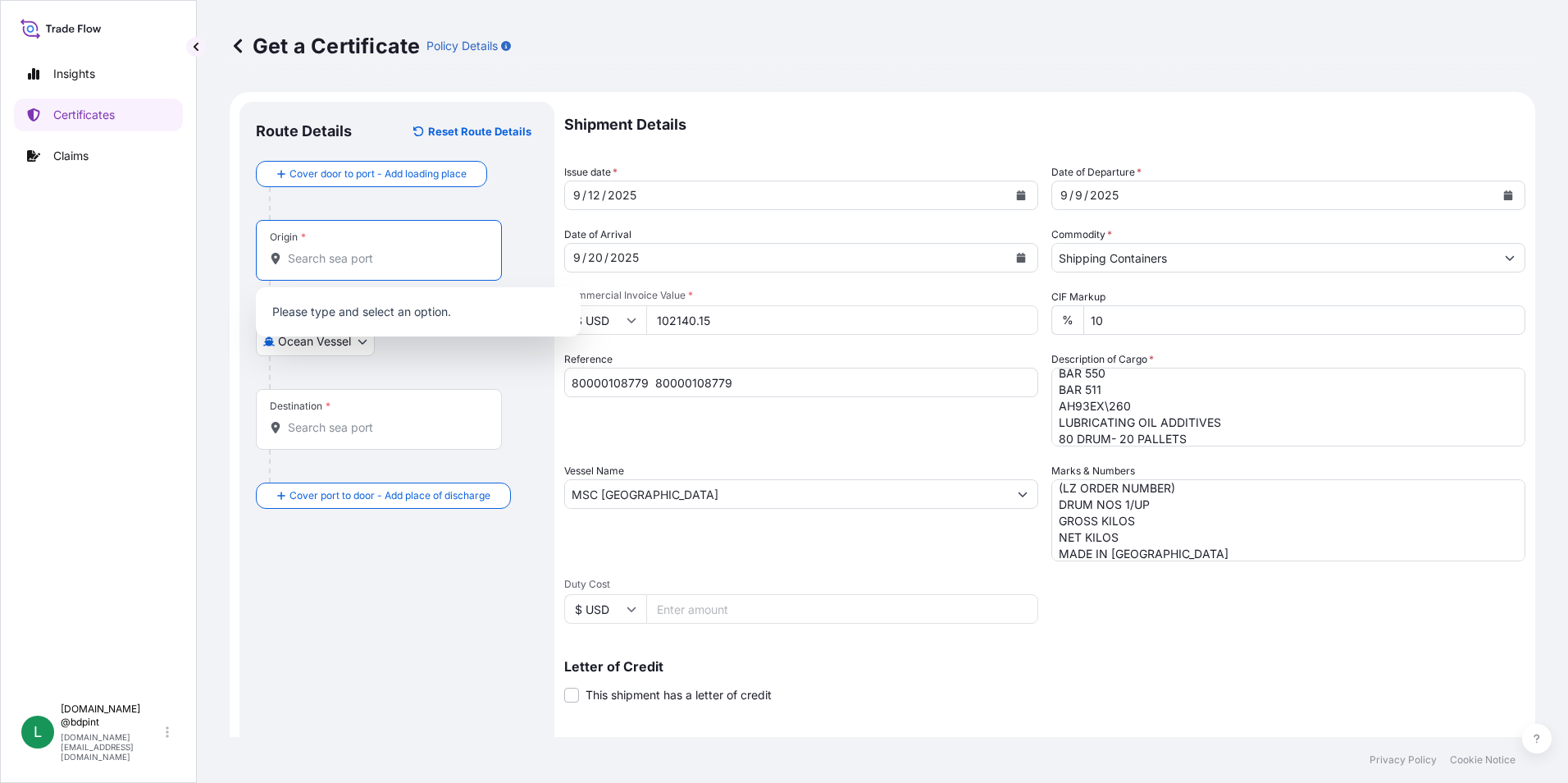
paste input "USHOU"
click at [357, 320] on span "USHOU / IAH - Houston, United States" at bounding box center [439, 317] width 256 height 33
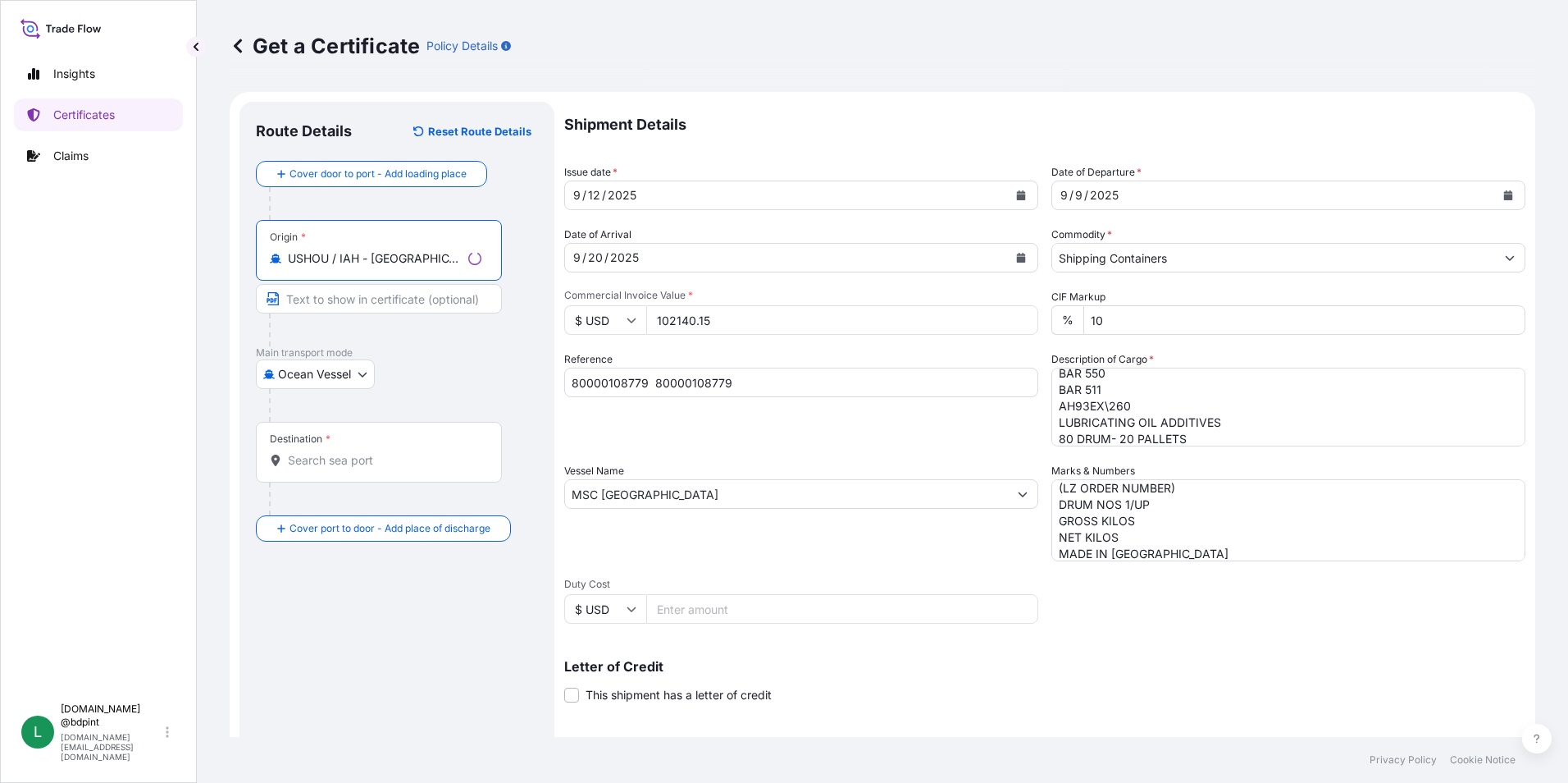
type input "USHOU / IAH - Houston, United States"
click at [342, 457] on input "Destination *" at bounding box center [385, 459] width 194 height 16
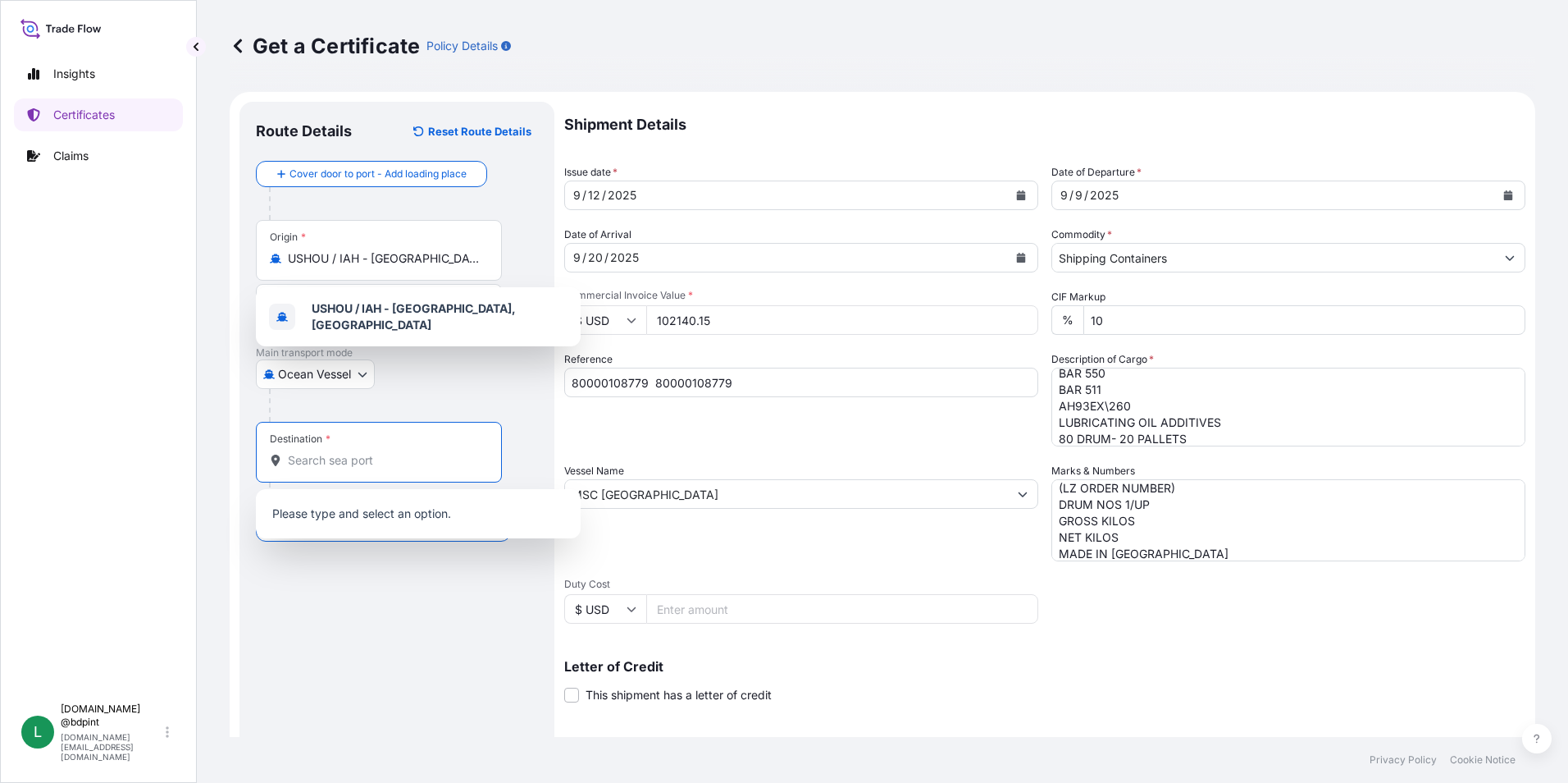
paste input "PECLL"
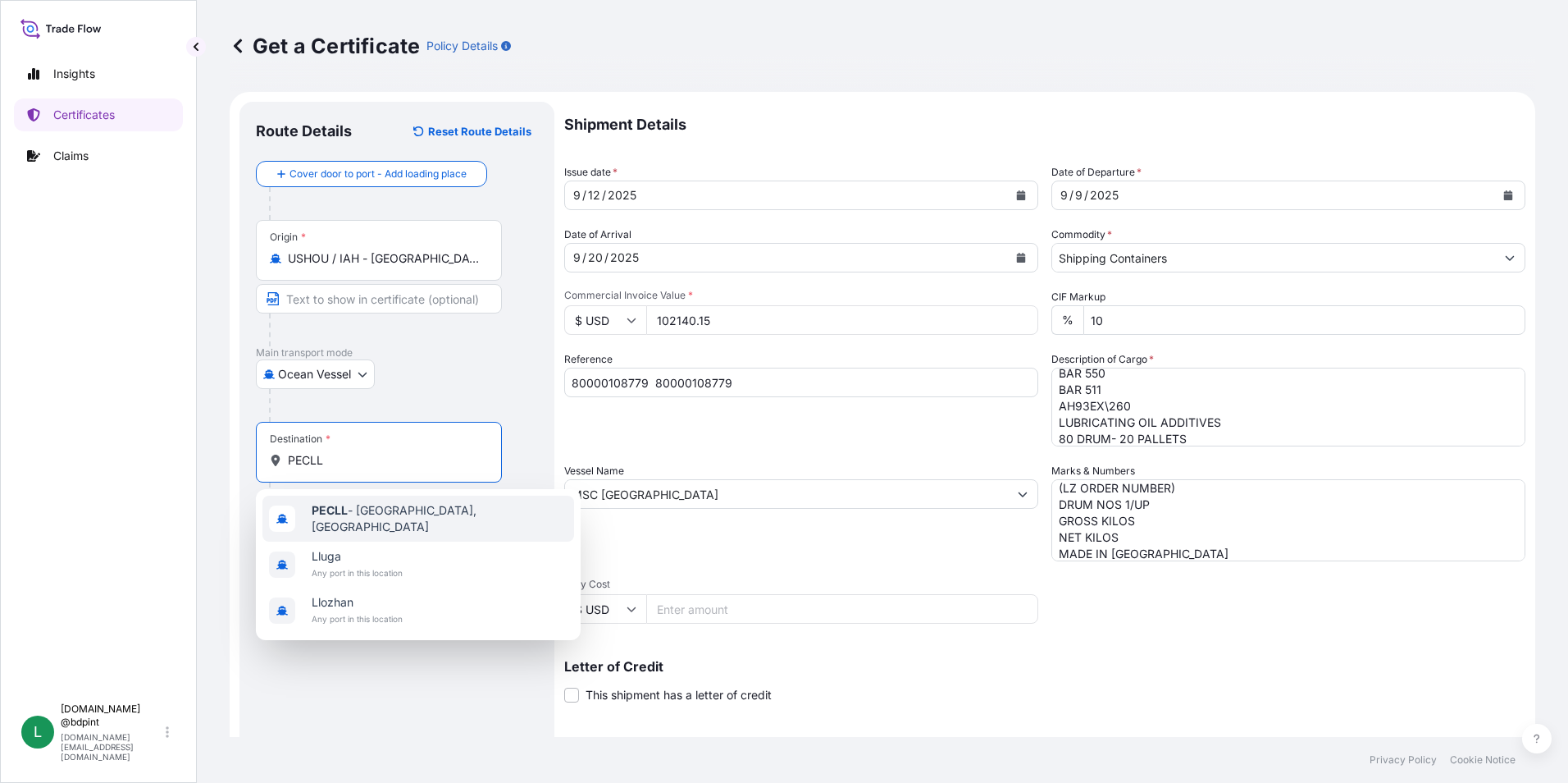
click at [357, 519] on span "PECLL - Callao, Peru" at bounding box center [439, 518] width 256 height 33
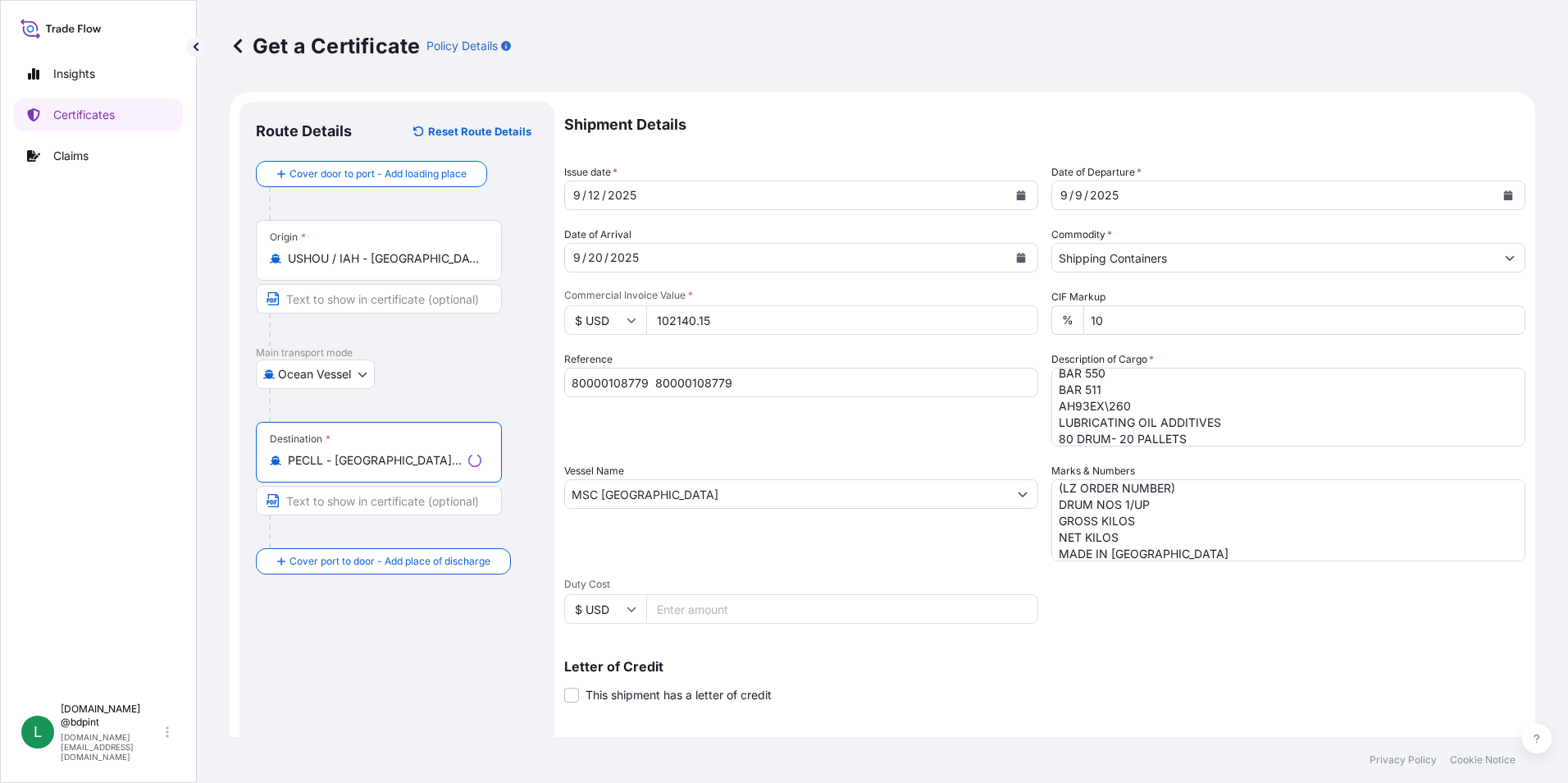
type input "PECLL - Callao, Peru"
click at [1171, 606] on div "Shipment Details Issue date * 9 / 12 / 2025 Date of Departure * 9 / 9 / 2025 Da…" at bounding box center [1045, 493] width 961 height 782
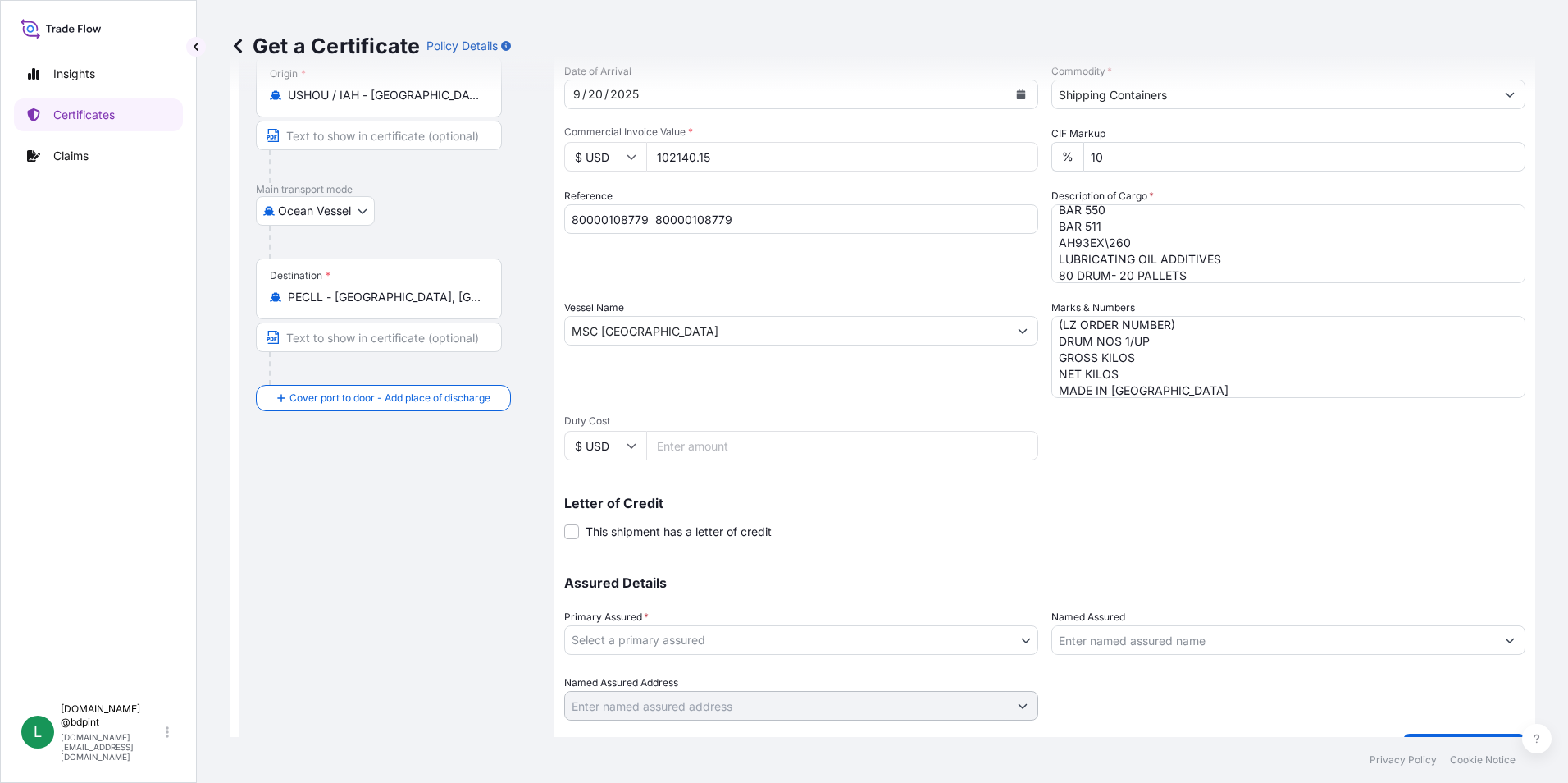
scroll to position [203, 0]
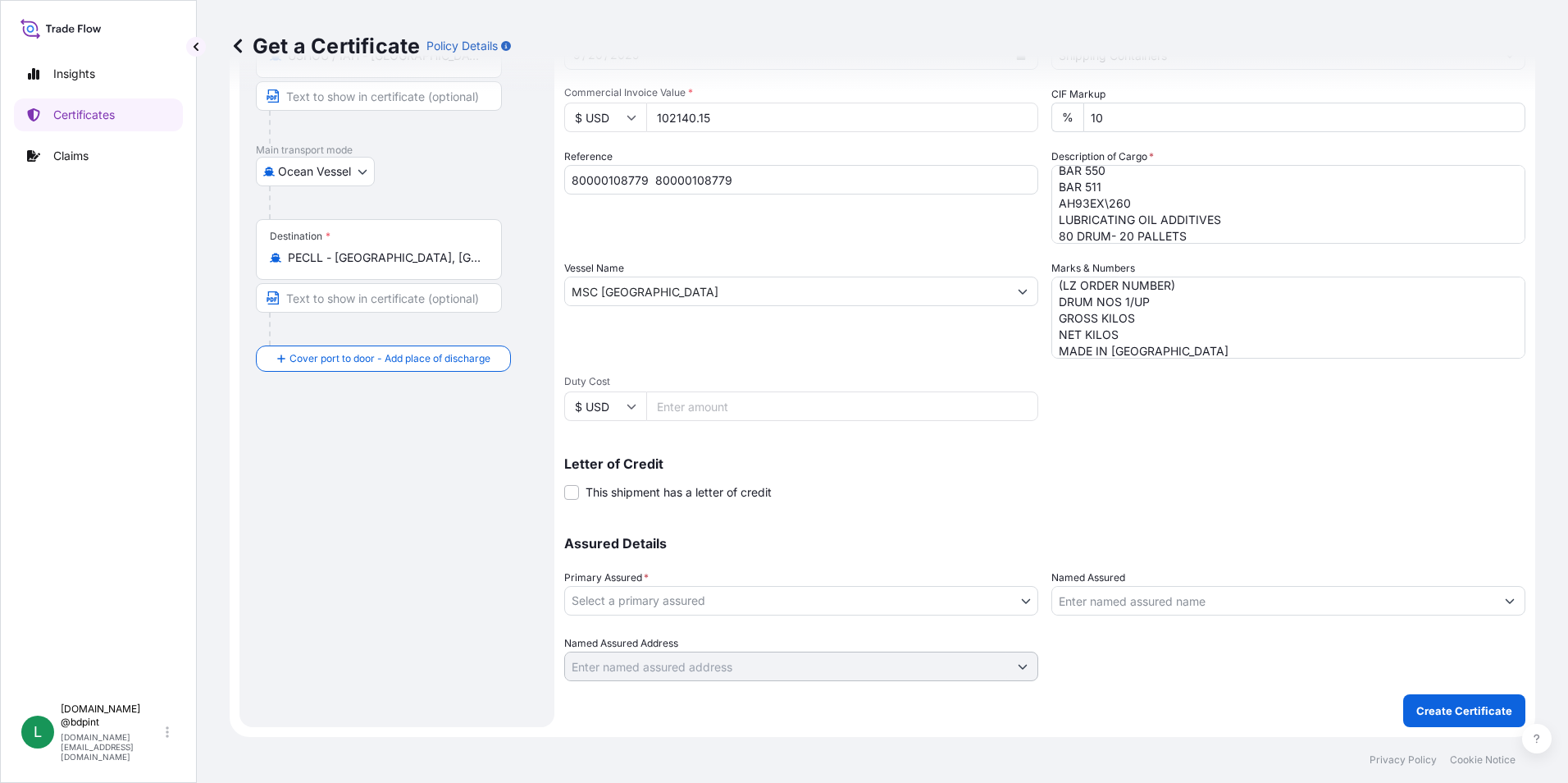
click at [836, 611] on body "1 option available. 0 options available. 3 options available. Insights Certific…" at bounding box center [784, 392] width 1568 height 783
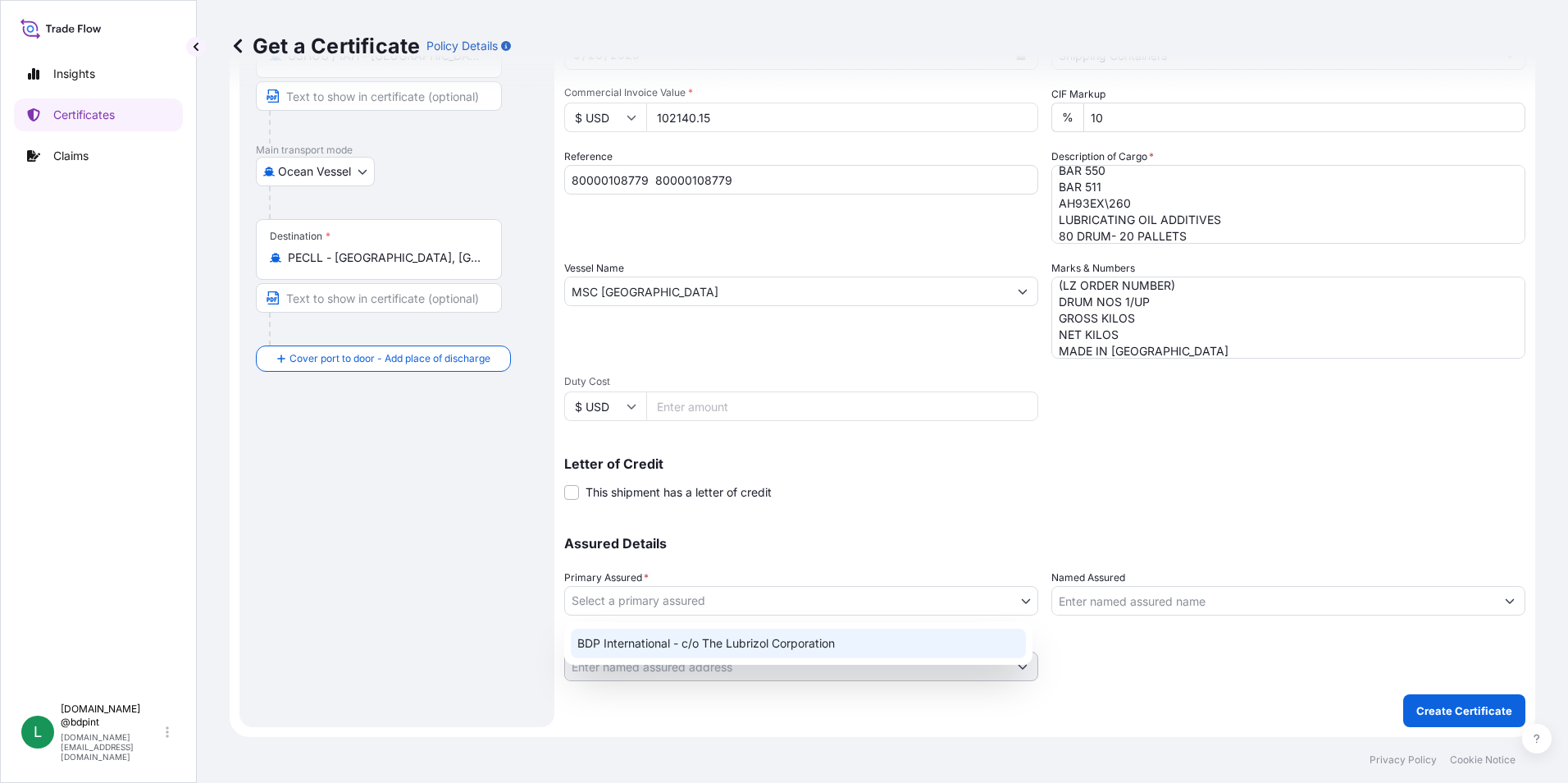
click at [788, 634] on div "BDP International - c/o The Lubrizol Corporation" at bounding box center [798, 643] width 455 height 30
select select "31972"
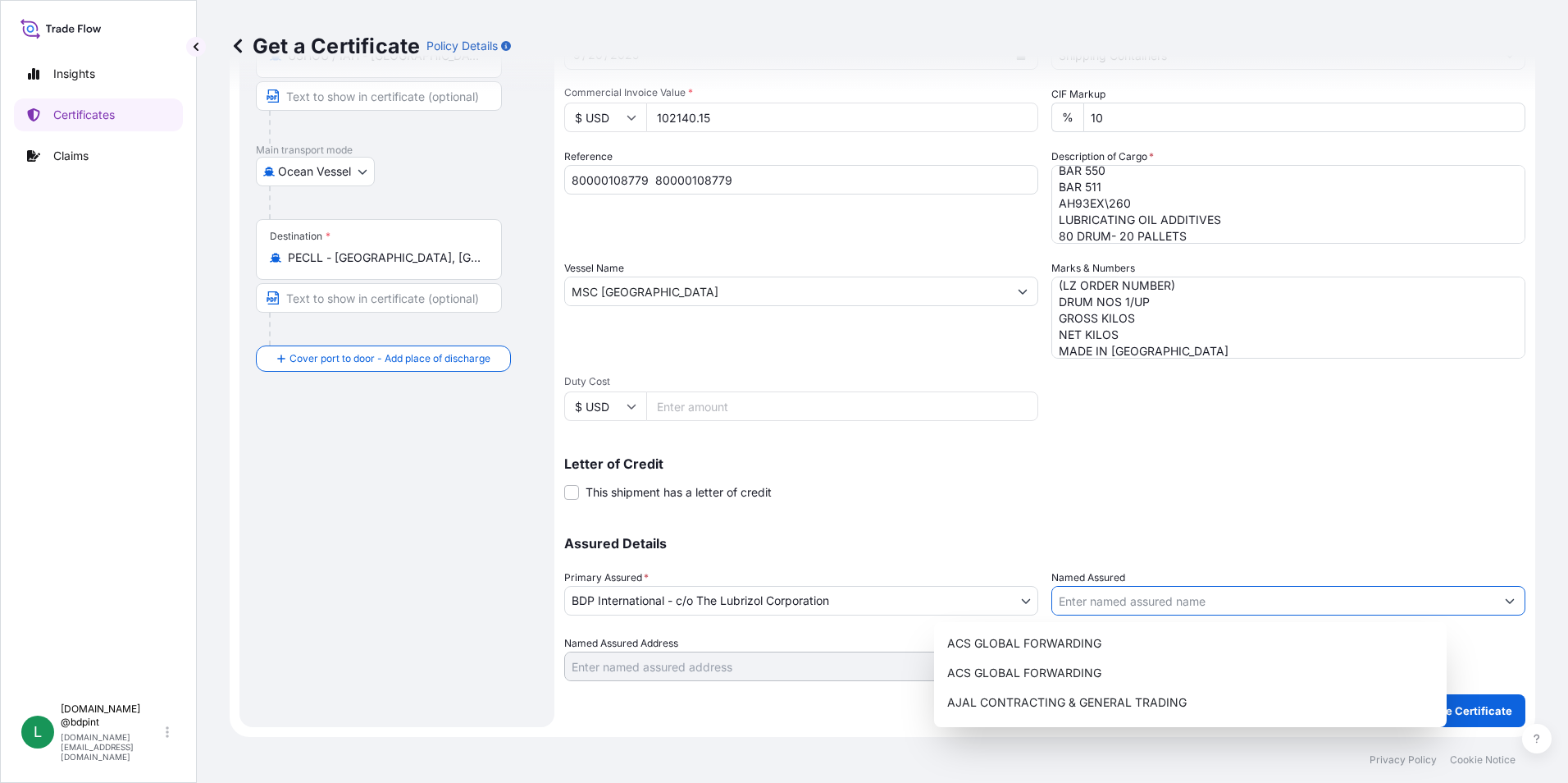
click at [1256, 590] on input "Named Assured" at bounding box center [1273, 600] width 443 height 30
paste input "BARCINO SAC"
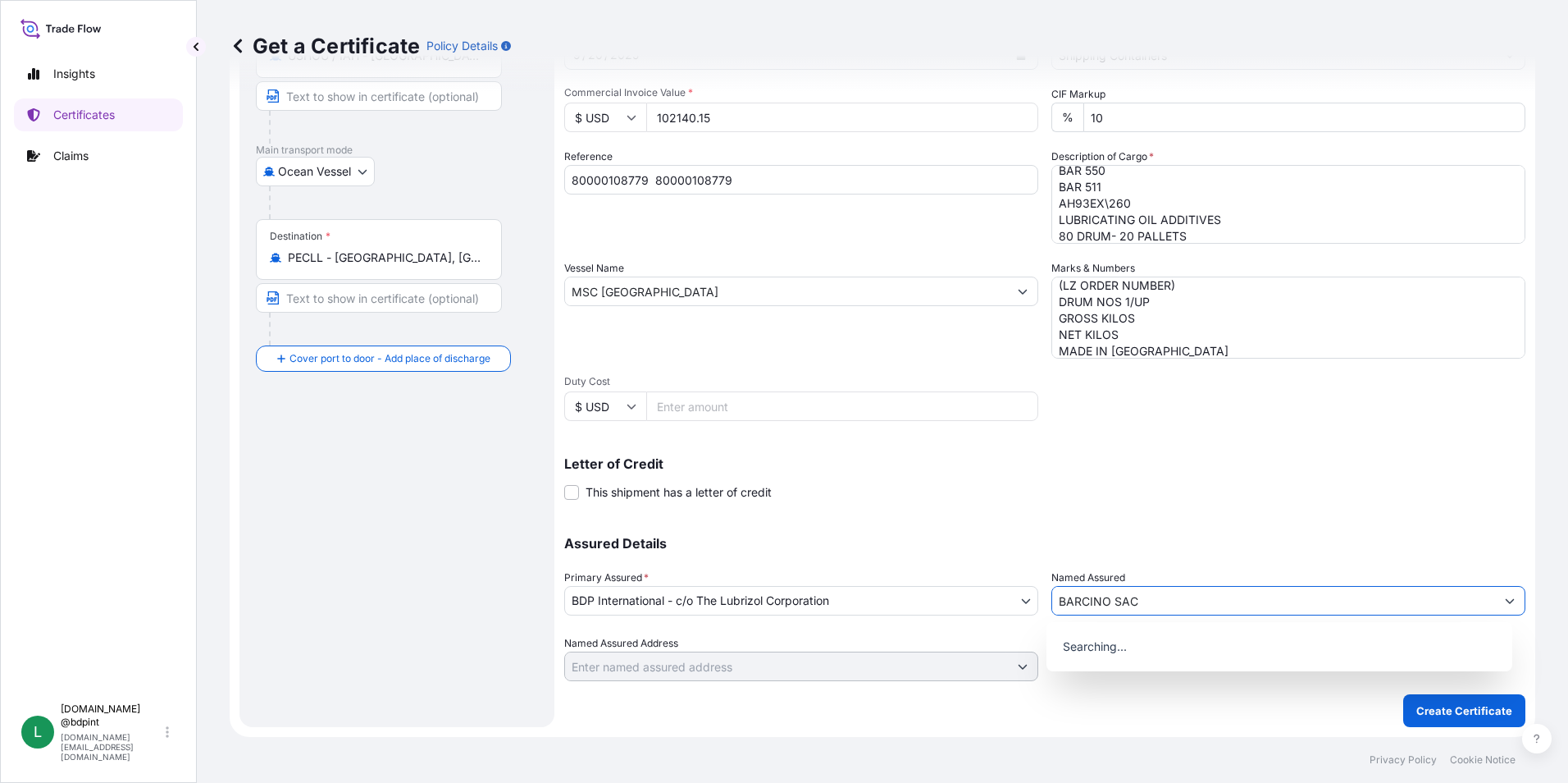
type input "BARCINO SAC"
click at [1199, 463] on p "Letter of Credit" at bounding box center [1045, 463] width 961 height 13
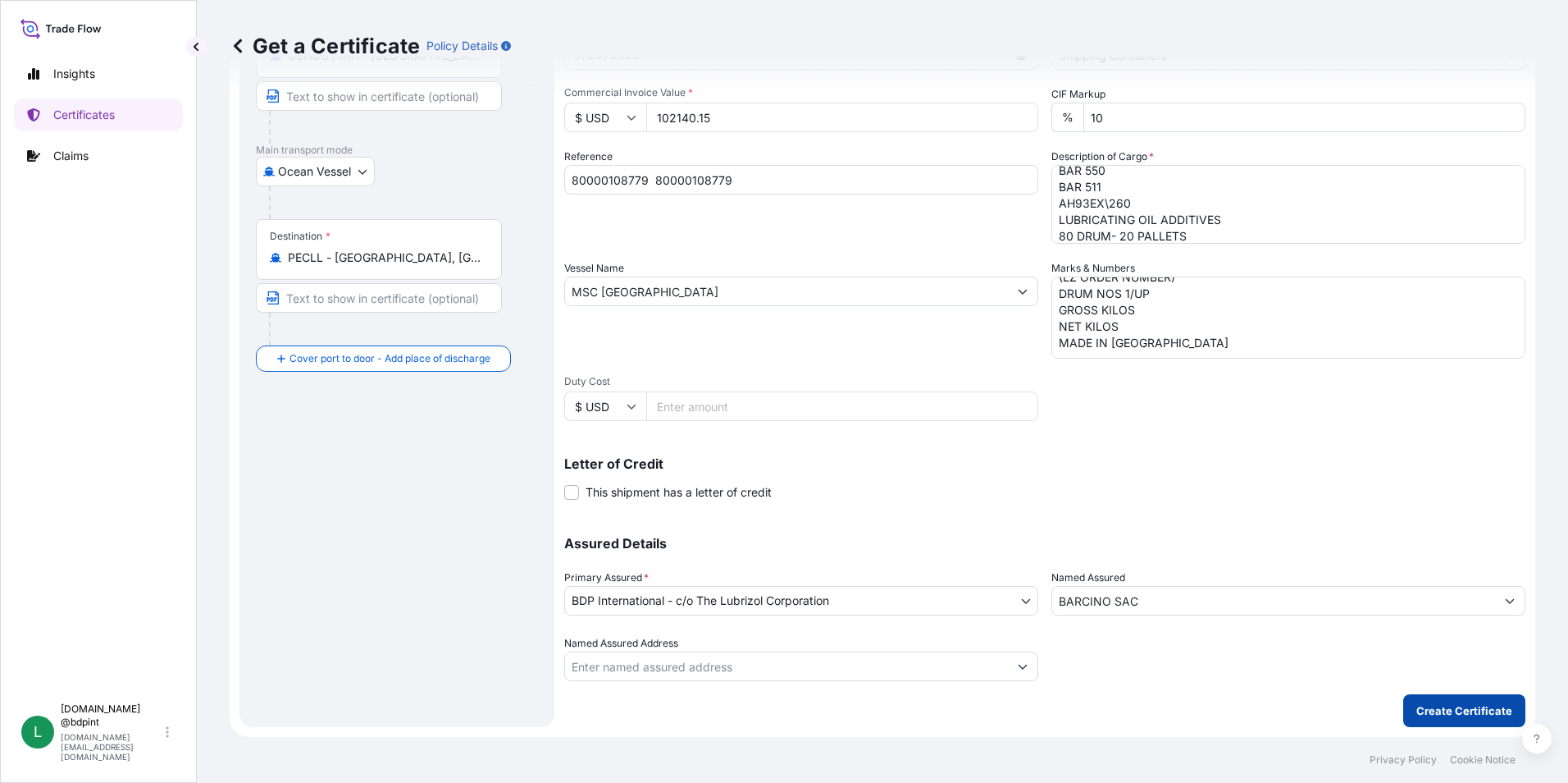
click at [1452, 704] on p "Create Certificate" at bounding box center [1464, 710] width 96 height 16
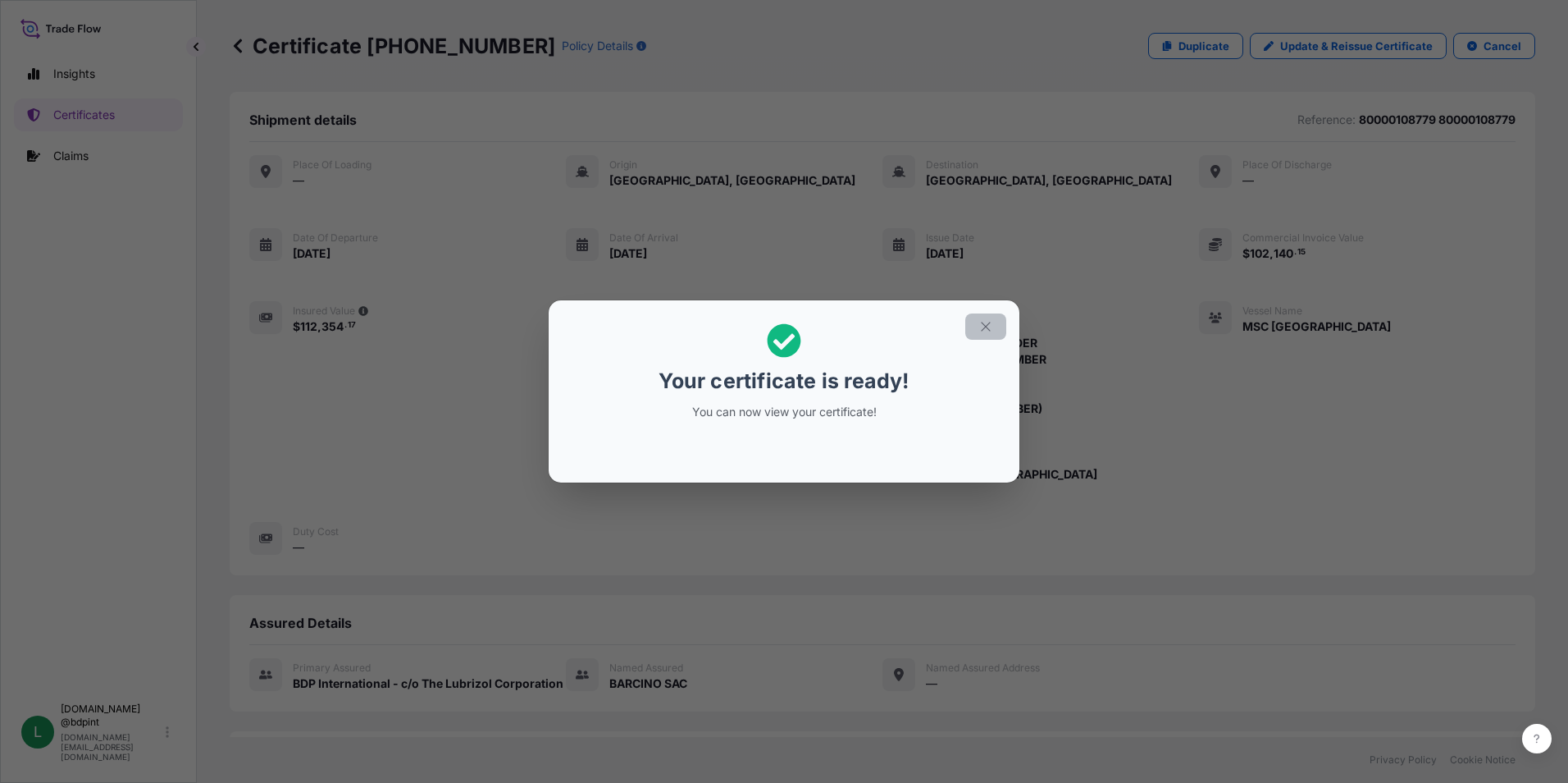
click at [983, 330] on icon "button" at bounding box center [985, 326] width 14 height 14
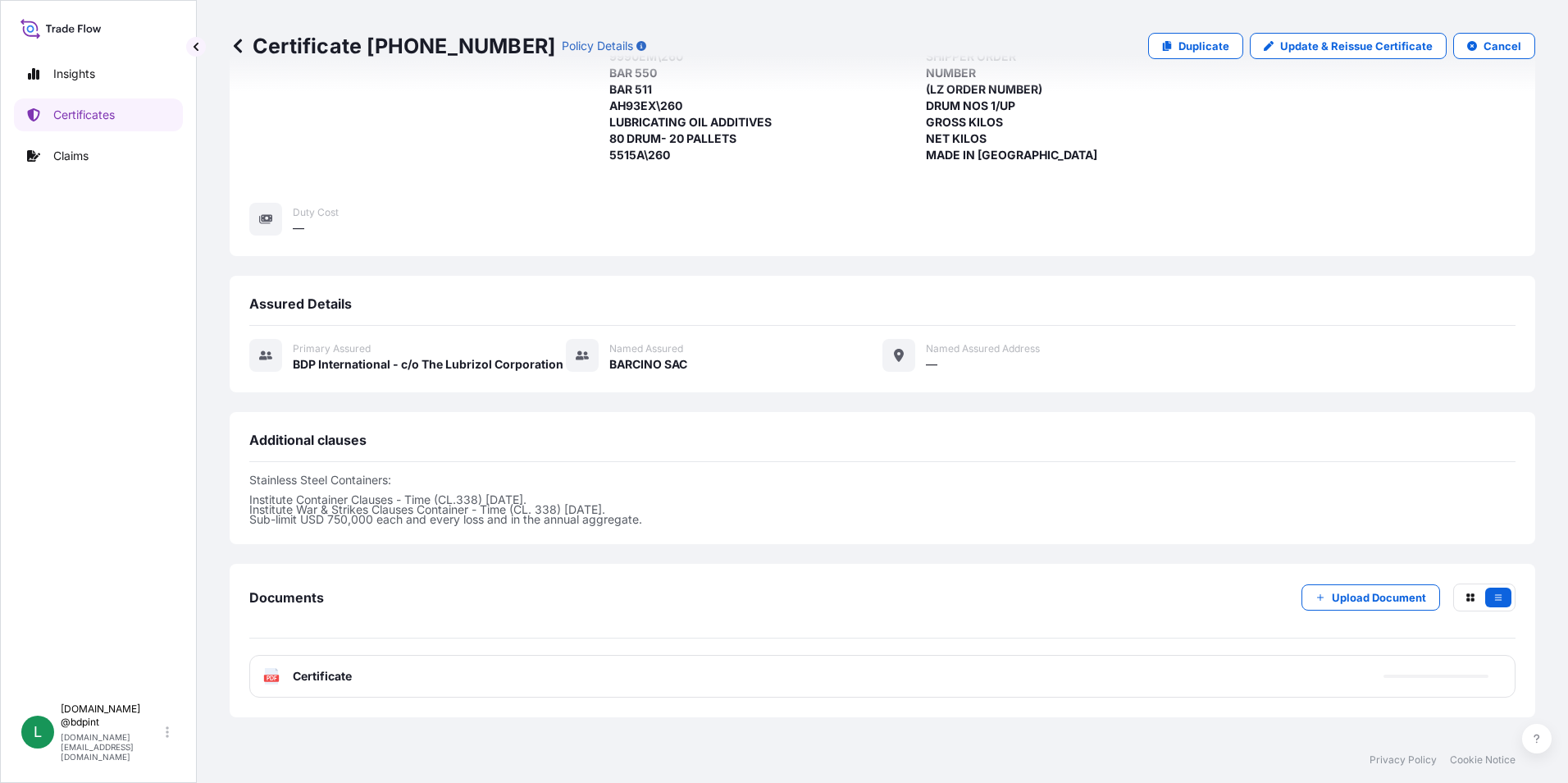
scroll to position [402, 0]
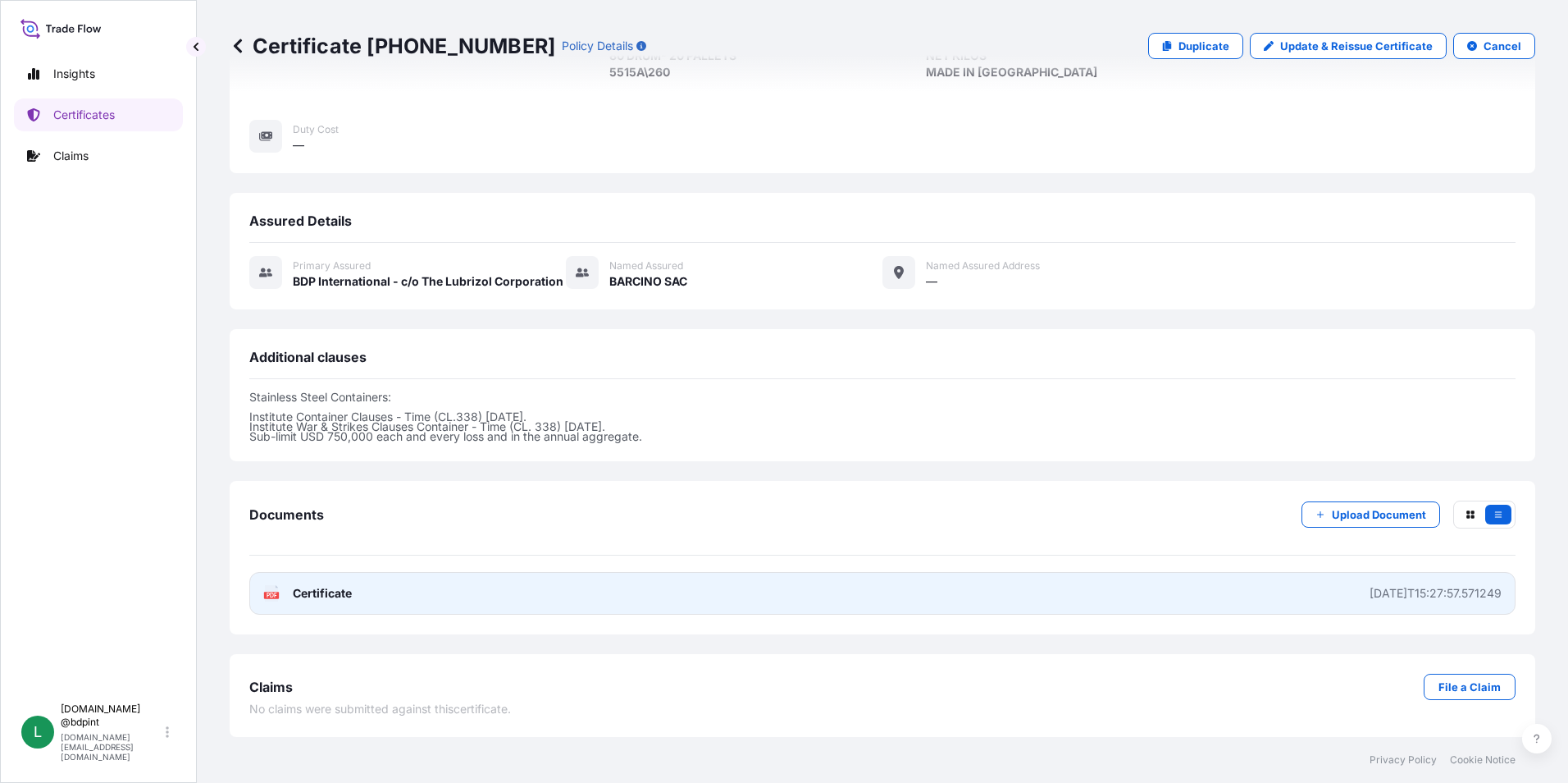
click at [745, 596] on link "PDF Certificate 2025-09-12T15:27:57.571249" at bounding box center [883, 593] width 1267 height 42
